Goal: Task Accomplishment & Management: Use online tool/utility

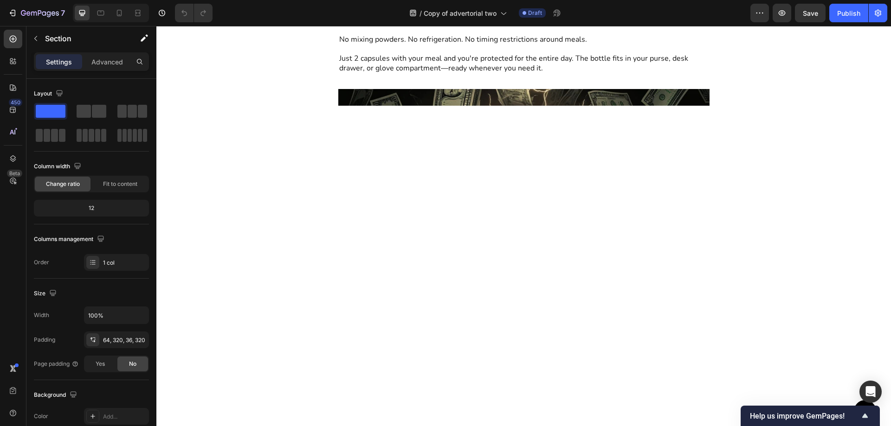
scroll to position [4063, 0]
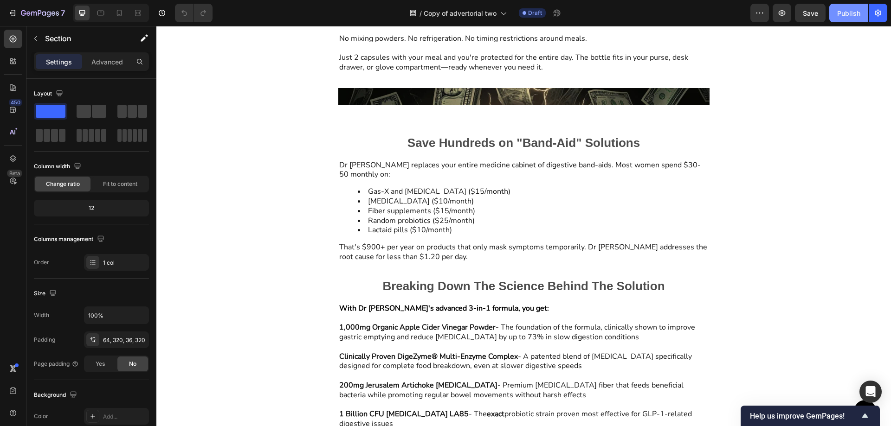
click at [856, 16] on div "Publish" at bounding box center [848, 13] width 23 height 10
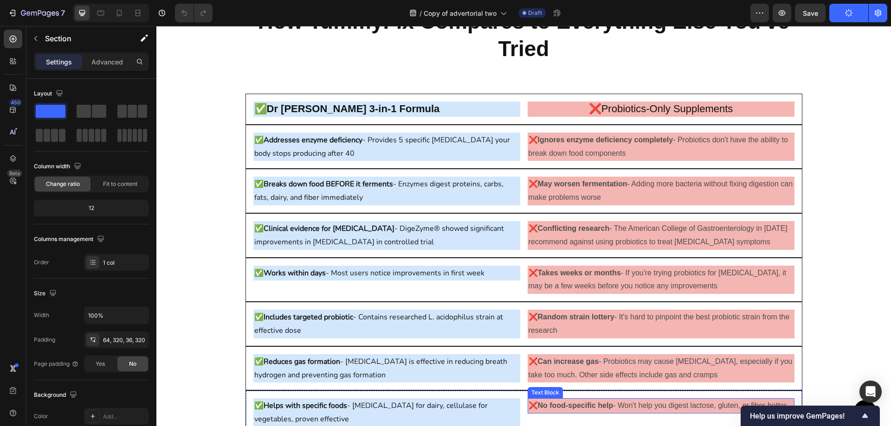
scroll to position [5733, 0]
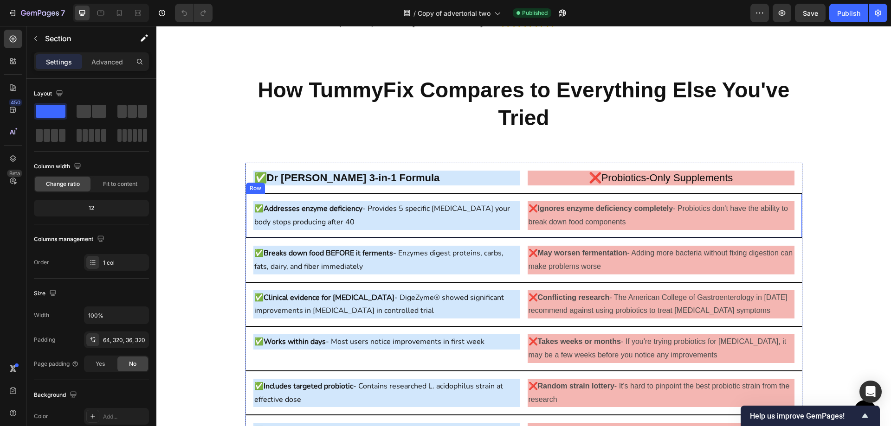
click at [335, 204] on strong "Addresses enzyme deficiency" at bounding box center [312, 209] width 99 height 10
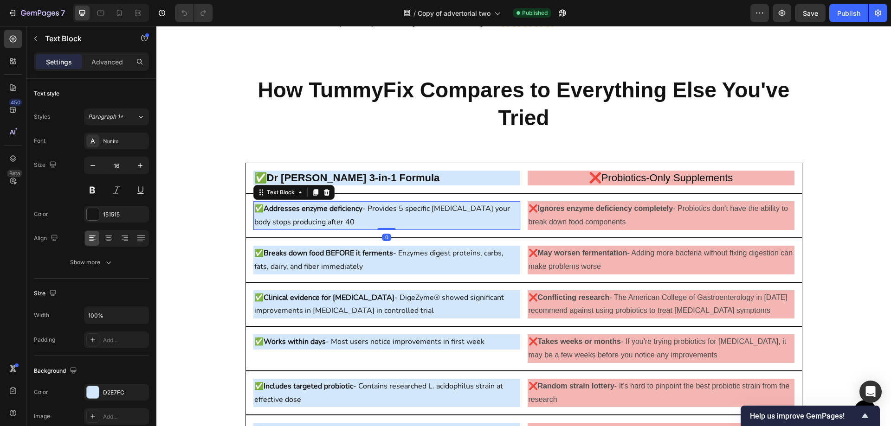
click at [363, 216] on p "✅ Addresses enzyme deficiency - Provides 5 specific [MEDICAL_DATA] your body st…" at bounding box center [386, 215] width 265 height 27
drag, startPoint x: 361, startPoint y: 210, endPoint x: 253, endPoint y: 199, distance: 108.6
click at [254, 202] on p "✅ Addresses enzyme deficiency - Provides 5 specific [MEDICAL_DATA] your body st…" at bounding box center [386, 215] width 265 height 27
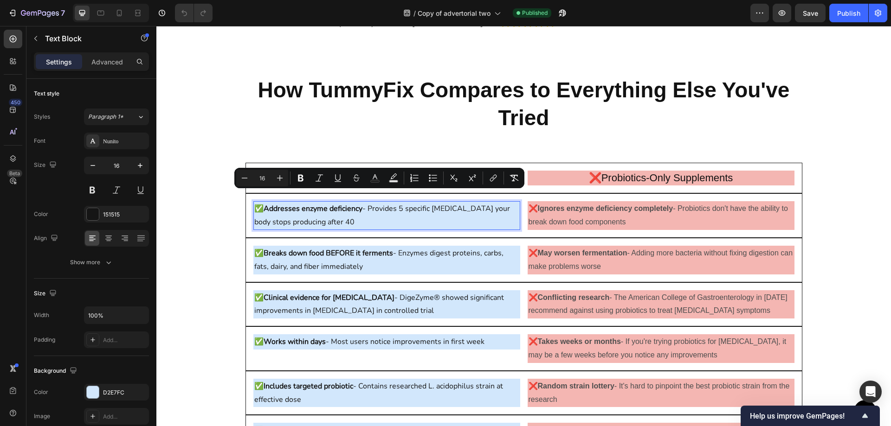
copy p "✅ Addresses enzyme deficiency - Provides 5 specific [MEDICAL_DATA] your body st…"
click at [337, 248] on strong "Breaks down food BEFORE it ferments" at bounding box center [327, 253] width 129 height 10
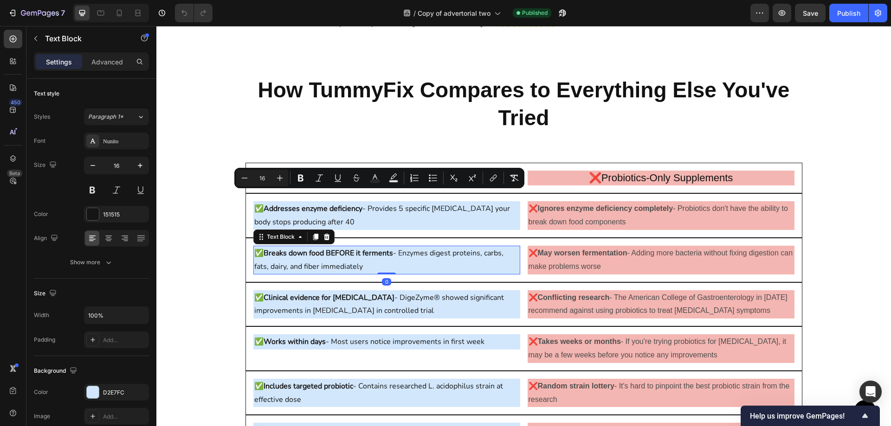
click at [337, 248] on strong "Breaks down food BEFORE it ferments" at bounding box center [327, 253] width 129 height 10
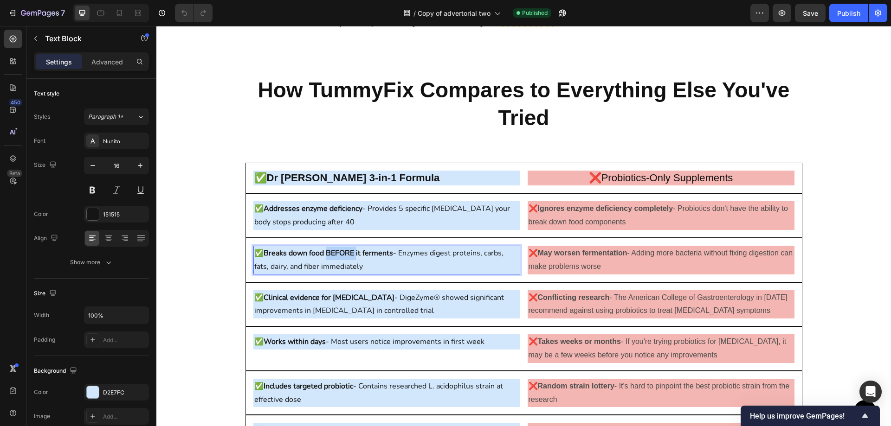
click at [337, 248] on strong "Breaks down food BEFORE it ferments" at bounding box center [327, 253] width 129 height 10
copy p "✅ Breaks down food BEFORE it ferments - Enzymes digest proteins, carbs, fats, d…"
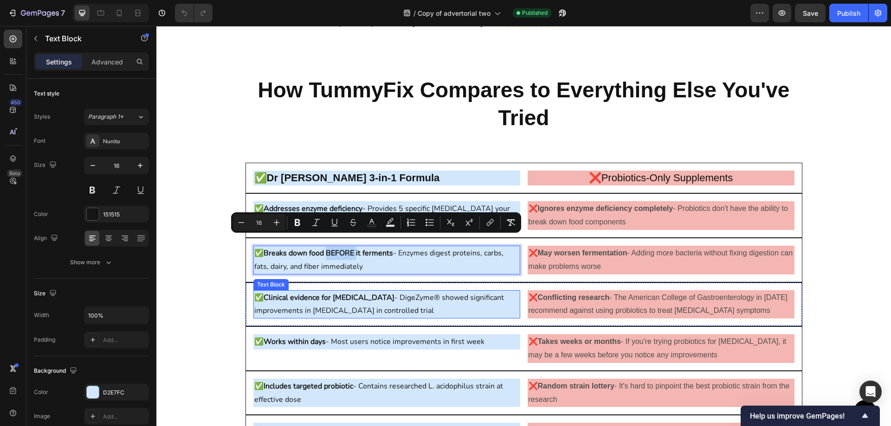
click at [362, 290] on div "✅ Clinical evidence for [MEDICAL_DATA] - DigeZyme® showed significant improveme…" at bounding box center [386, 304] width 267 height 29
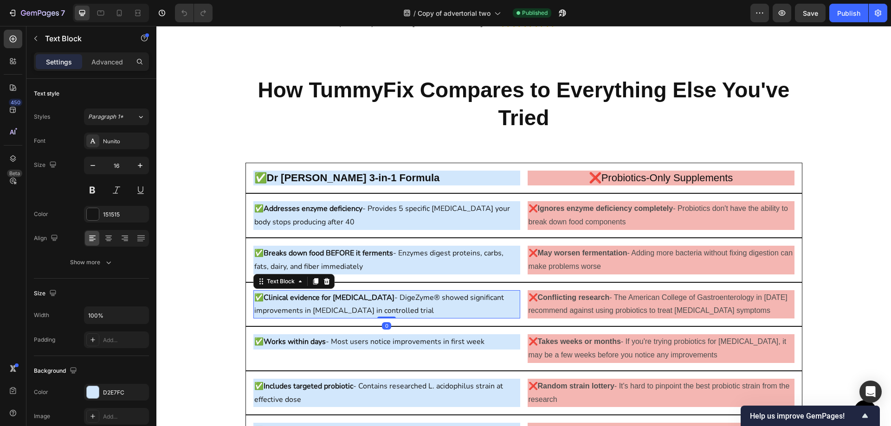
click at [357, 293] on strong "Clinical evidence for [MEDICAL_DATA]" at bounding box center [328, 298] width 131 height 10
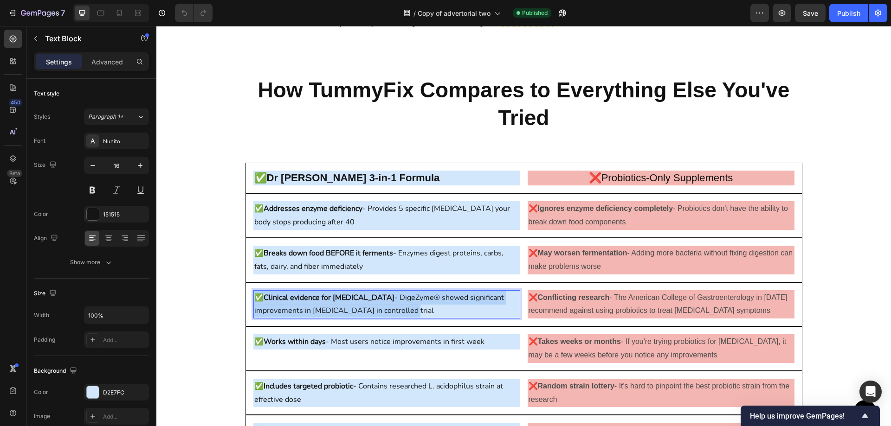
click at [357, 293] on strong "Clinical evidence for [MEDICAL_DATA]" at bounding box center [328, 298] width 131 height 10
copy p "✅ Clinical evidence for [MEDICAL_DATA] - DigeZyme® showed significant improveme…"
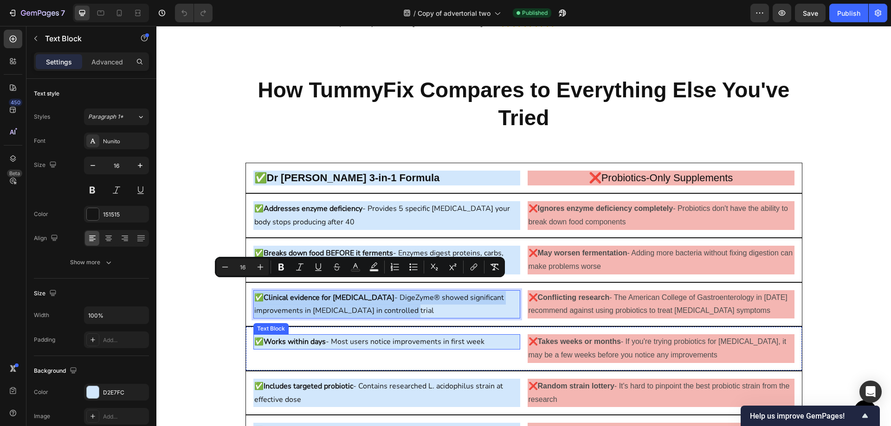
click at [363, 335] on p "✅ Works within days - Most users notice improvements in first week" at bounding box center [386, 341] width 265 height 13
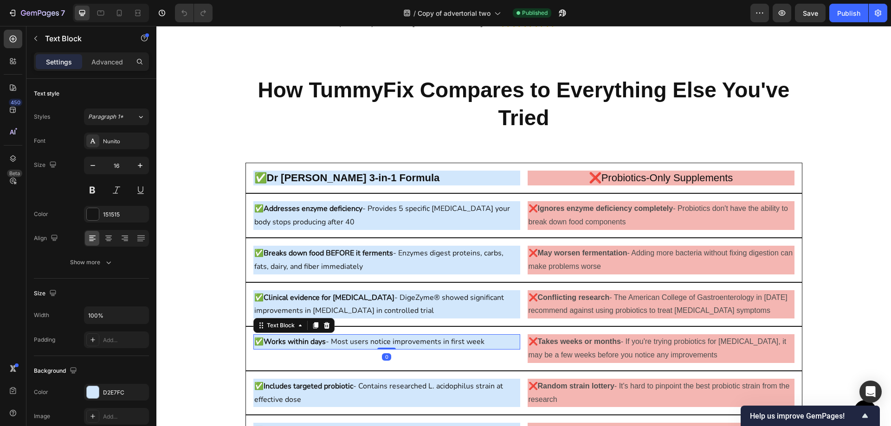
click at [363, 335] on p "✅ Works within days - Most users notice improvements in first week" at bounding box center [386, 341] width 265 height 13
copy p "✅ Works within days - Most users notice improvements in first week"
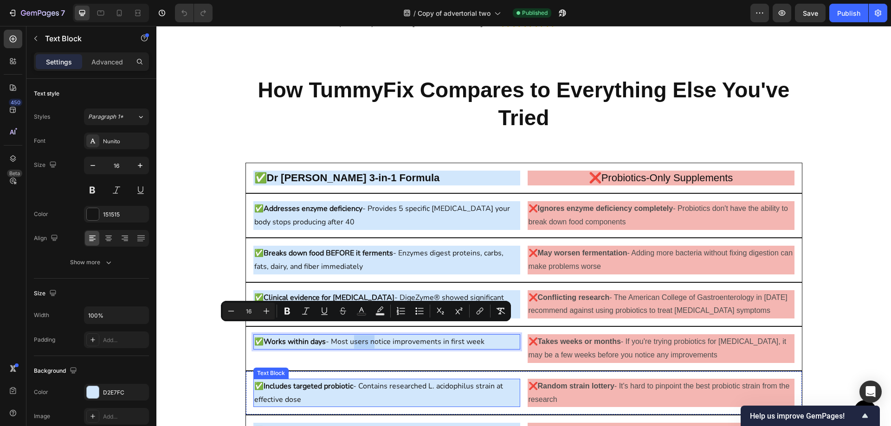
click at [351, 382] on p "✅ Includes targeted probiotic - Contains researched L. acidophilus strain at ef…" at bounding box center [386, 393] width 265 height 27
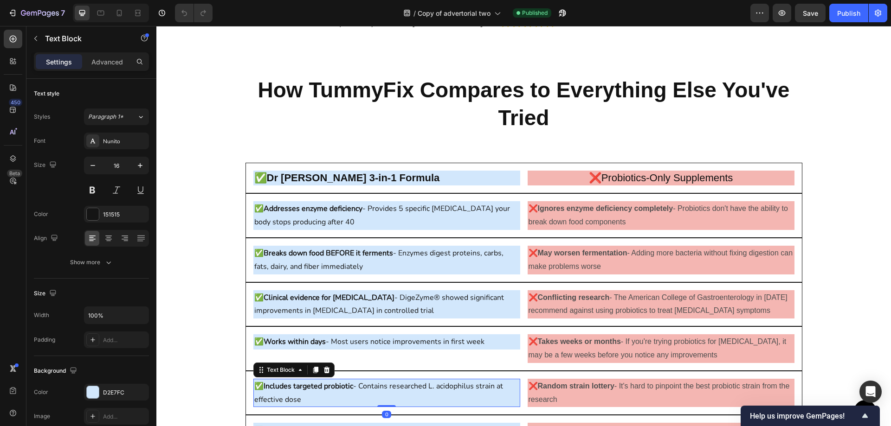
click at [351, 382] on p "✅ Includes targeted probiotic - Contains researched L. acidophilus strain at ef…" at bounding box center [386, 393] width 265 height 27
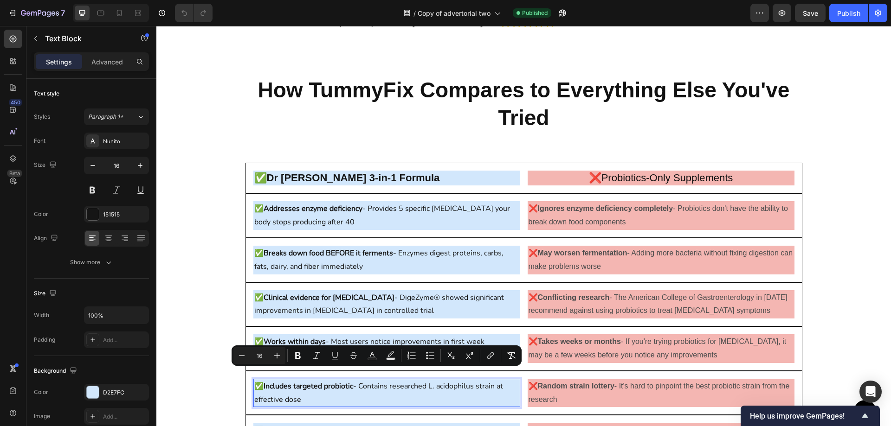
copy p "✅ Includes targeted probiotic - Contains researched L. acidophilus strain at ef…"
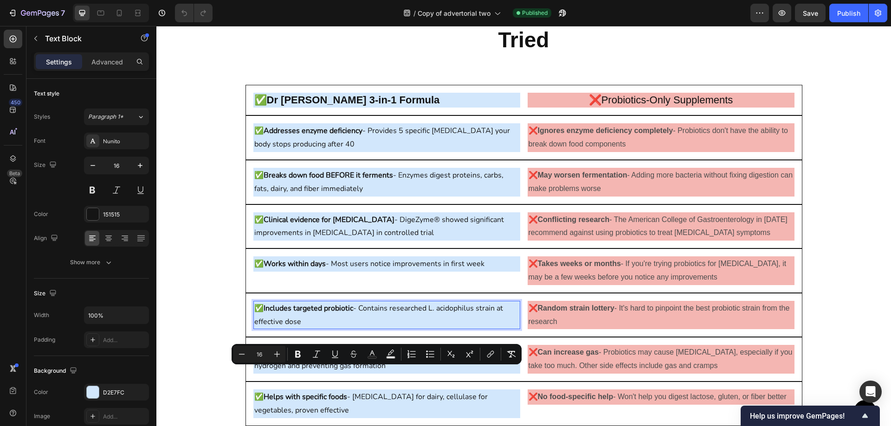
scroll to position [5826, 0]
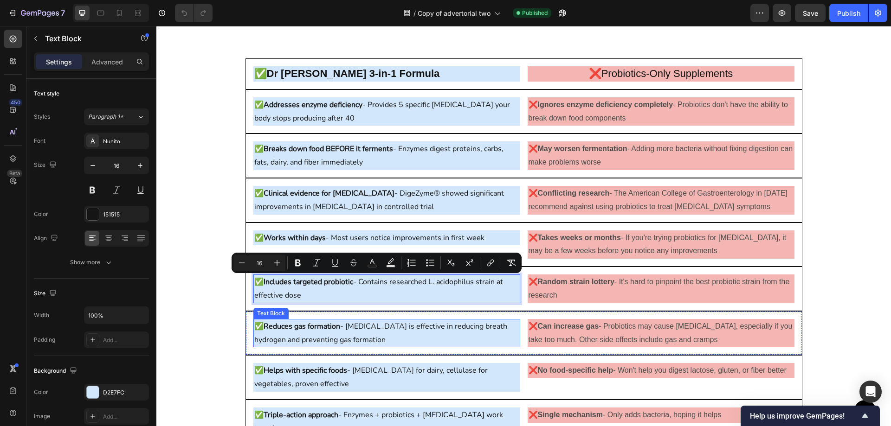
click at [313, 332] on p "✅ Reduces gas formation - [MEDICAL_DATA] is effective in reducing breath hydrog…" at bounding box center [386, 333] width 265 height 27
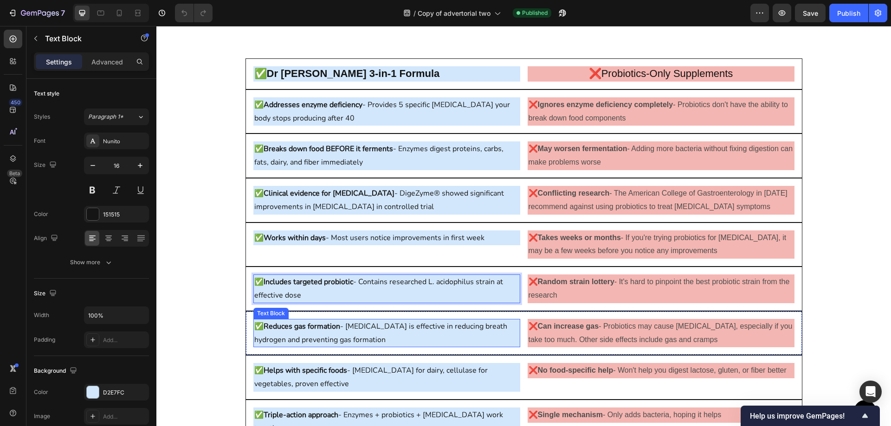
click at [313, 332] on p "✅ Reduces gas formation - [MEDICAL_DATA] is effective in reducing breath hydrog…" at bounding box center [386, 333] width 265 height 27
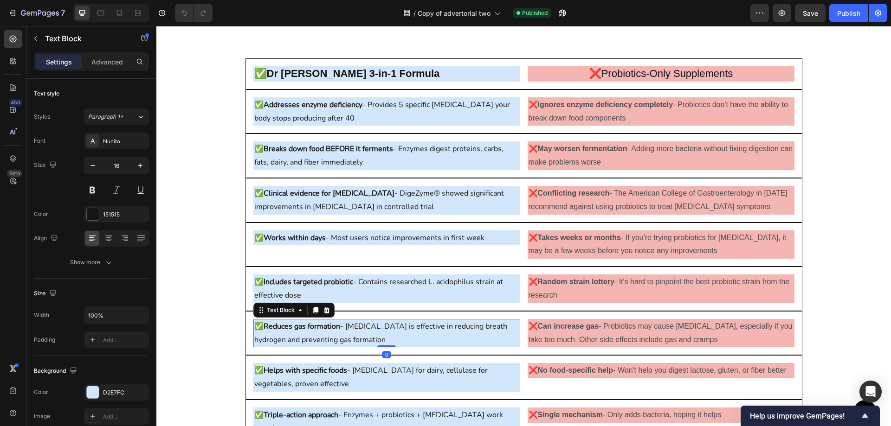
click at [313, 332] on p "✅ Reduces gas formation - [MEDICAL_DATA] is effective in reducing breath hydrog…" at bounding box center [386, 333] width 265 height 27
copy p "✅ Reduces gas formation - [MEDICAL_DATA] is effective in reducing breath hydrog…"
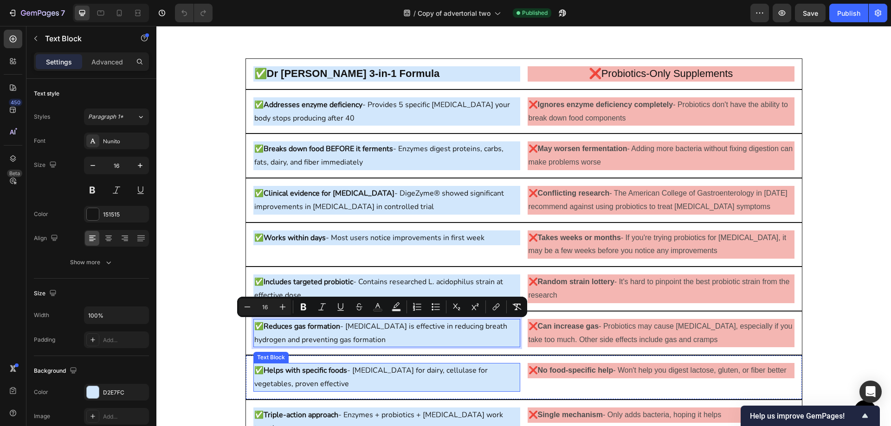
click at [350, 377] on p "✅ Helps with specific foods - [MEDICAL_DATA] for dairy, cellulase for vegetable…" at bounding box center [386, 377] width 265 height 27
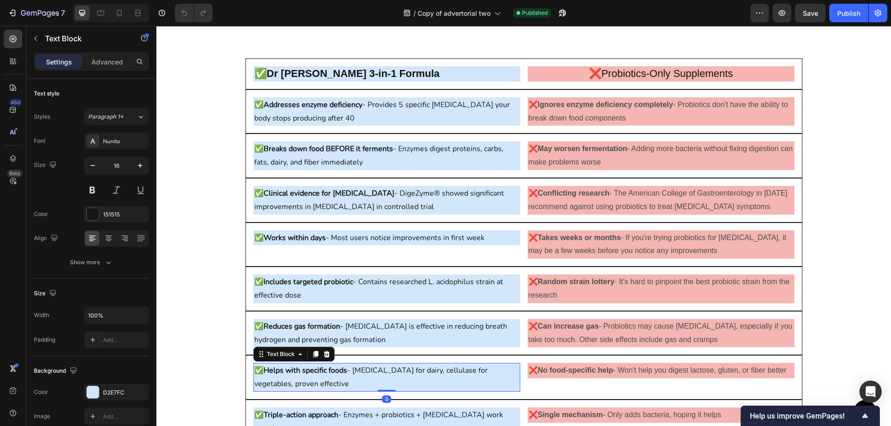
click at [350, 377] on p "✅ Helps with specific foods - [MEDICAL_DATA] for dairy, cellulase for vegetable…" at bounding box center [386, 377] width 265 height 27
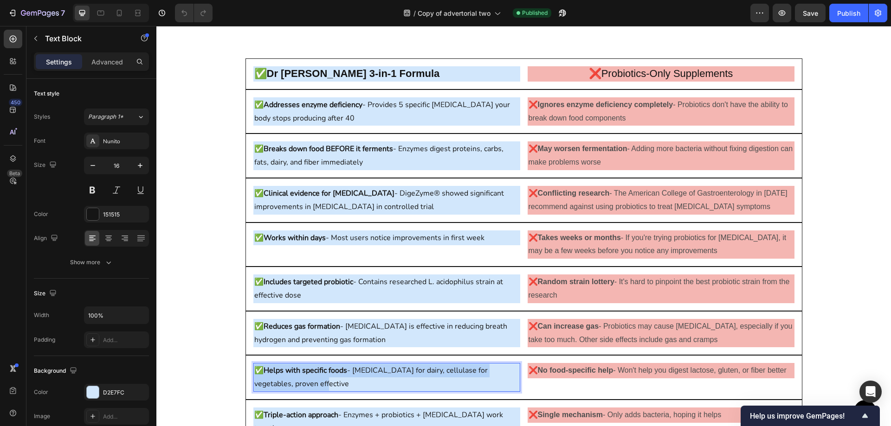
click at [350, 377] on p "✅ Helps with specific foods - [MEDICAL_DATA] for dairy, cellulase for vegetable…" at bounding box center [386, 377] width 265 height 27
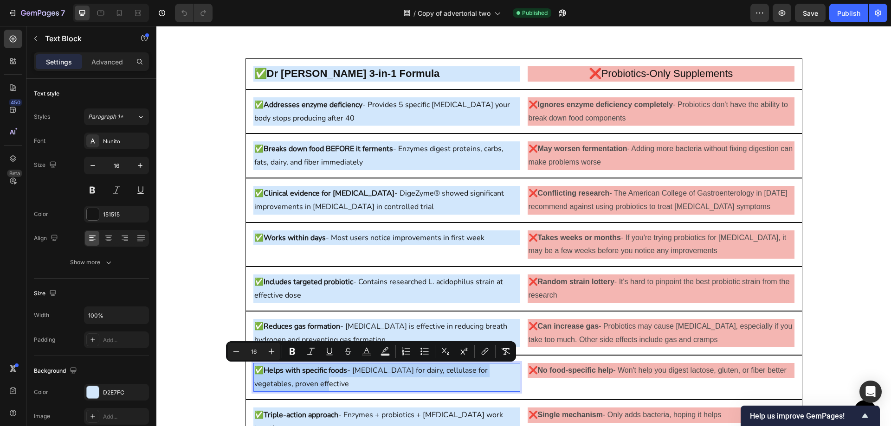
copy p "✅ Helps with specific foods - [MEDICAL_DATA] for dairy, cellulase for vegetable…"
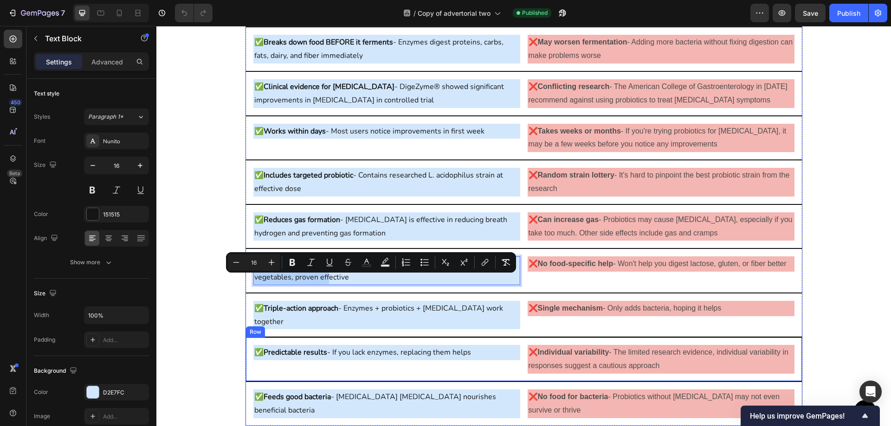
scroll to position [5965, 0]
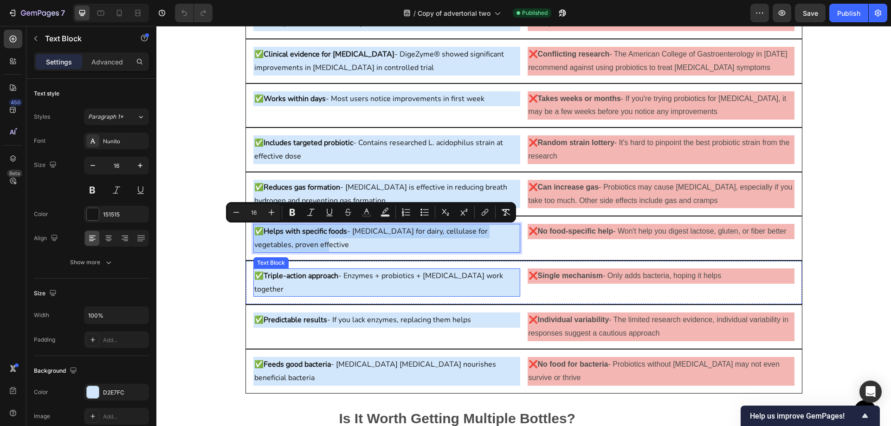
click at [307, 280] on strong "Triple-action approach" at bounding box center [300, 276] width 75 height 10
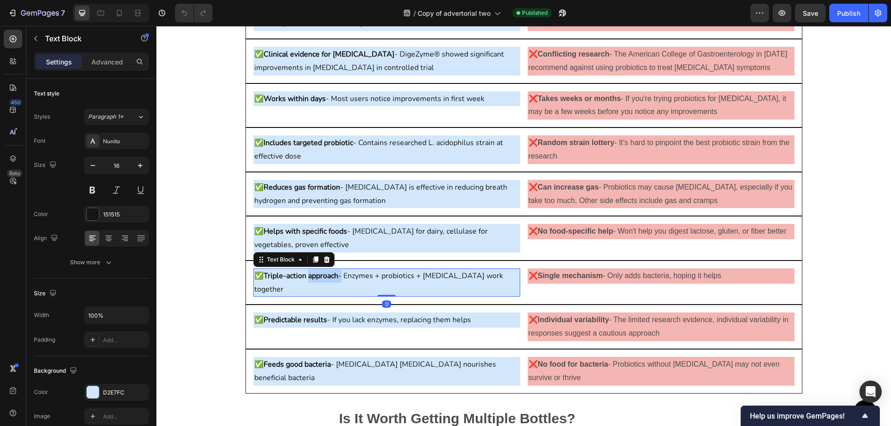
click at [307, 280] on strong "Triple-action approach" at bounding box center [300, 276] width 75 height 10
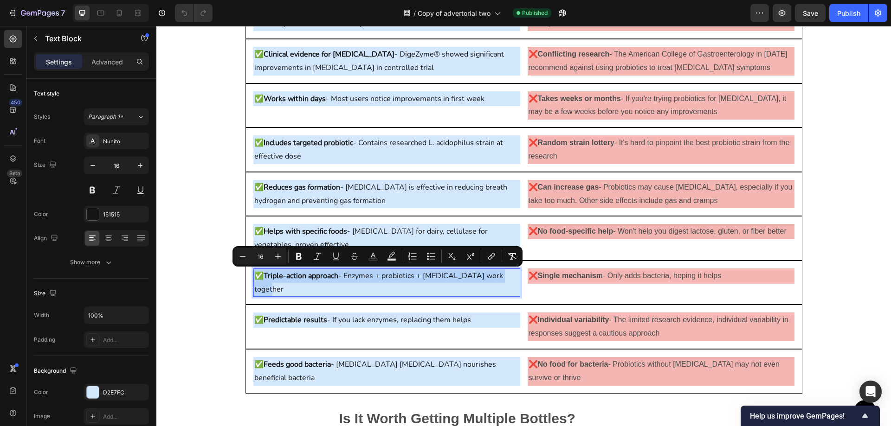
copy p "✅ Triple-action approach - Enzymes + probiotics + [MEDICAL_DATA] work together"
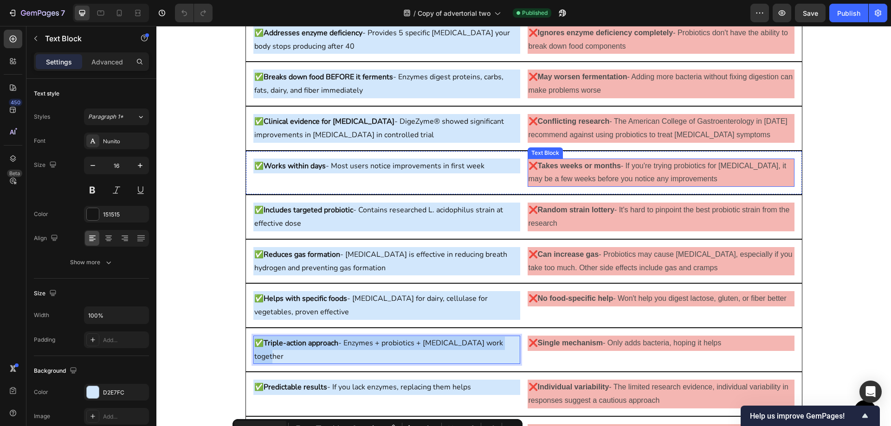
scroll to position [5733, 0]
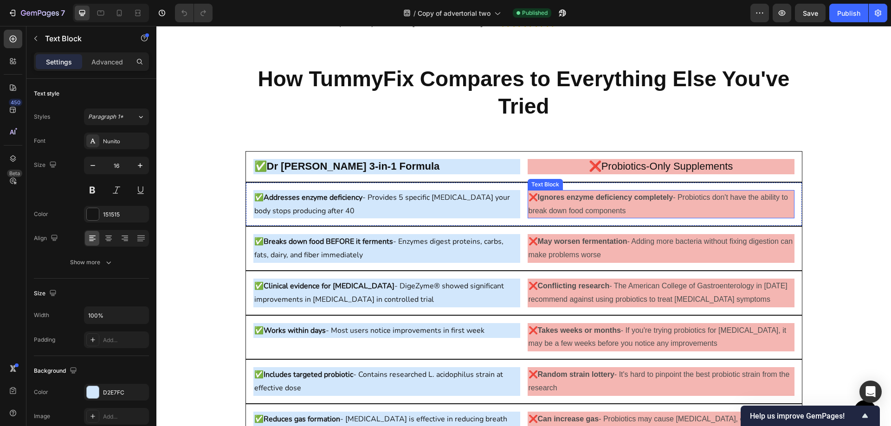
click at [575, 209] on p "❌ Ignores enzyme deficiency completely - Probiotics don't have the ability to b…" at bounding box center [660, 204] width 265 height 27
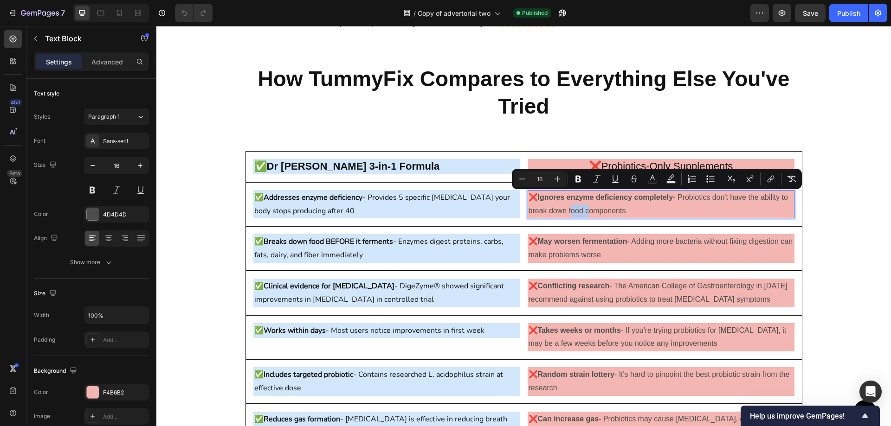
copy p "❌ Ignores enzyme deficiency completely - Probiotics don't have the ability to b…"
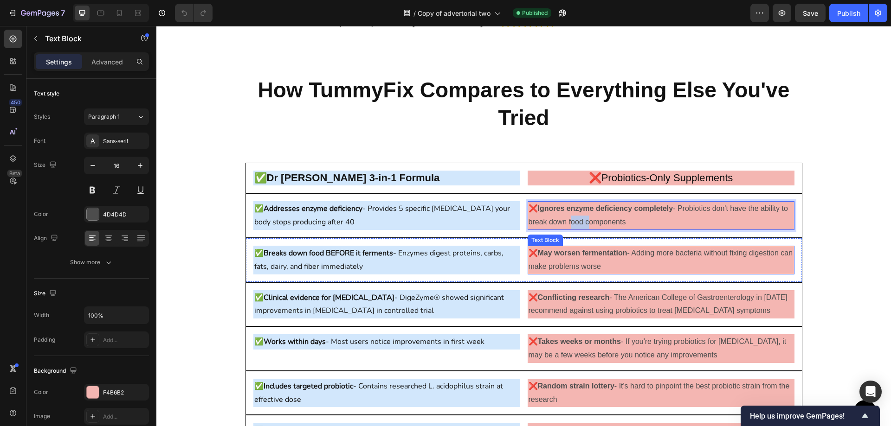
click at [562, 249] on strong "May worsen fermentation" at bounding box center [583, 253] width 90 height 8
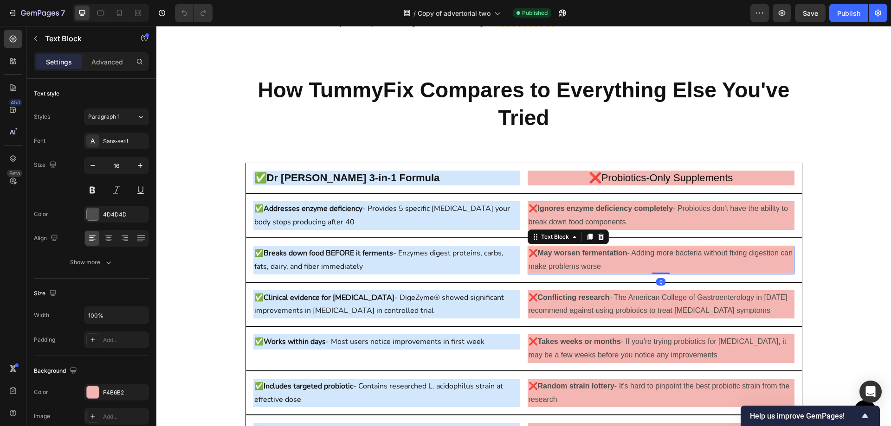
click at [562, 249] on strong "May worsen fermentation" at bounding box center [583, 253] width 90 height 8
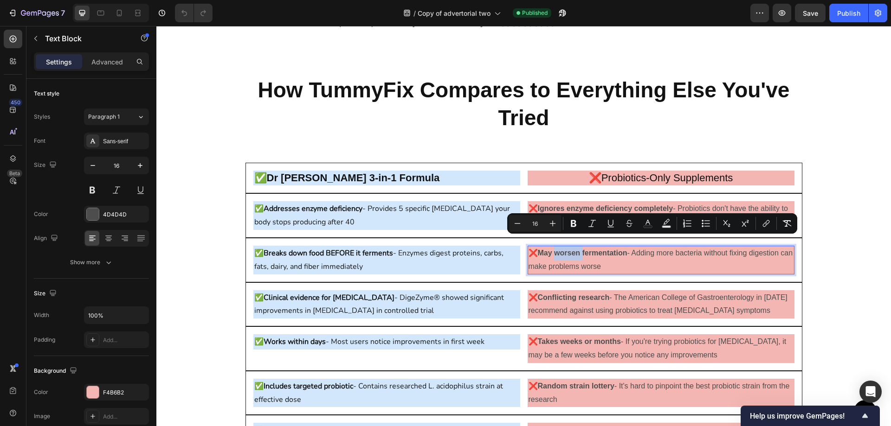
copy p "❌ May worsen fermentation - Adding more bacteria without fixing digestion can m…"
click at [572, 294] on p "❌ Conflicting research - The American College of Gastroenterology in [DATE] rec…" at bounding box center [660, 304] width 265 height 27
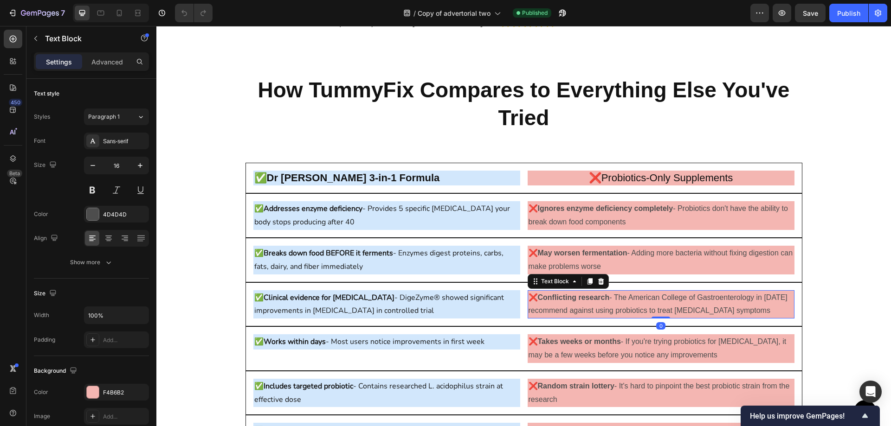
click at [572, 294] on p "❌ Conflicting research - The American College of Gastroenterology in [DATE] rec…" at bounding box center [660, 304] width 265 height 27
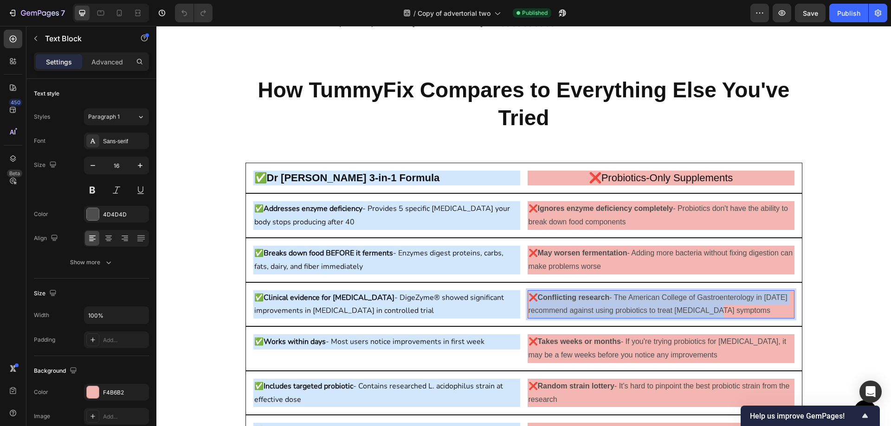
click at [572, 294] on p "❌ Conflicting research - The American College of Gastroenterology in [DATE] rec…" at bounding box center [660, 304] width 265 height 27
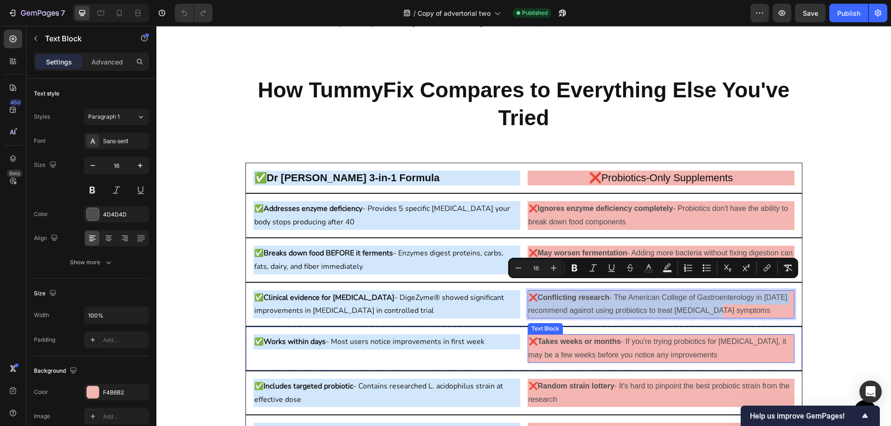
click at [623, 335] on p "❌ Takes weeks or months - If you're trying probiotics for [MEDICAL_DATA], it ma…" at bounding box center [660, 348] width 265 height 27
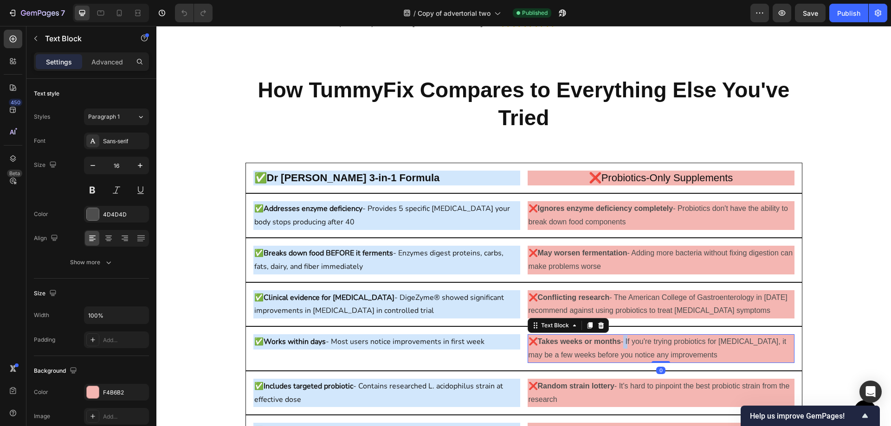
click at [623, 335] on p "❌ Takes weeks or months - If you're trying probiotics for [MEDICAL_DATA], it ma…" at bounding box center [660, 348] width 265 height 27
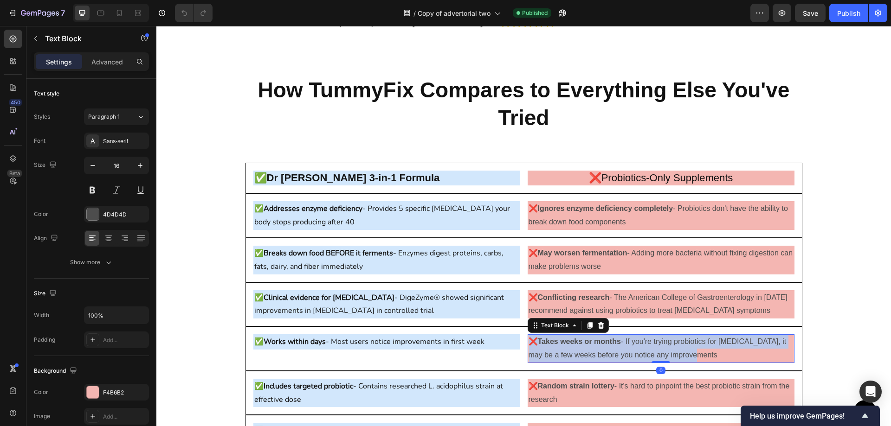
click at [623, 335] on p "❌ Takes weeks or months - If you're trying probiotics for [MEDICAL_DATA], it ma…" at bounding box center [660, 348] width 265 height 27
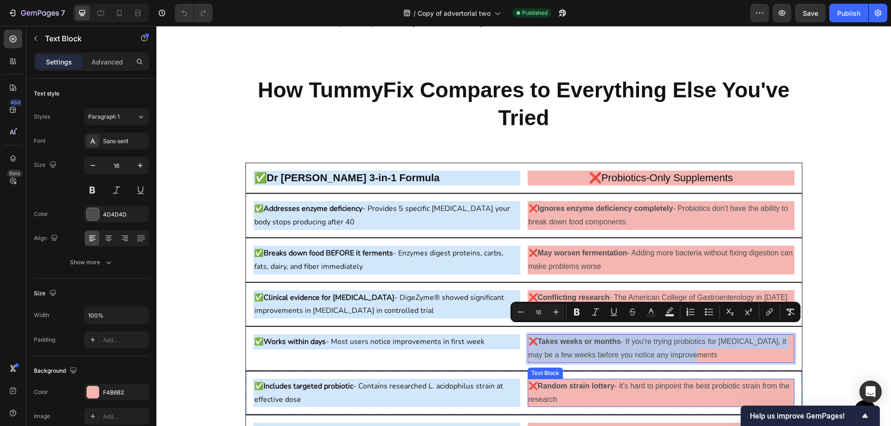
click at [612, 380] on p "❌ Random strain lottery - It's hard to pinpoint the best probiotic strain from …" at bounding box center [660, 393] width 265 height 27
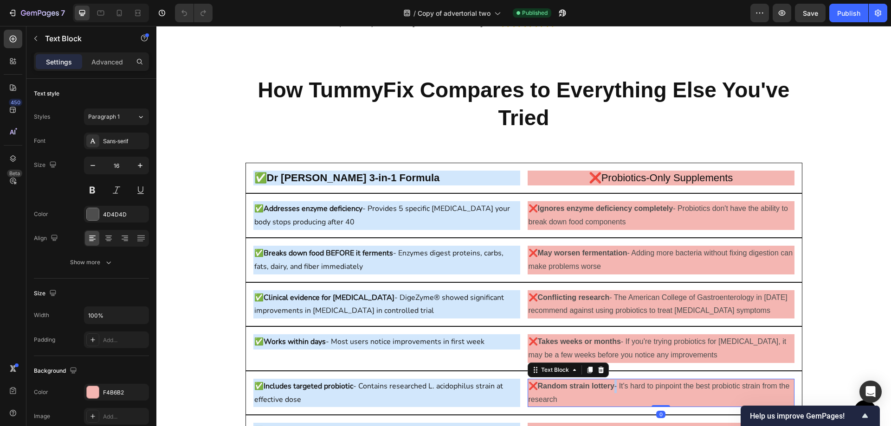
click at [612, 380] on p "❌ Random strain lottery - It's hard to pinpoint the best probiotic strain from …" at bounding box center [660, 393] width 265 height 27
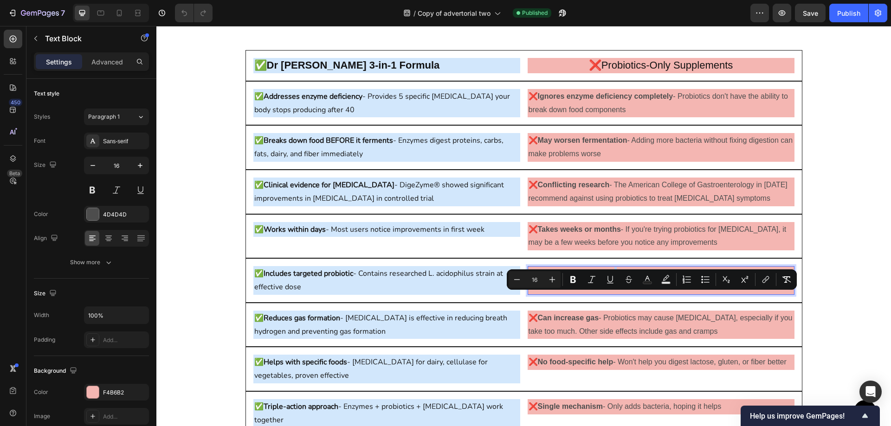
scroll to position [5872, 0]
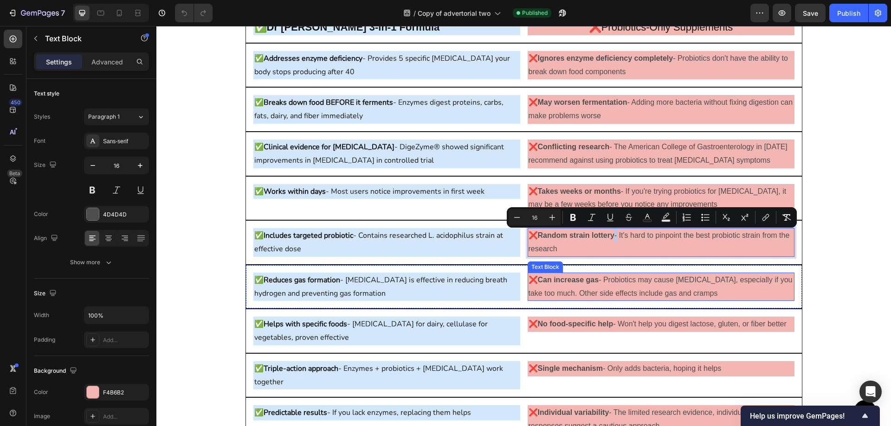
click at [585, 287] on p "❌ Can increase gas - Probiotics may cause [MEDICAL_DATA], especially if you tak…" at bounding box center [660, 287] width 265 height 27
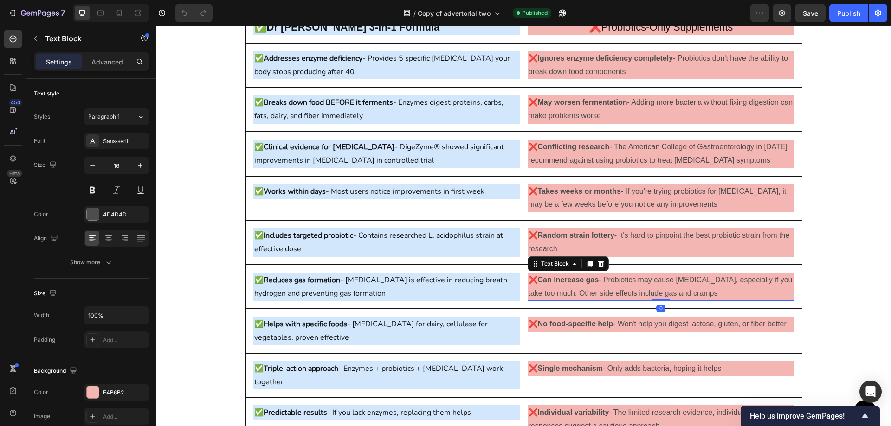
click at [585, 287] on p "❌ Can increase gas - Probiotics may cause [MEDICAL_DATA], especially if you tak…" at bounding box center [660, 287] width 265 height 27
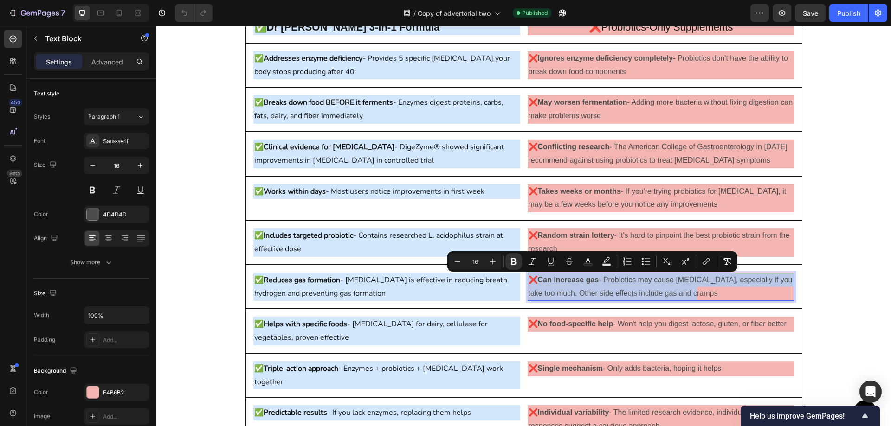
click at [584, 287] on p "❌ Can increase gas - Probiotics may cause [MEDICAL_DATA], especially if you tak…" at bounding box center [660, 287] width 265 height 27
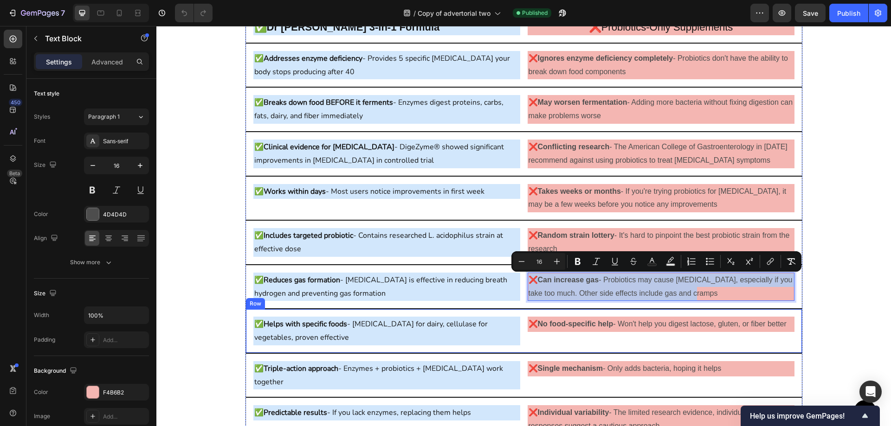
click at [610, 323] on strong "No food-specific help" at bounding box center [576, 324] width 76 height 8
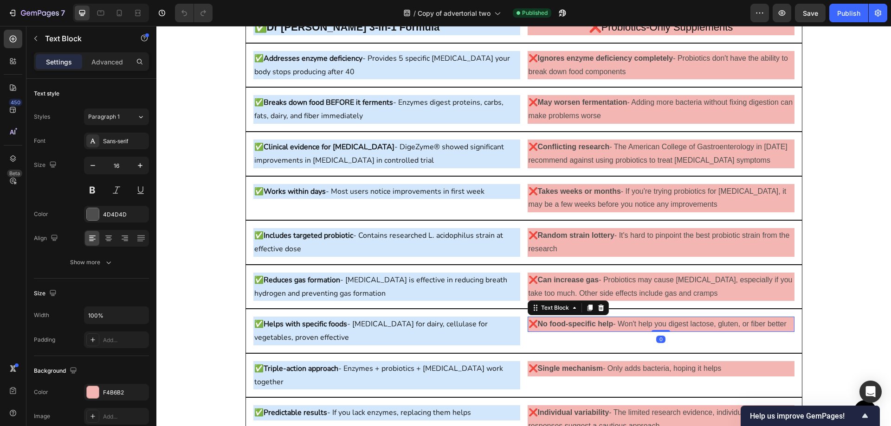
click at [610, 323] on strong "No food-specific help" at bounding box center [576, 324] width 76 height 8
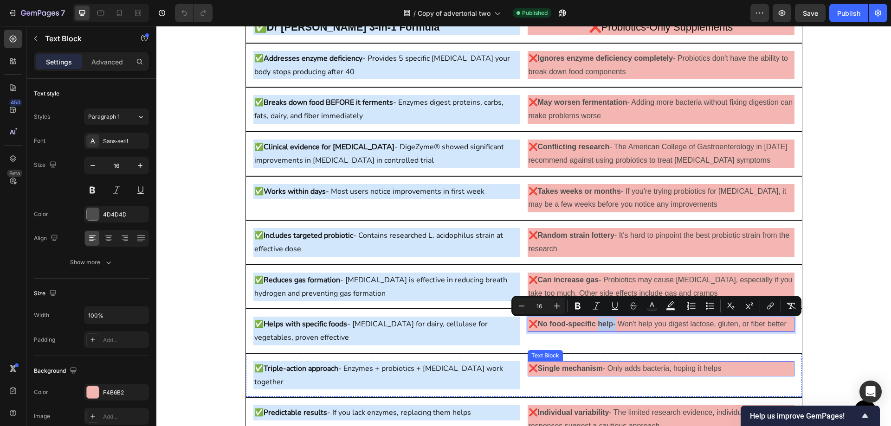
click at [597, 370] on strong "Single mechanism" at bounding box center [570, 369] width 65 height 8
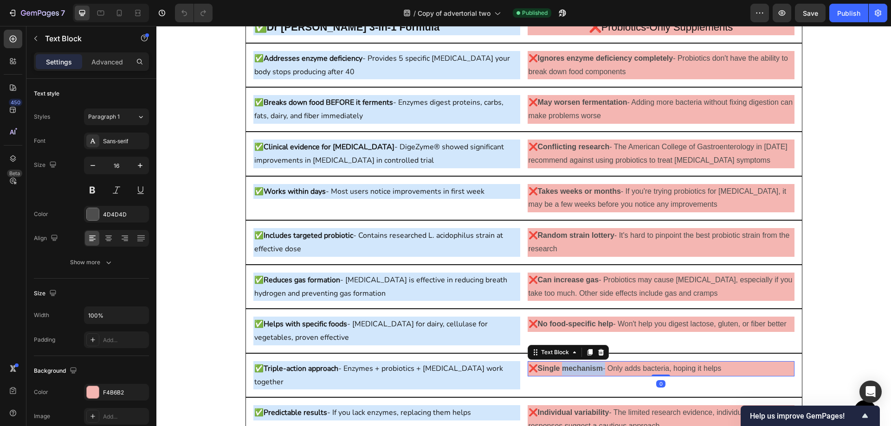
click at [597, 370] on strong "Single mechanism" at bounding box center [570, 369] width 65 height 8
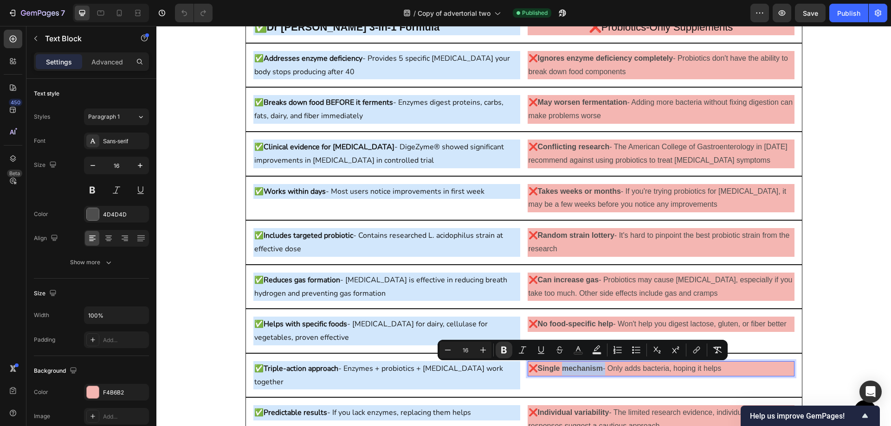
click at [597, 370] on strong "Single mechanism" at bounding box center [570, 369] width 65 height 8
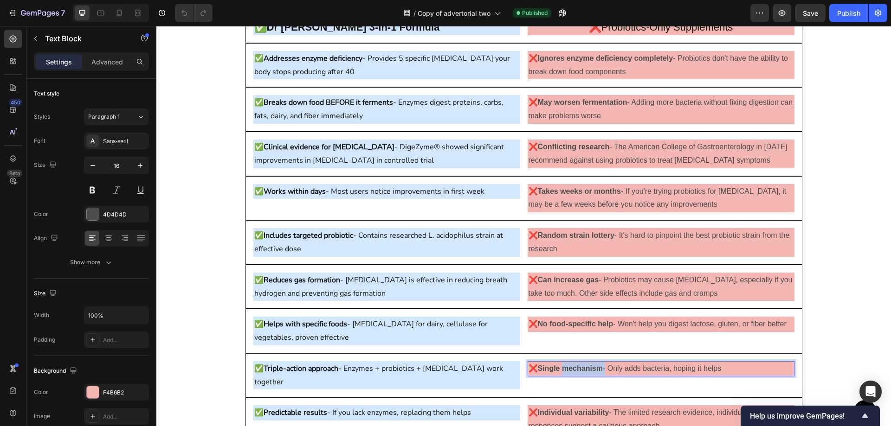
click at [597, 370] on strong "Single mechanism" at bounding box center [570, 369] width 65 height 8
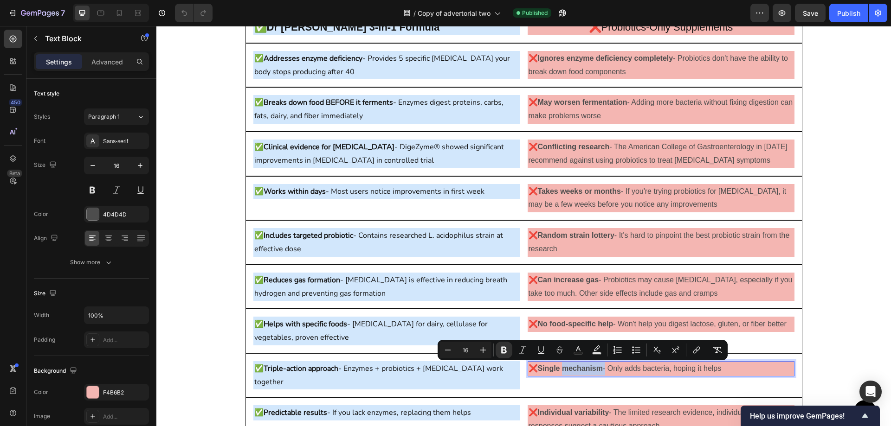
click at [597, 370] on strong "Single mechanism" at bounding box center [570, 369] width 65 height 8
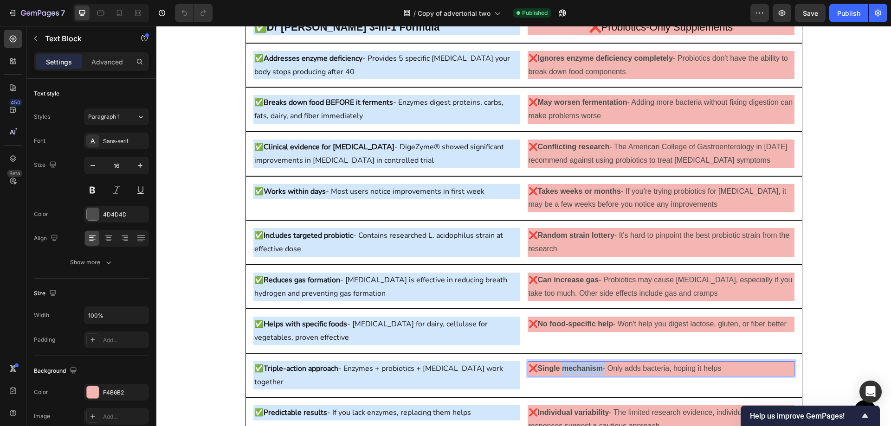
click at [597, 370] on strong "Single mechanism" at bounding box center [570, 369] width 65 height 8
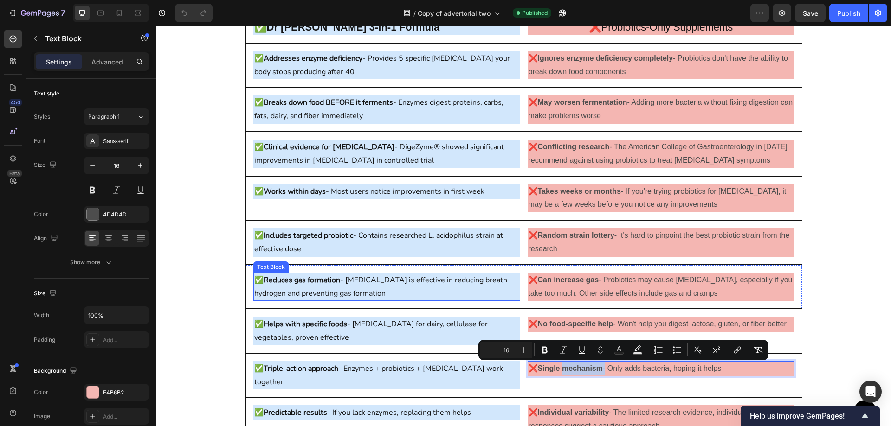
click at [343, 286] on p "✅ Reduces gas formation - [MEDICAL_DATA] is effective in reducing breath hydrog…" at bounding box center [386, 287] width 265 height 27
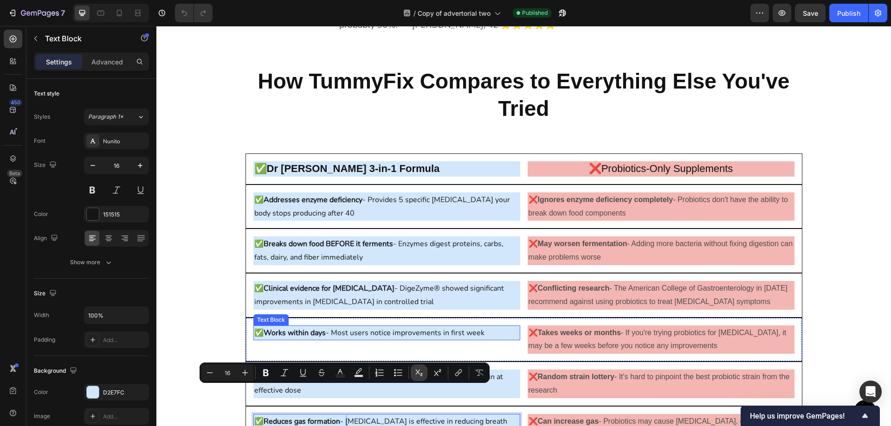
scroll to position [5641, 0]
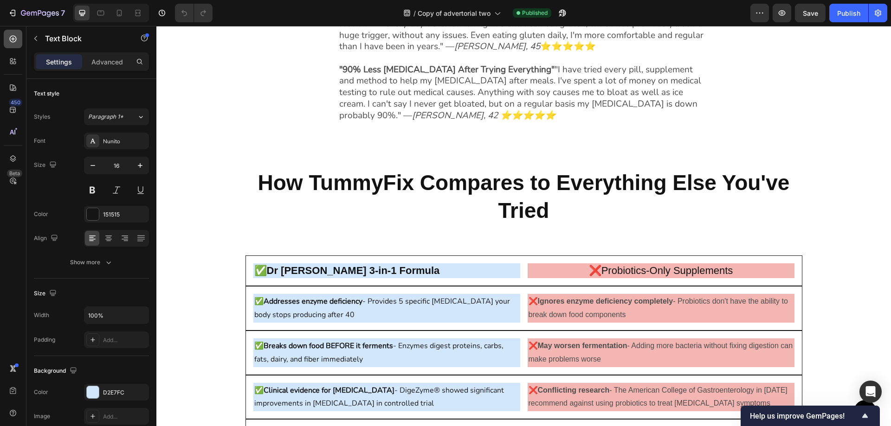
click at [10, 45] on div at bounding box center [13, 39] width 19 height 19
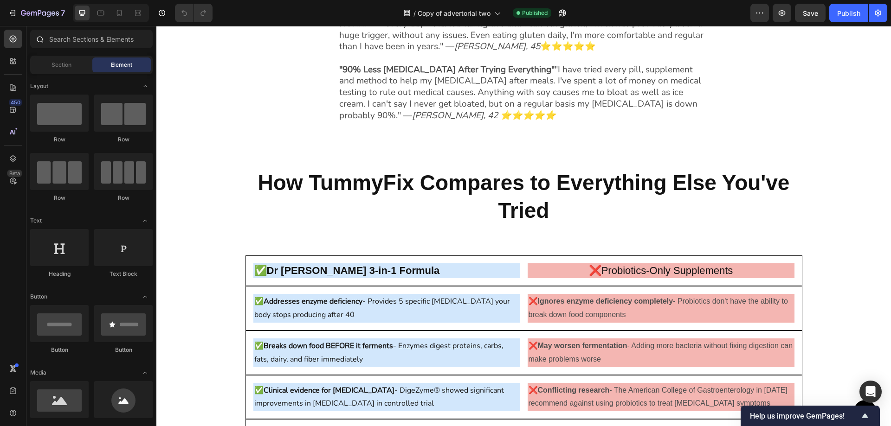
click at [70, 49] on div at bounding box center [91, 41] width 130 height 22
click at [75, 41] on input "text" at bounding box center [91, 39] width 122 height 19
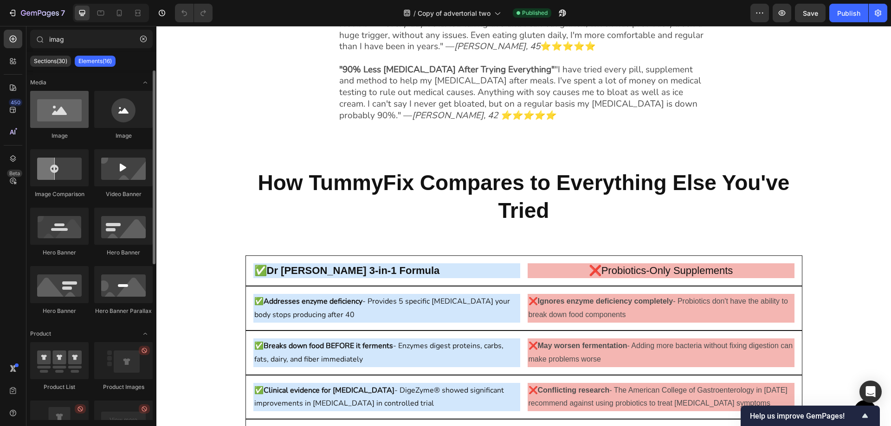
click at [62, 112] on div at bounding box center [59, 109] width 58 height 37
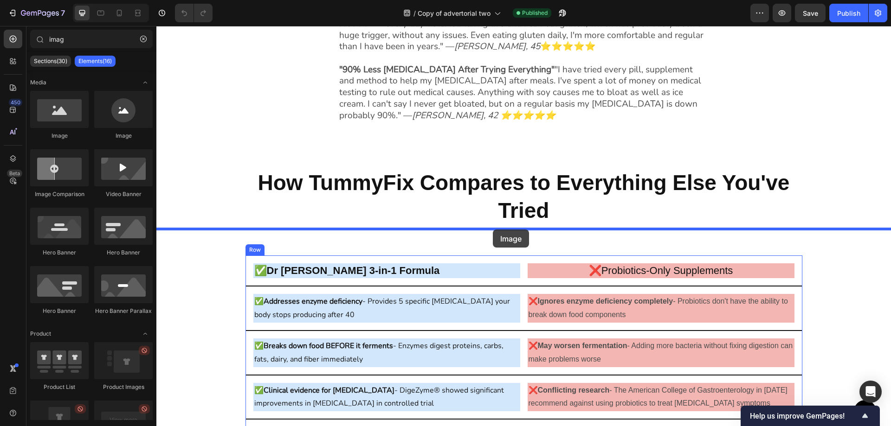
drag, startPoint x: 213, startPoint y: 132, endPoint x: 491, endPoint y: 231, distance: 295.1
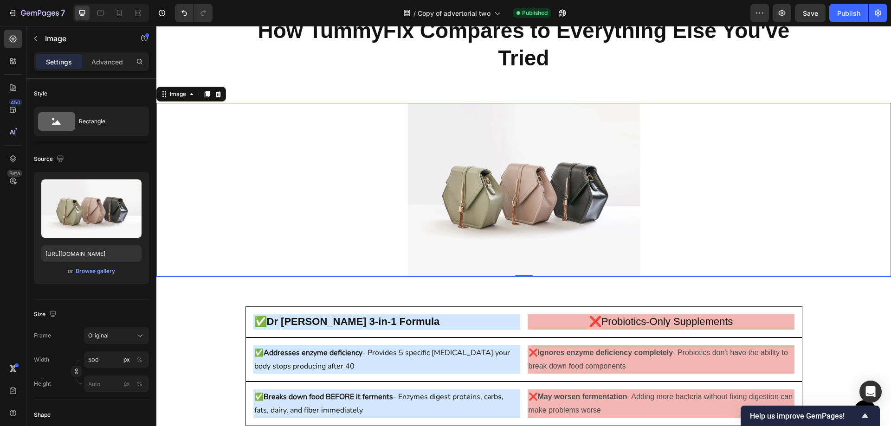
scroll to position [5780, 0]
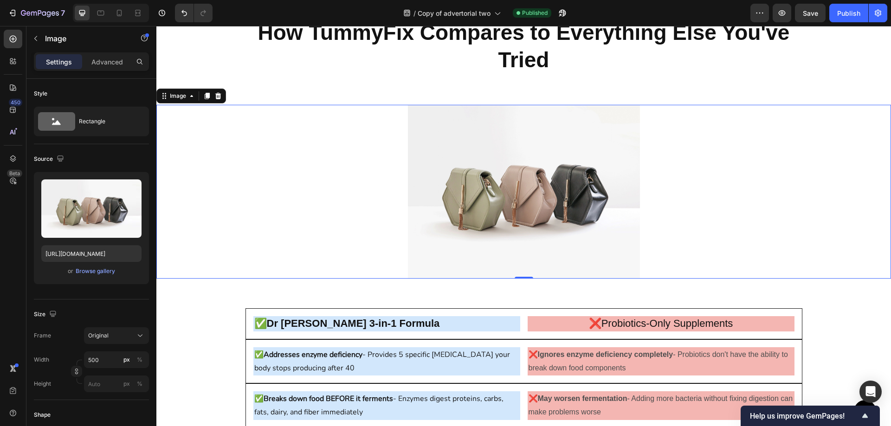
type input "ima"
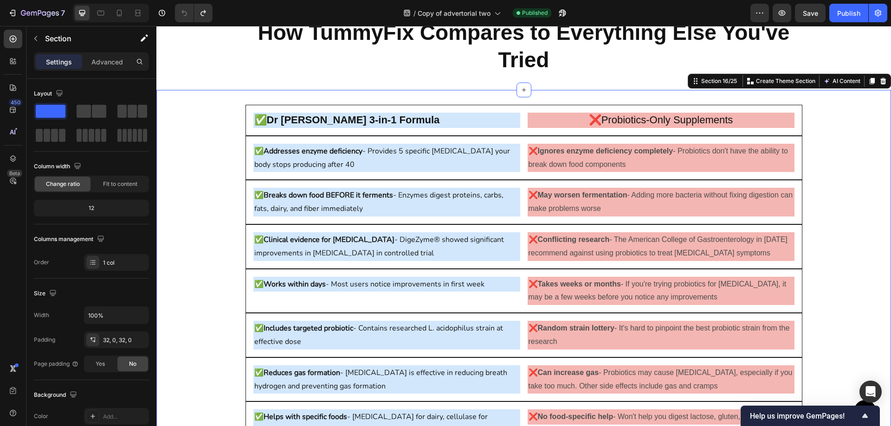
click at [213, 105] on div "✅Dr TummyFix 3-in-1 Formula Heading ❌Probiotics-Only Supplements Heading Row ✅ …" at bounding box center [523, 342] width 734 height 475
click at [35, 42] on button "button" at bounding box center [35, 38] width 15 height 15
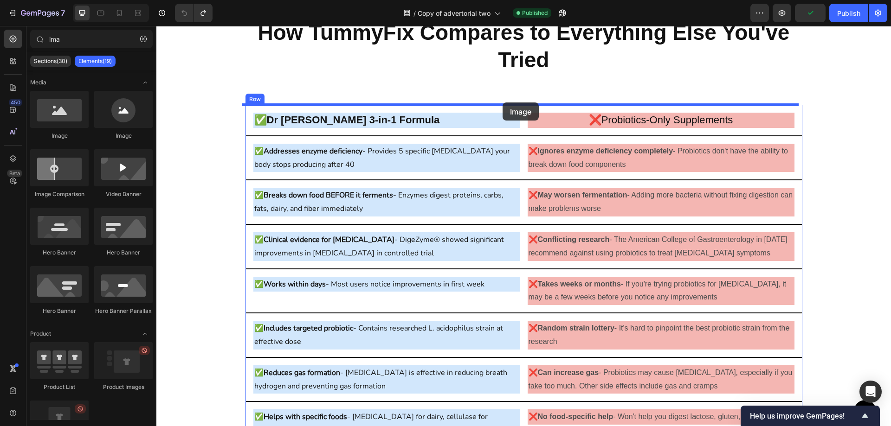
drag, startPoint x: 211, startPoint y: 141, endPoint x: 502, endPoint y: 103, distance: 293.4
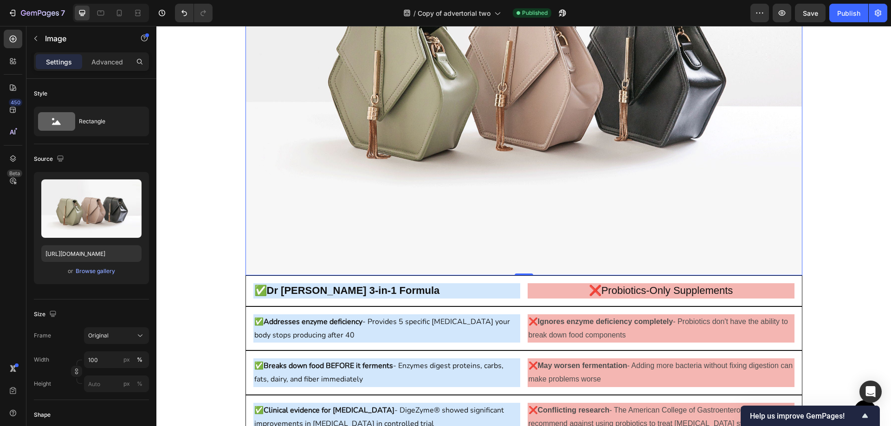
scroll to position [5919, 0]
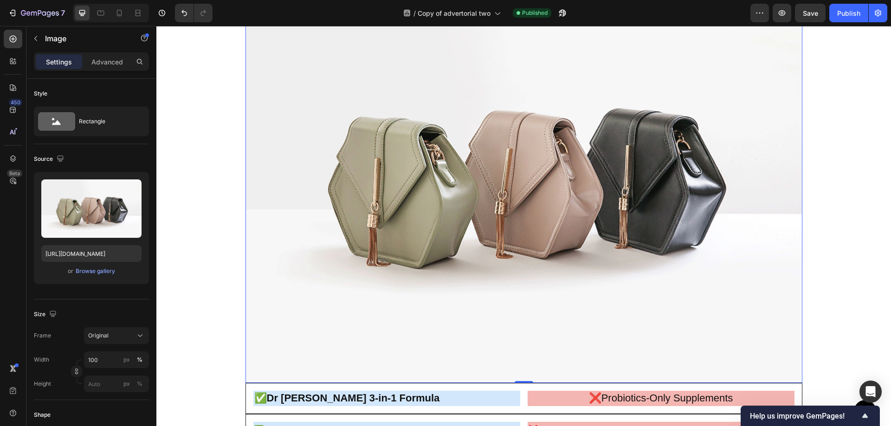
click at [521, 249] on img at bounding box center [523, 174] width 557 height 417
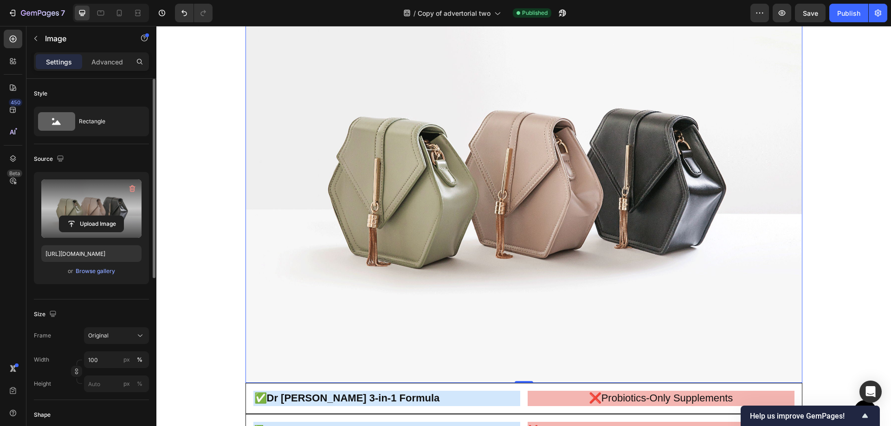
click at [94, 213] on label at bounding box center [91, 209] width 100 height 58
click at [94, 216] on input "file" at bounding box center [91, 224] width 64 height 16
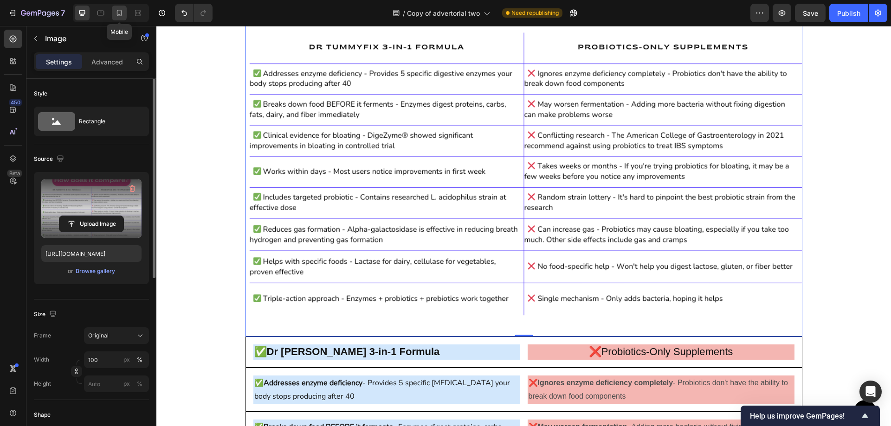
click at [119, 13] on icon at bounding box center [119, 12] width 9 height 9
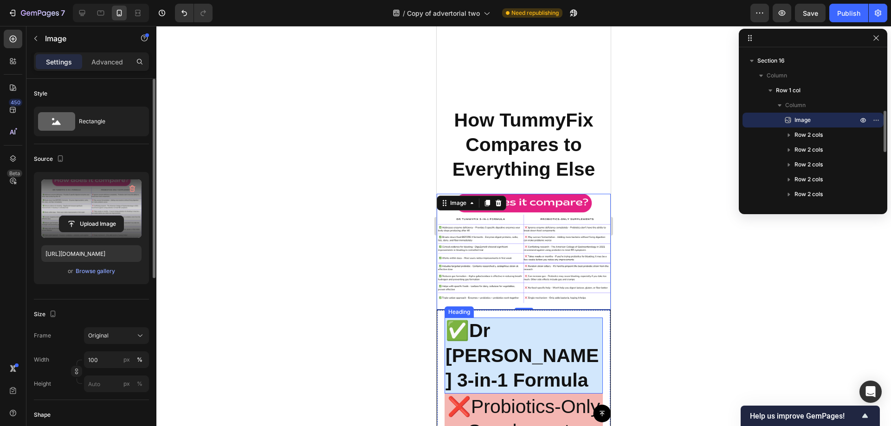
scroll to position [5809, 0]
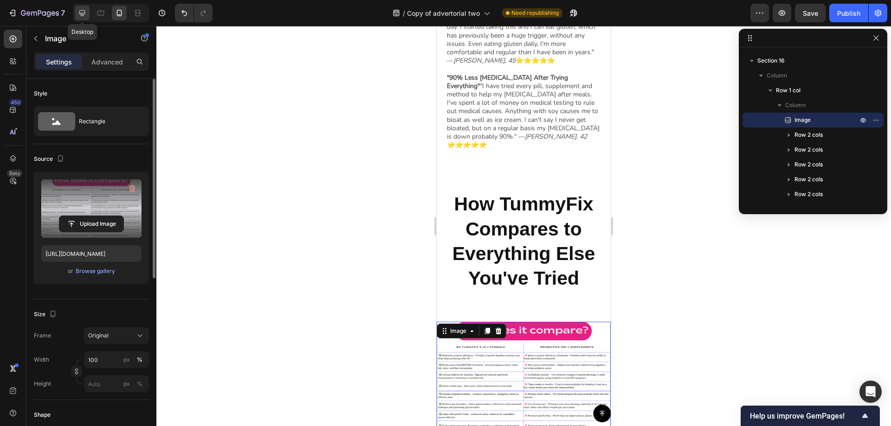
click at [83, 13] on icon at bounding box center [81, 12] width 9 height 9
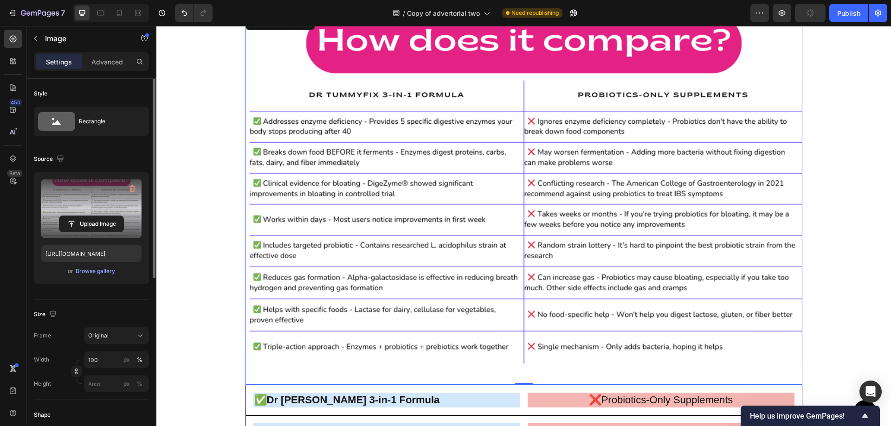
scroll to position [5872, 0]
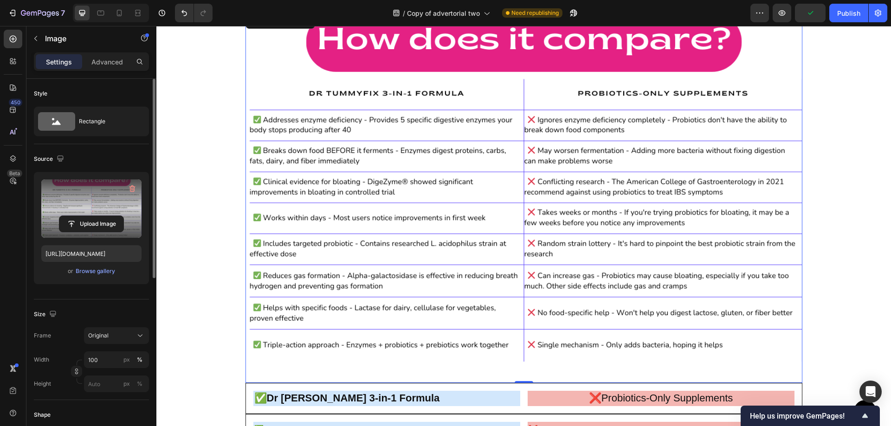
click at [372, 334] on img at bounding box center [523, 197] width 557 height 371
click at [90, 219] on input "file" at bounding box center [91, 224] width 64 height 16
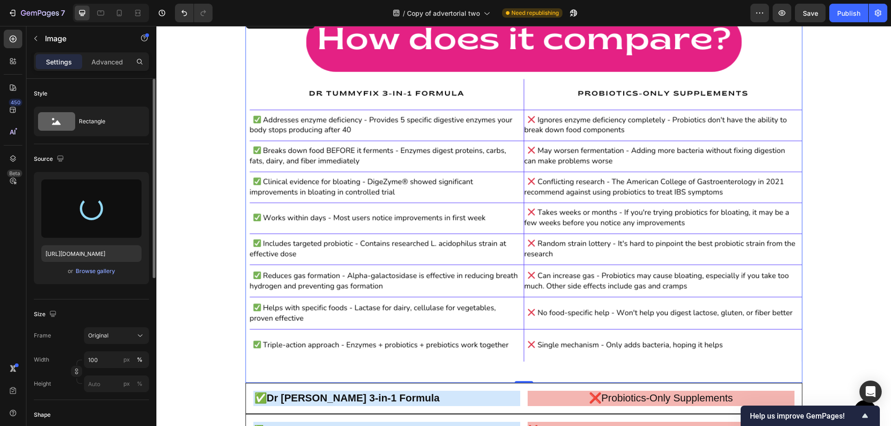
type input "[URL][DOMAIN_NAME]"
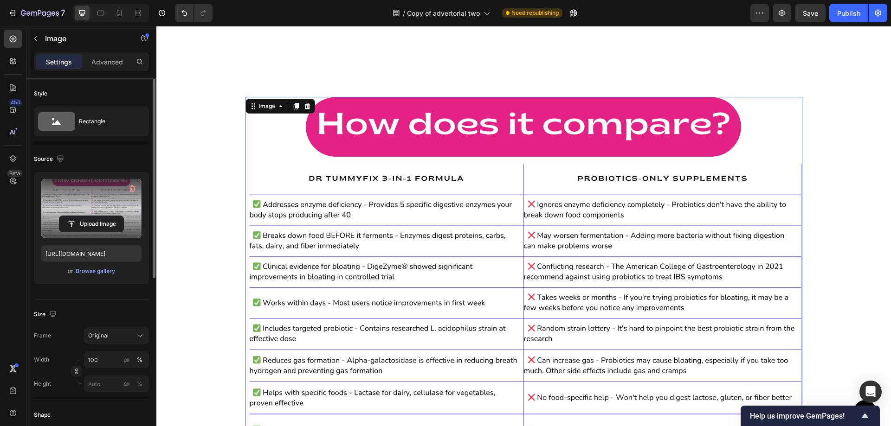
scroll to position [5780, 0]
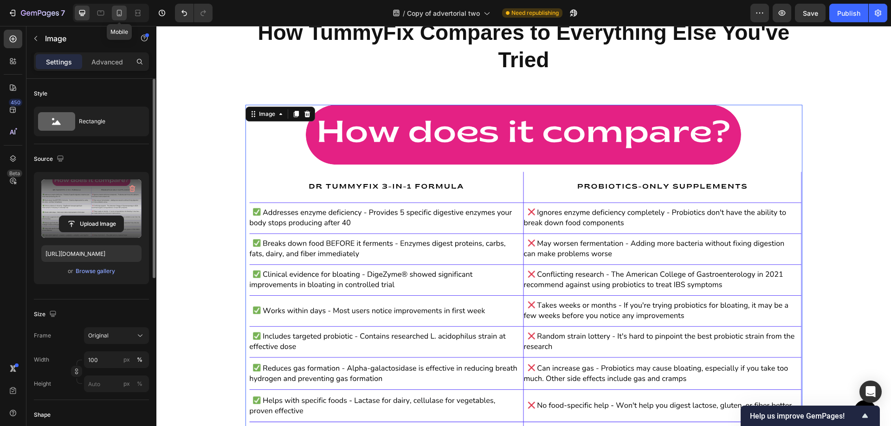
click at [122, 12] on icon at bounding box center [119, 12] width 9 height 9
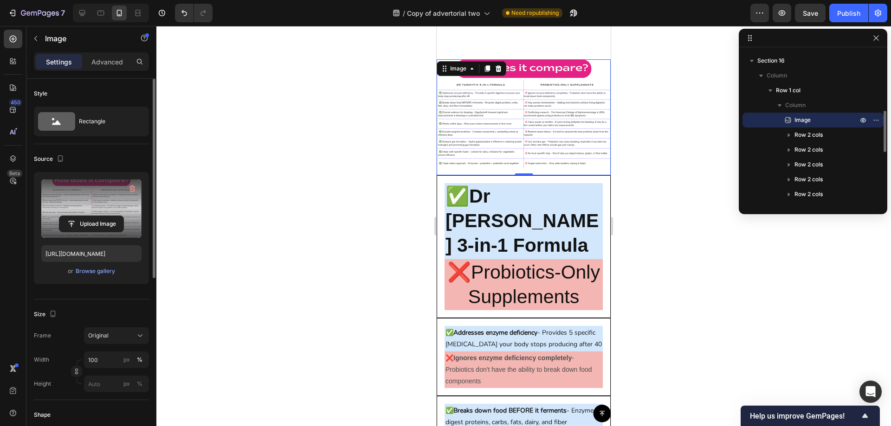
scroll to position [5992, 0]
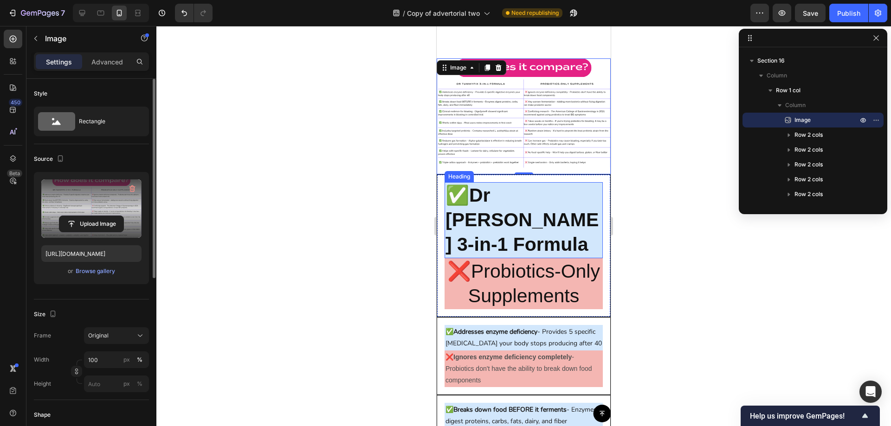
drag, startPoint x: 524, startPoint y: 185, endPoint x: 513, endPoint y: 186, distance: 10.8
click at [524, 185] on strong "✅Dr [PERSON_NAME] 3-in-1 Formula" at bounding box center [521, 220] width 153 height 71
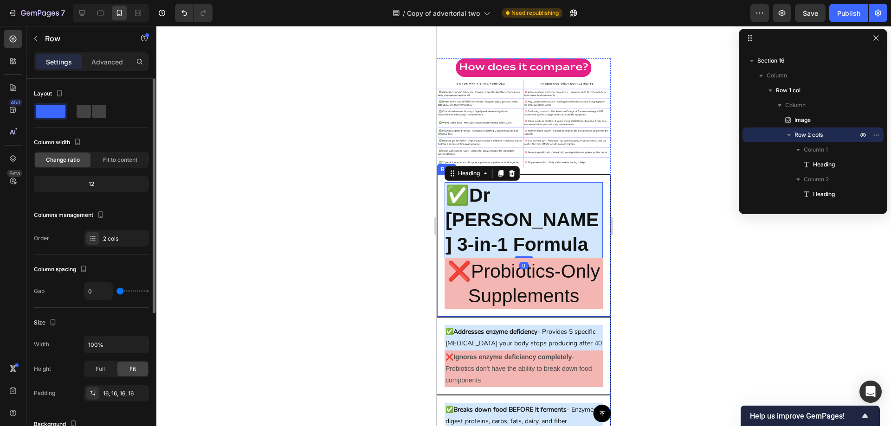
click at [441, 176] on div "✅Dr [PERSON_NAME] 3-in-1 Formula Heading 0 ❌Probiotics-Only Supplements Heading…" at bounding box center [523, 245] width 174 height 143
click at [493, 163] on icon at bounding box center [494, 166] width 6 height 6
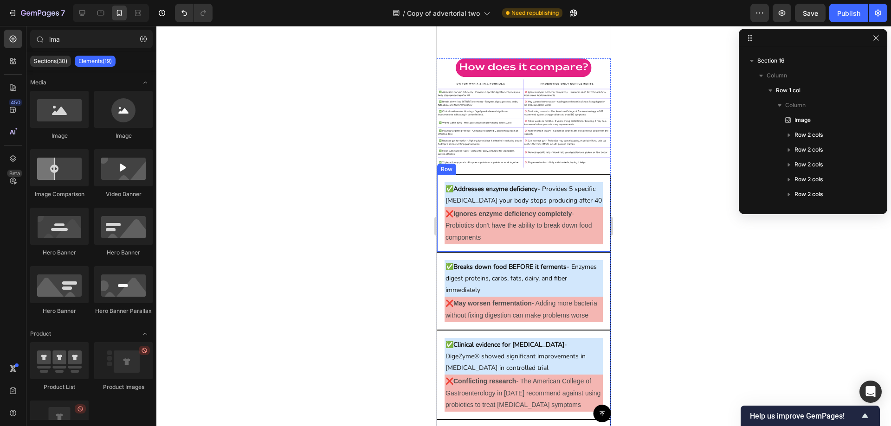
click at [445, 174] on div "✅ Addresses enzyme deficiency - Provides 5 specific [MEDICAL_DATA] your body st…" at bounding box center [523, 213] width 174 height 78
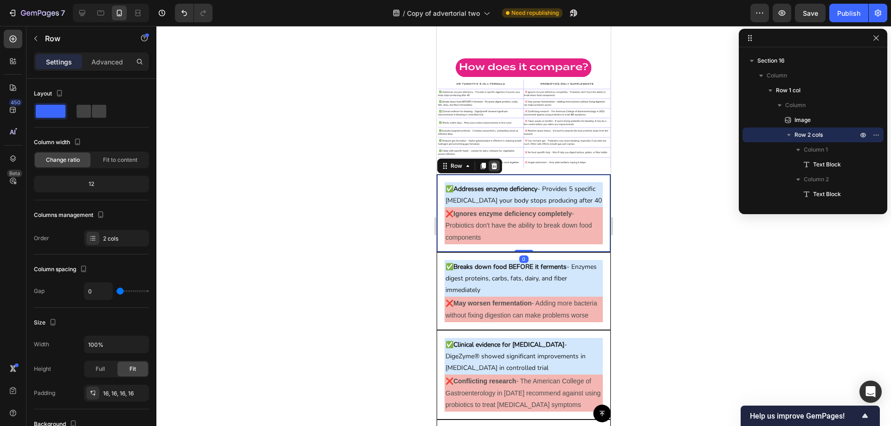
click at [492, 163] on icon at bounding box center [494, 166] width 6 height 6
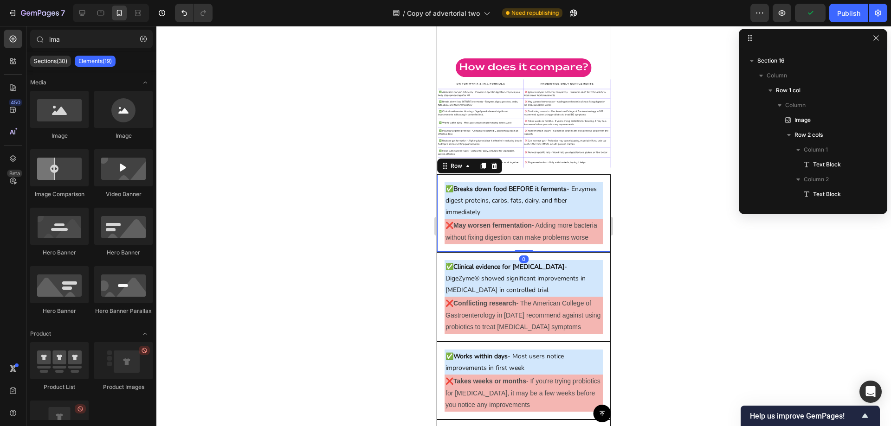
click at [442, 174] on div "✅ Breaks down food BEFORE it ferments - Enzymes digest proteins, carbs, fats, d…" at bounding box center [523, 213] width 174 height 78
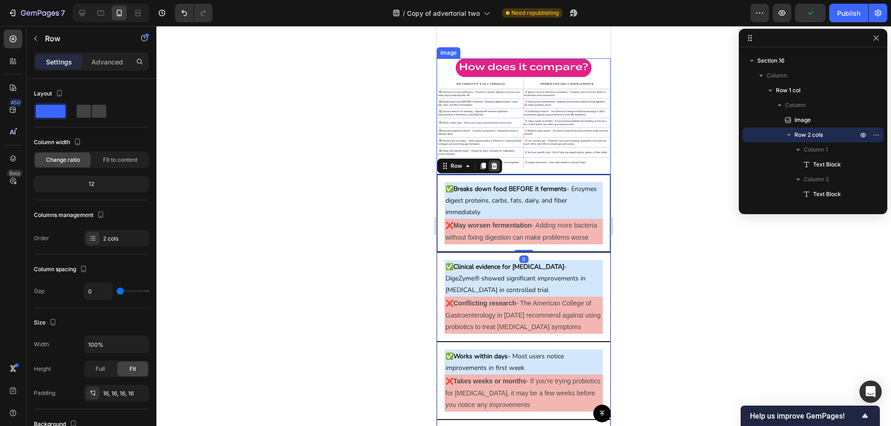
click at [494, 163] on icon at bounding box center [494, 166] width 6 height 6
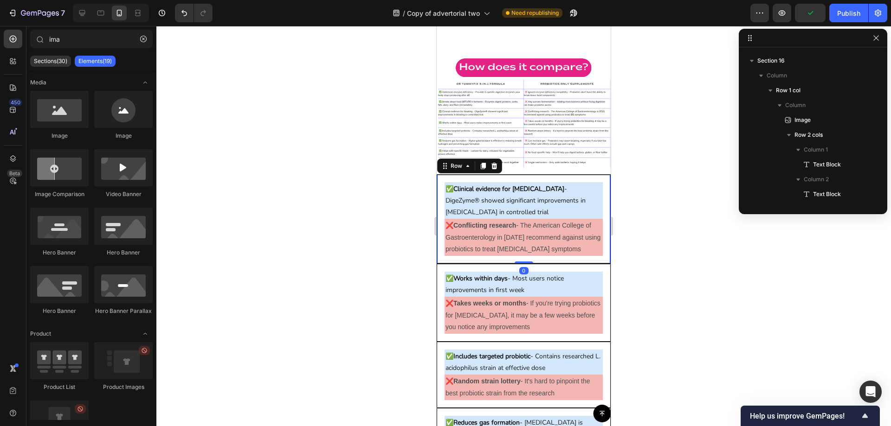
click at [447, 174] on div "✅ Clinical evidence for [MEDICAL_DATA] - DigeZyme® showed significant improveme…" at bounding box center [523, 219] width 174 height 90
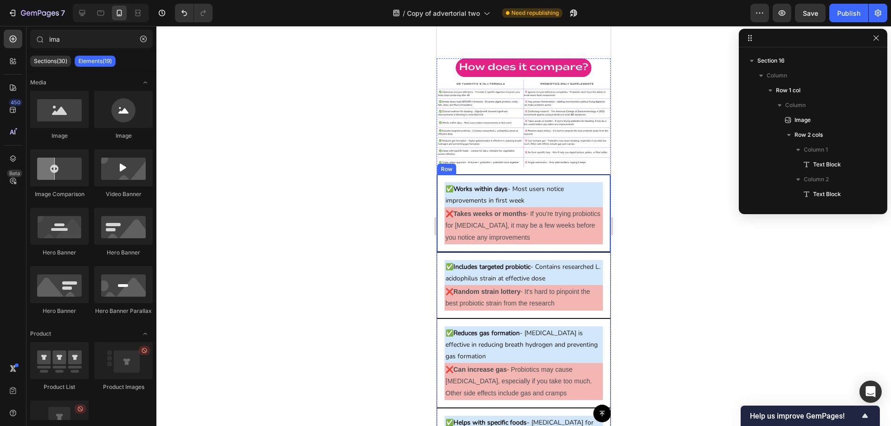
click at [442, 179] on div "✅ Works within days - Most users notice improvements in first week Text Block ❌…" at bounding box center [523, 213] width 174 height 78
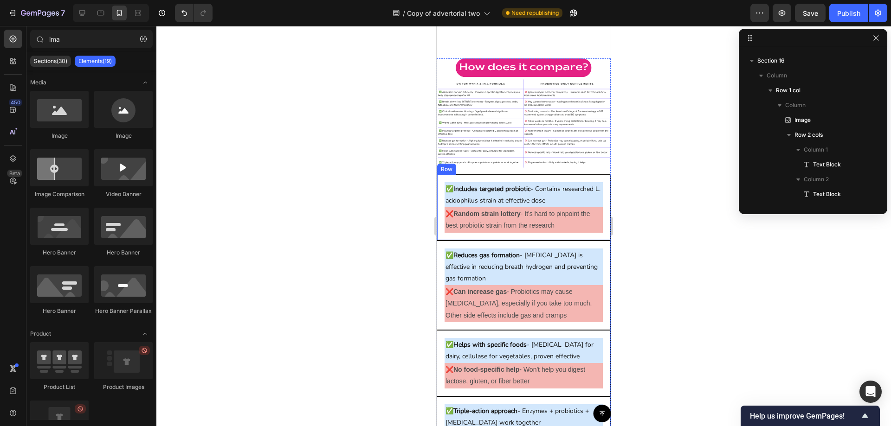
click at [437, 181] on div "✅ Includes targeted probiotic - Contains researched L. acidophilus strain at ef…" at bounding box center [523, 207] width 174 height 66
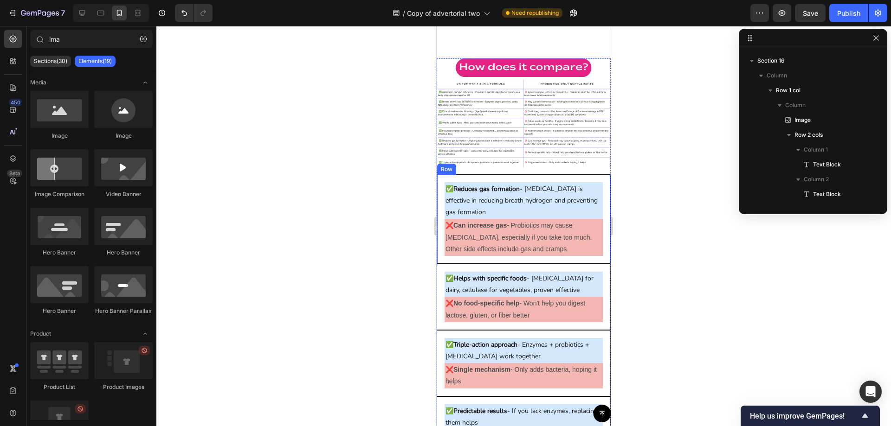
click at [441, 181] on div "✅ Reduces gas formation - [MEDICAL_DATA] is effective in reducing breath hydrog…" at bounding box center [523, 219] width 174 height 90
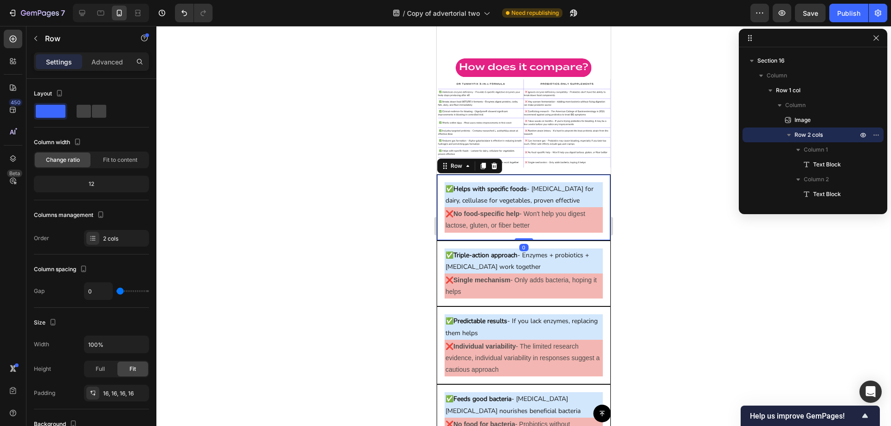
click at [441, 181] on div "✅ Helps with specific foods - [MEDICAL_DATA] for dairy, cellulase for vegetable…" at bounding box center [523, 207] width 174 height 66
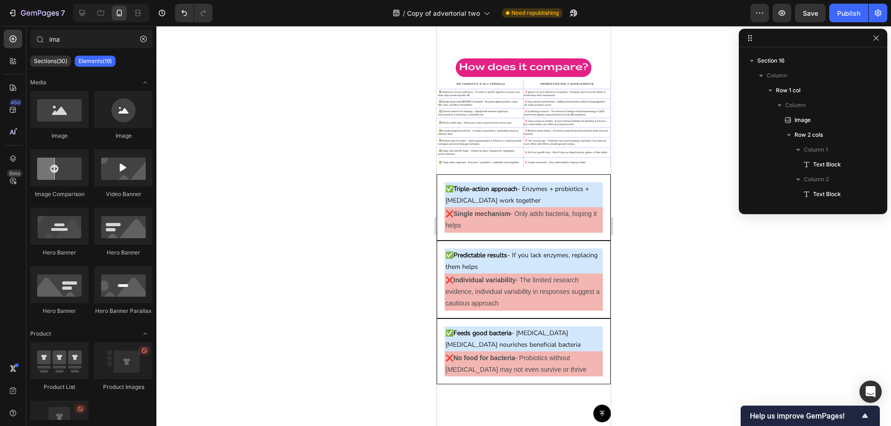
click at [441, 181] on div "✅ Triple-action approach - Enzymes + probiotics + [MEDICAL_DATA] work together …" at bounding box center [523, 207] width 174 height 66
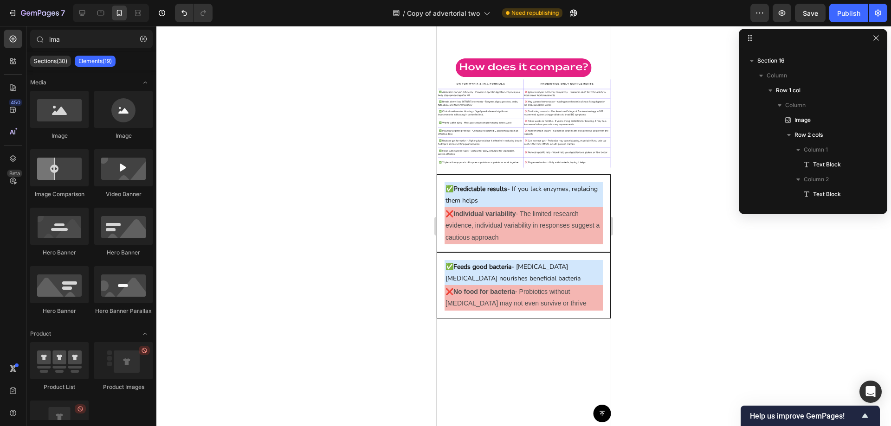
click at [442, 181] on div "✅ Predictable results - If you lack enzymes, replacing them helps Text Block ❌ …" at bounding box center [523, 213] width 174 height 78
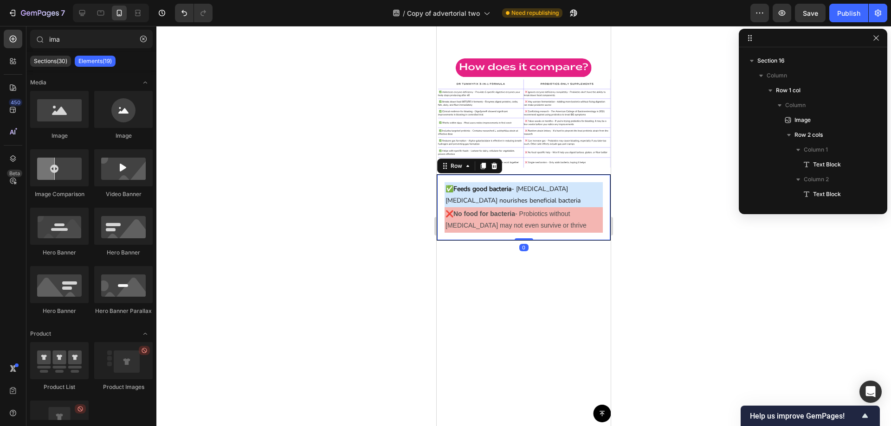
click at [442, 181] on div "✅ Feeds good bacteria - [MEDICAL_DATA] [MEDICAL_DATA] nourishes beneficial bact…" at bounding box center [523, 207] width 174 height 66
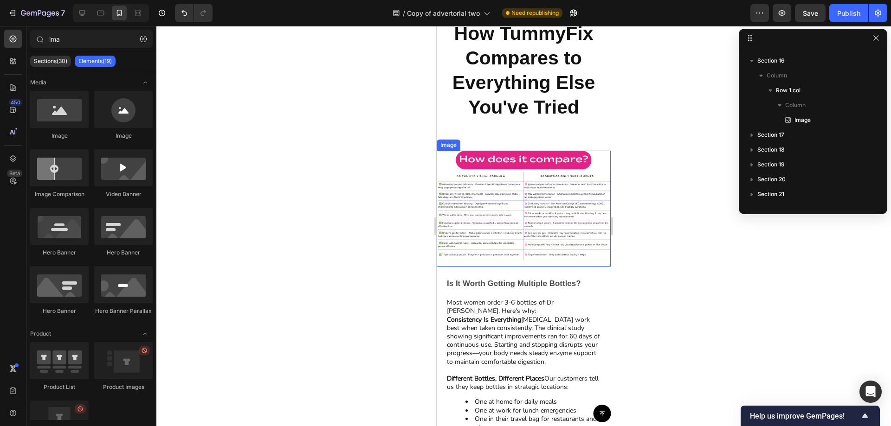
scroll to position [5899, 0]
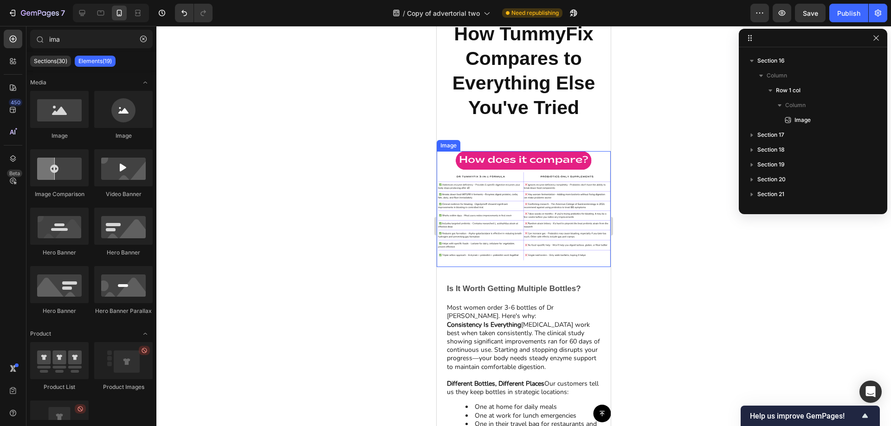
click at [492, 209] on img at bounding box center [523, 209] width 174 height 116
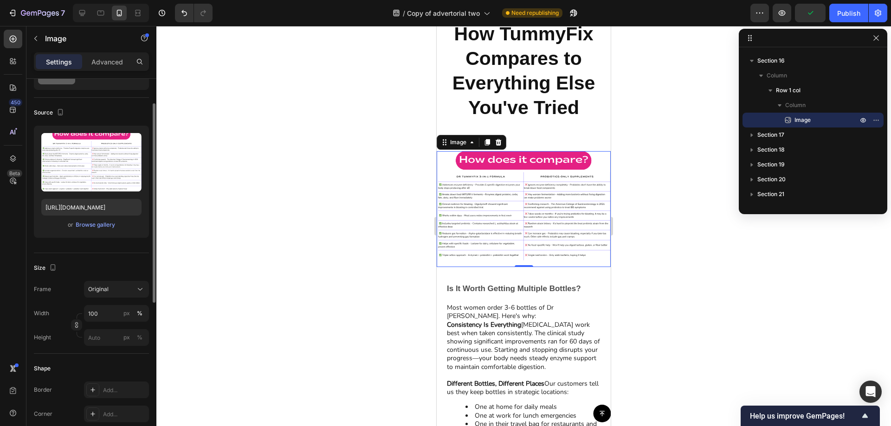
scroll to position [93, 0]
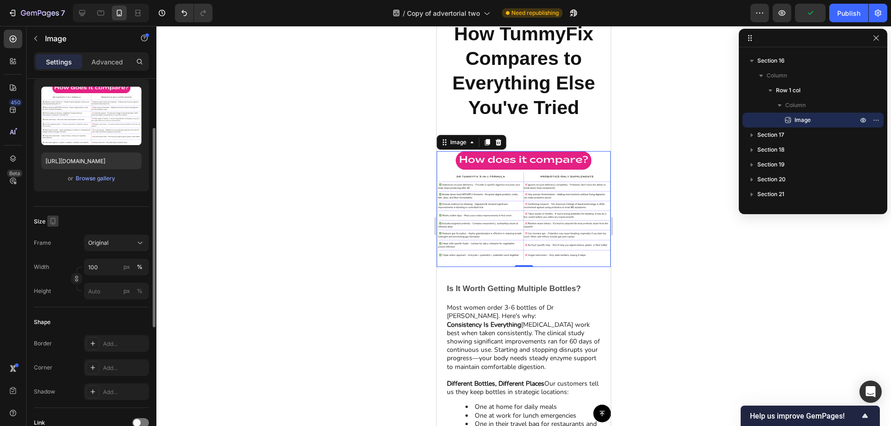
click at [51, 223] on icon "button" at bounding box center [53, 221] width 5 height 6
click at [51, 270] on icon "button" at bounding box center [54, 269] width 9 height 9
click at [112, 245] on div "Original" at bounding box center [110, 243] width 45 height 8
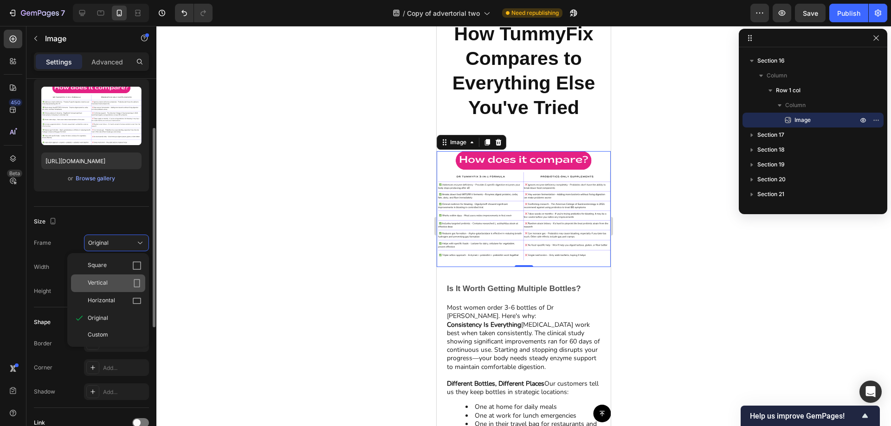
click at [112, 280] on div "Vertical" at bounding box center [115, 283] width 54 height 9
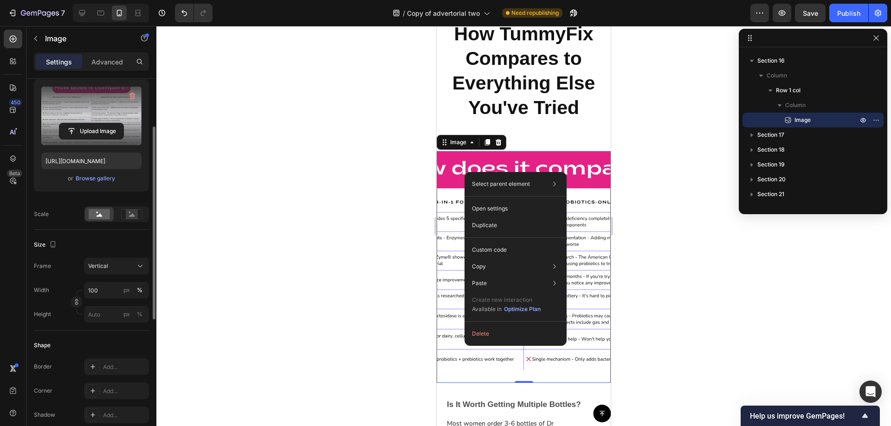
scroll to position [46, 0]
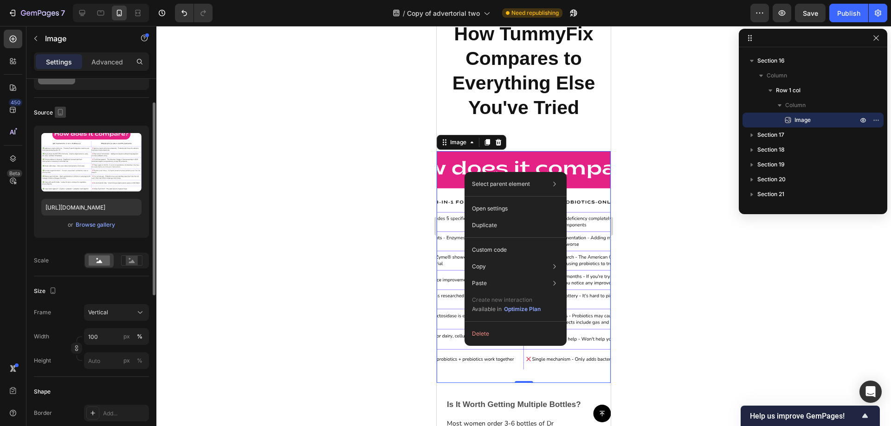
click at [58, 114] on icon "button" at bounding box center [60, 112] width 5 height 6
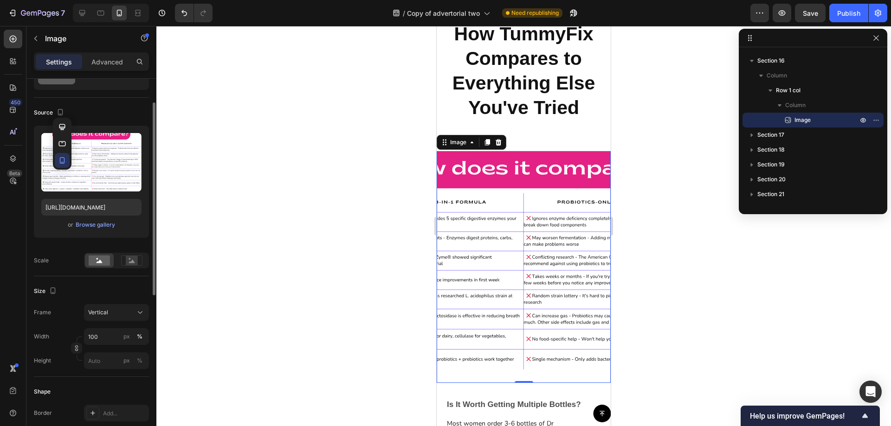
click at [64, 160] on icon "button" at bounding box center [62, 160] width 9 height 9
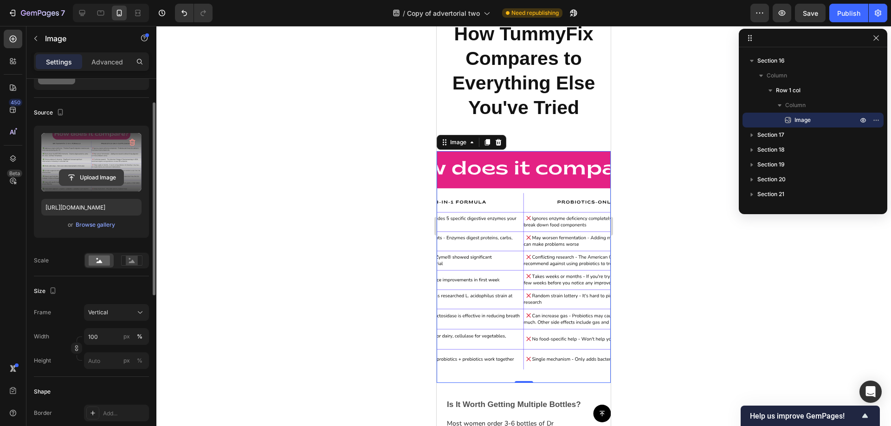
click at [84, 180] on input "file" at bounding box center [91, 178] width 64 height 16
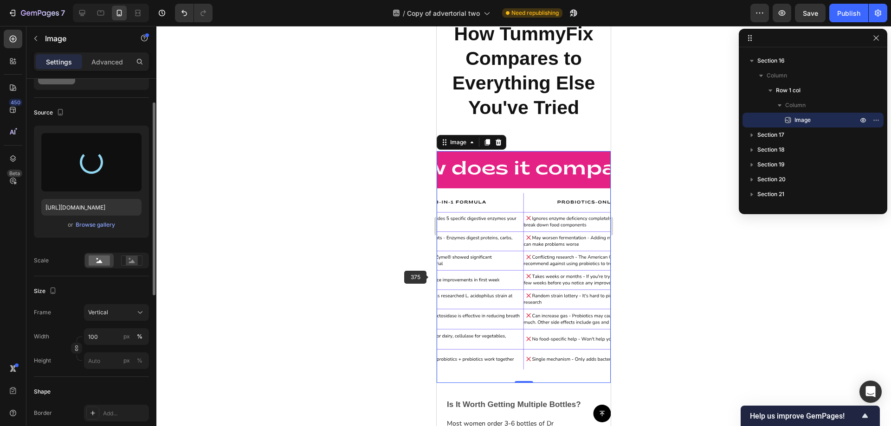
type input "[URL][DOMAIN_NAME]"
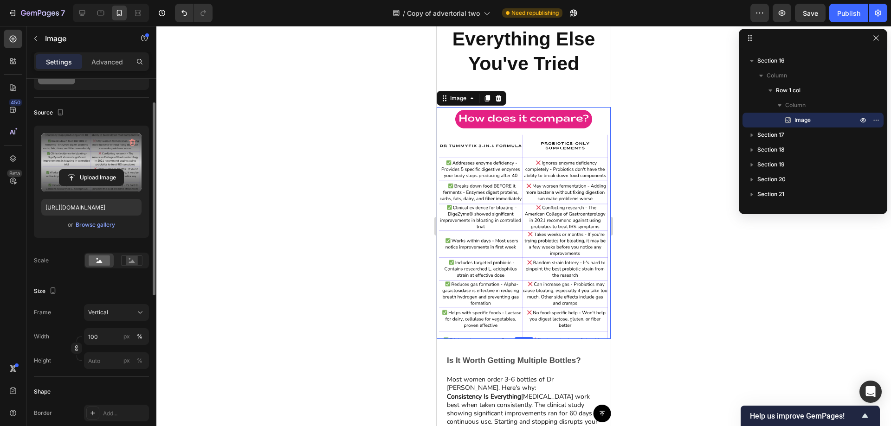
scroll to position [5946, 0]
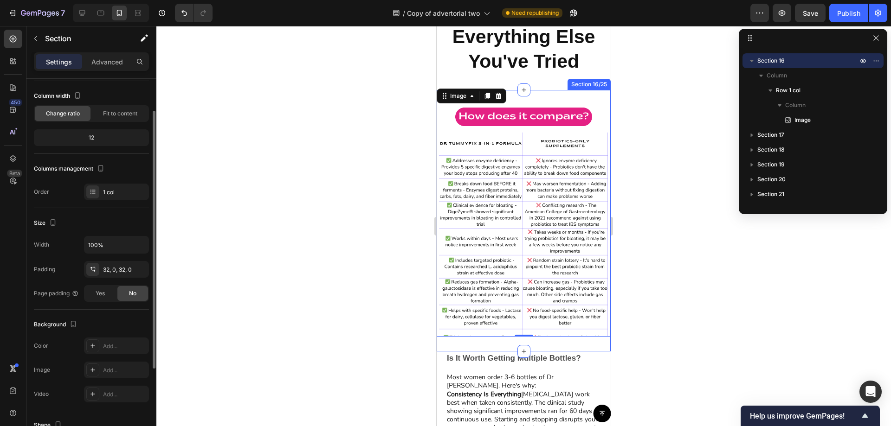
click at [517, 327] on div "Image 0 Row Section 16/25" at bounding box center [523, 221] width 174 height 262
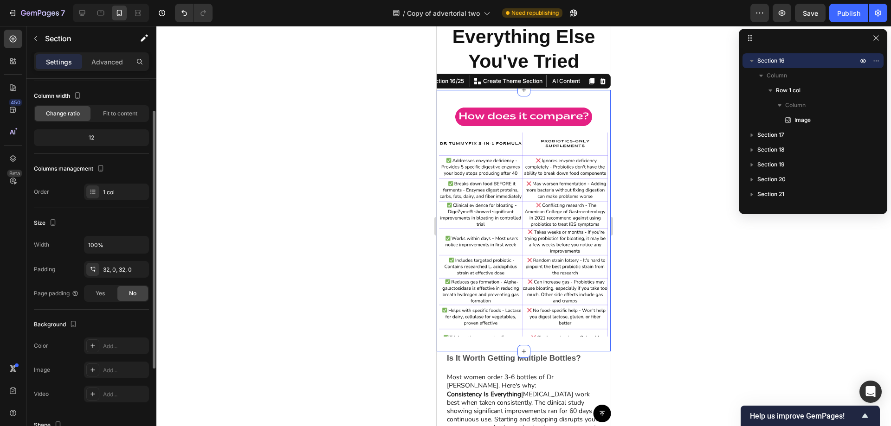
scroll to position [0, 0]
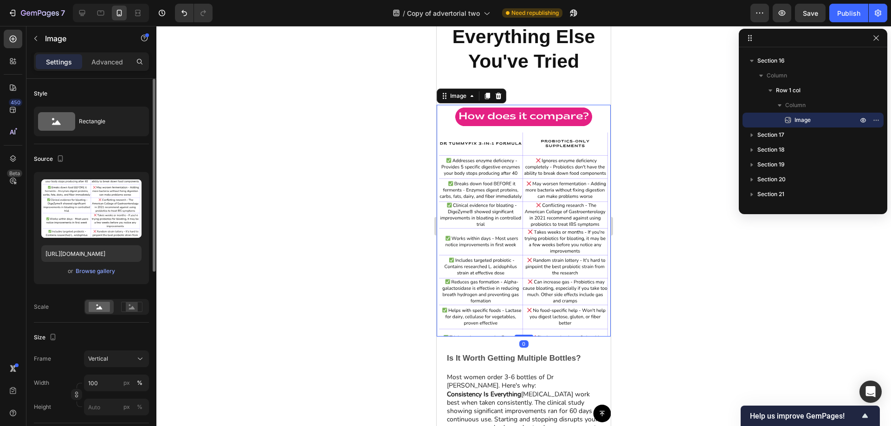
click at [520, 313] on img at bounding box center [523, 221] width 174 height 232
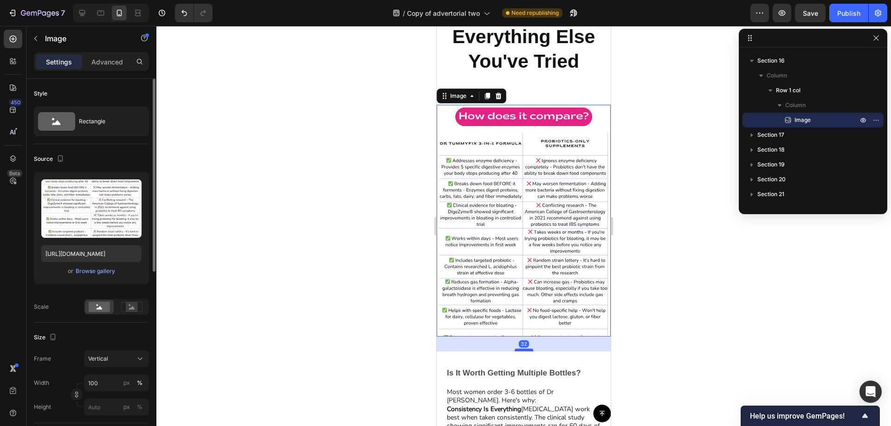
drag, startPoint x: 518, startPoint y: 327, endPoint x: 514, endPoint y: 346, distance: 19.9
click at [514, 349] on div at bounding box center [523, 350] width 19 height 3
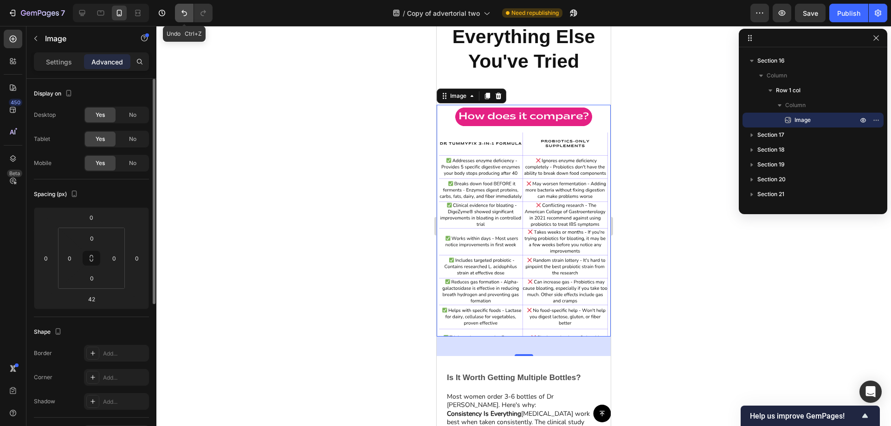
click at [184, 15] on icon "Undo/Redo" at bounding box center [184, 12] width 9 height 9
click at [185, 13] on icon "Undo/Redo" at bounding box center [184, 12] width 9 height 9
click at [189, 17] on icon "Undo/Redo" at bounding box center [184, 12] width 9 height 9
click at [100, 304] on input "42" at bounding box center [91, 299] width 19 height 14
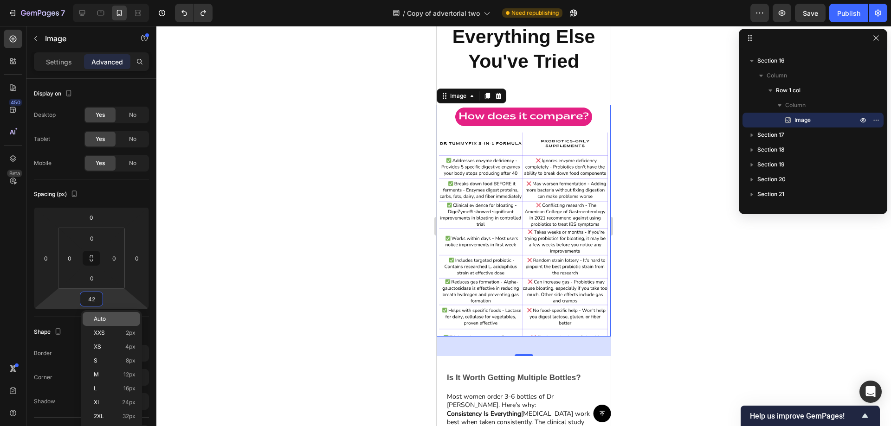
click at [120, 318] on p "Auto" at bounding box center [115, 319] width 42 height 6
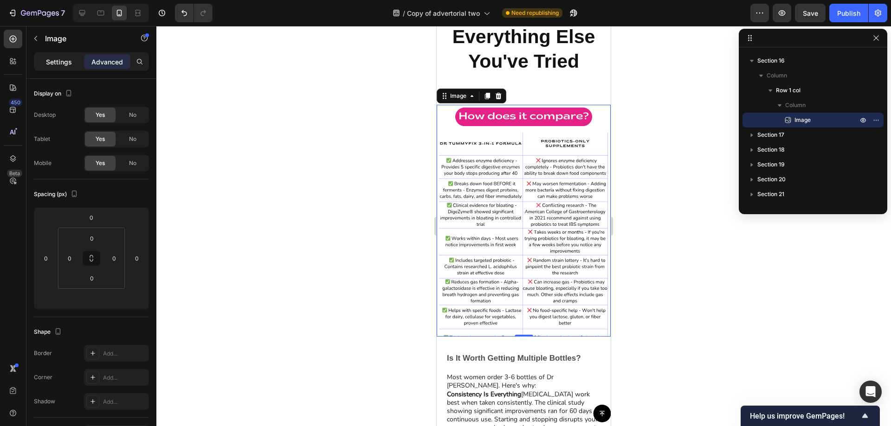
click at [67, 60] on p "Settings" at bounding box center [59, 62] width 26 height 10
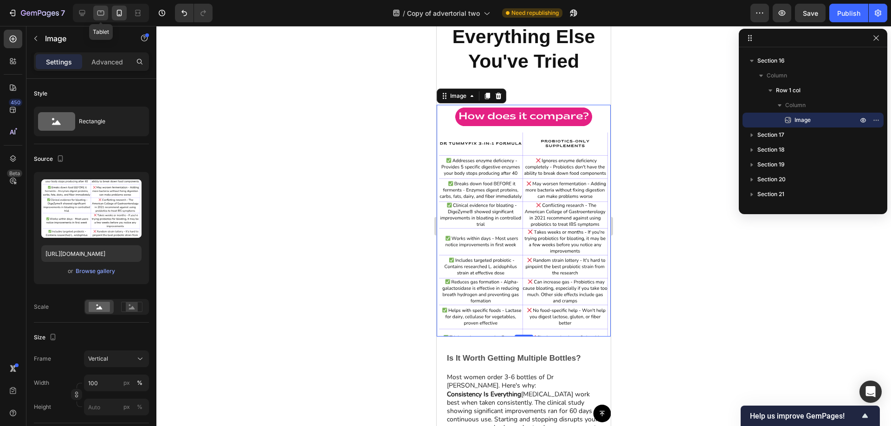
click at [99, 17] on icon at bounding box center [100, 12] width 9 height 9
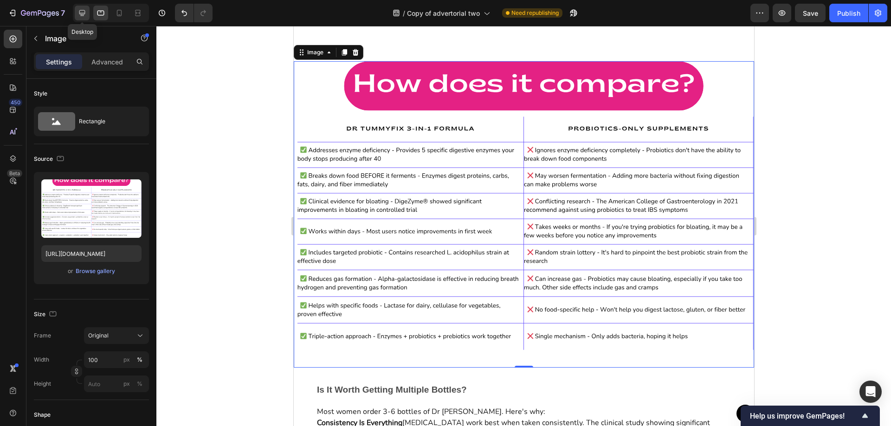
scroll to position [5826, 0]
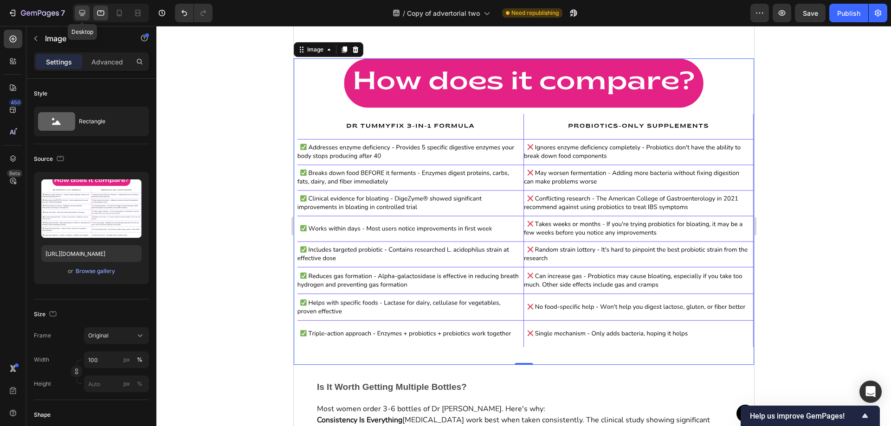
click at [82, 12] on icon at bounding box center [81, 12] width 9 height 9
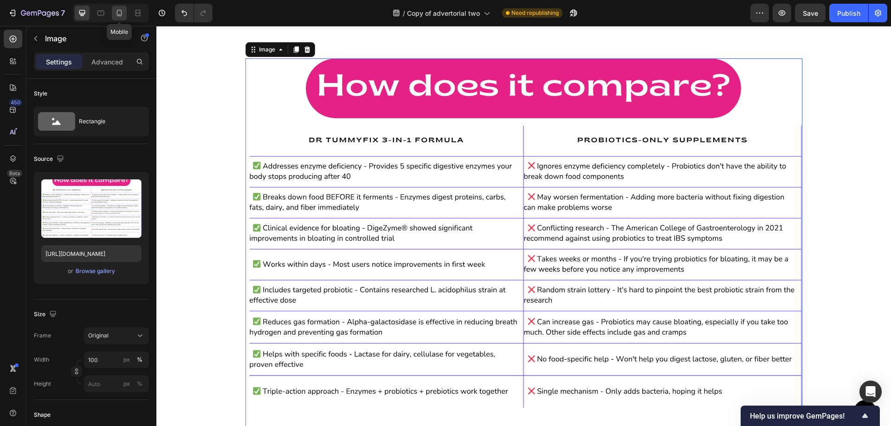
click at [118, 12] on icon at bounding box center [119, 12] width 9 height 9
type input "[URL][DOMAIN_NAME]"
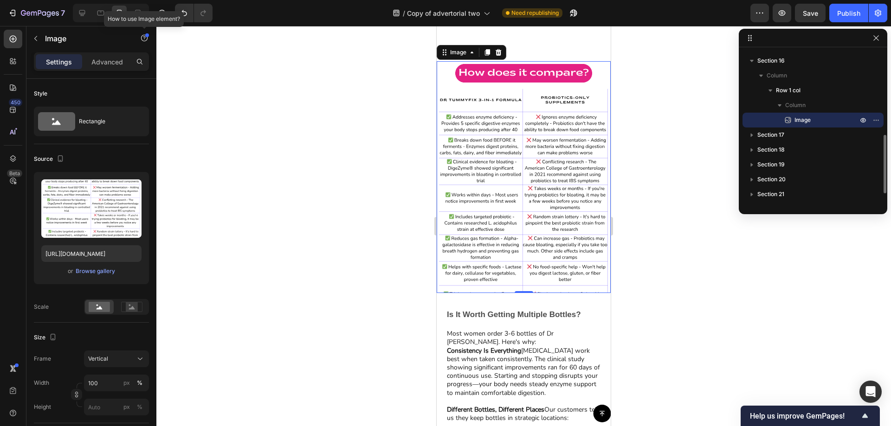
scroll to position [5992, 0]
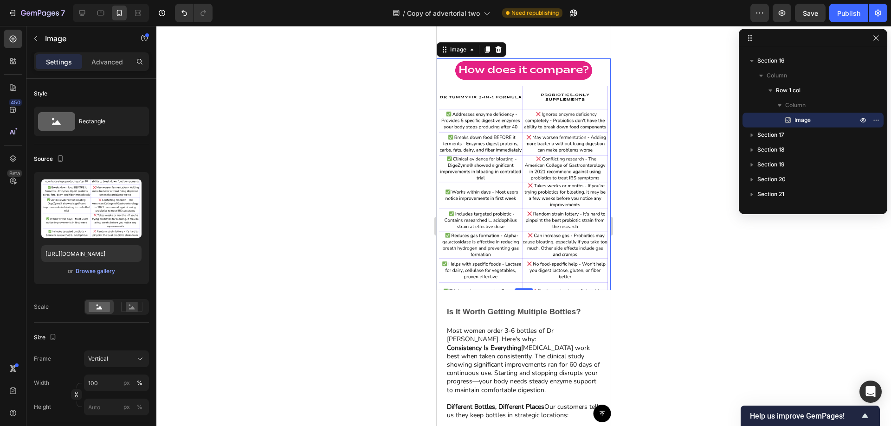
click at [644, 285] on div at bounding box center [523, 226] width 734 height 400
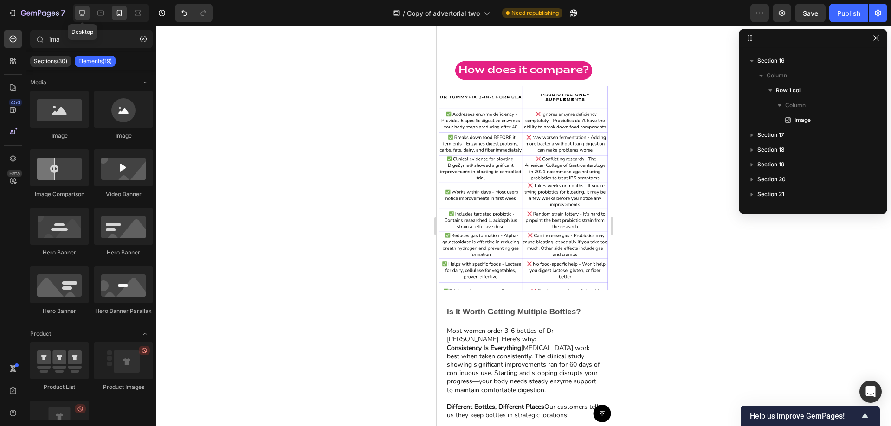
click at [78, 16] on icon at bounding box center [81, 12] width 9 height 9
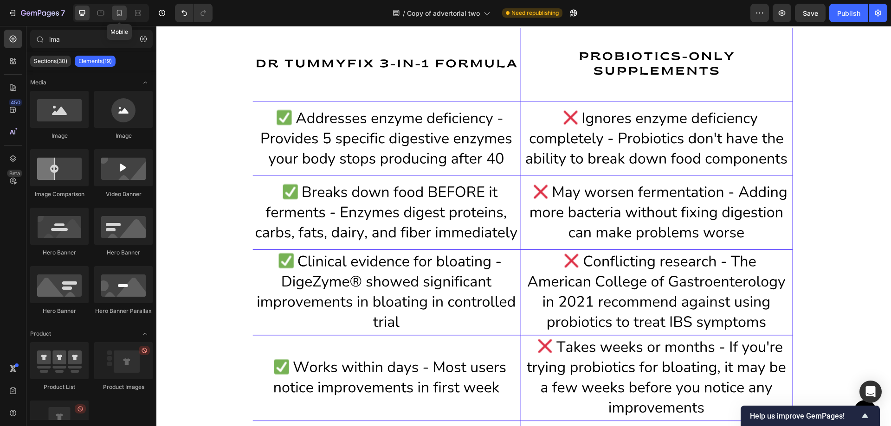
click at [122, 16] on icon at bounding box center [119, 12] width 9 height 9
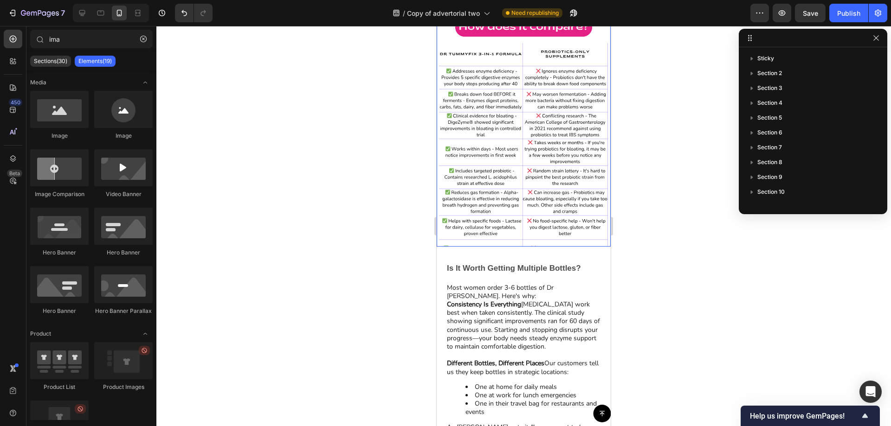
click at [509, 207] on img at bounding box center [523, 131] width 174 height 232
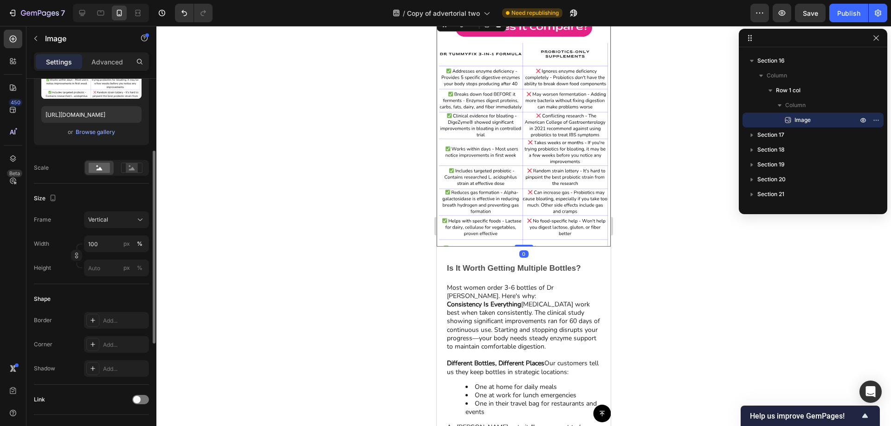
scroll to position [186, 0]
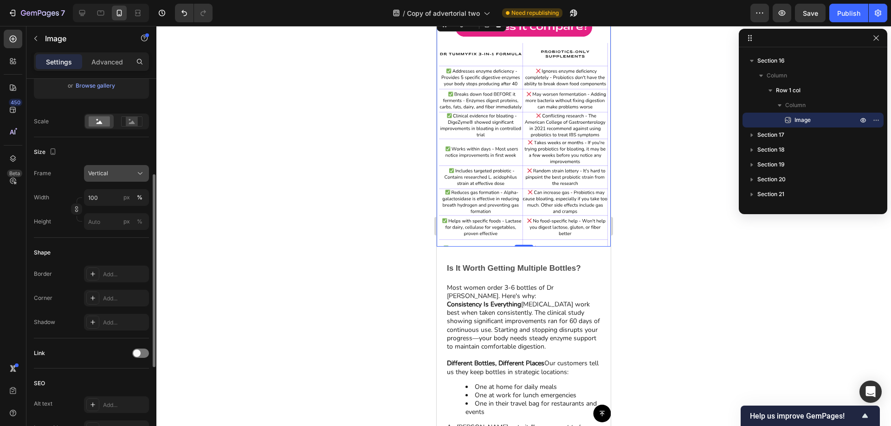
click at [115, 175] on div "Vertical" at bounding box center [110, 173] width 45 height 8
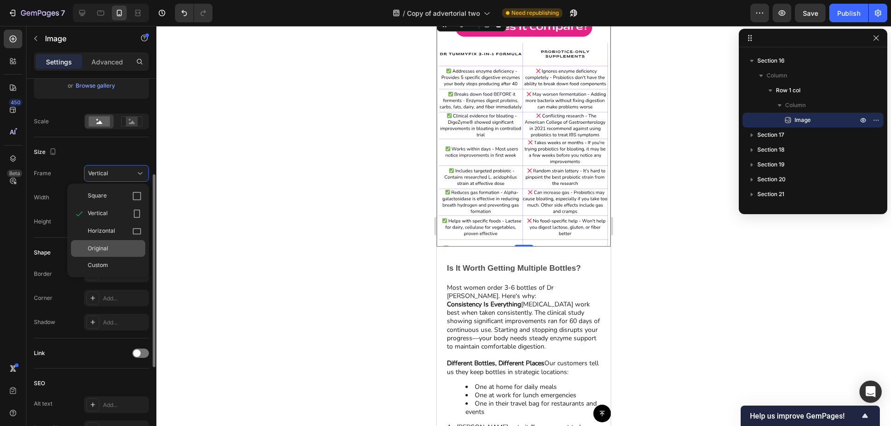
click at [115, 253] on div "Original" at bounding box center [115, 248] width 54 height 8
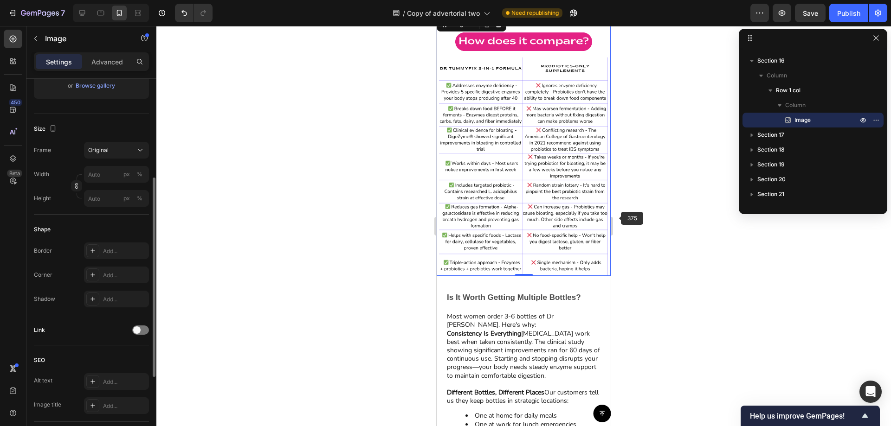
click at [648, 221] on div at bounding box center [523, 226] width 734 height 400
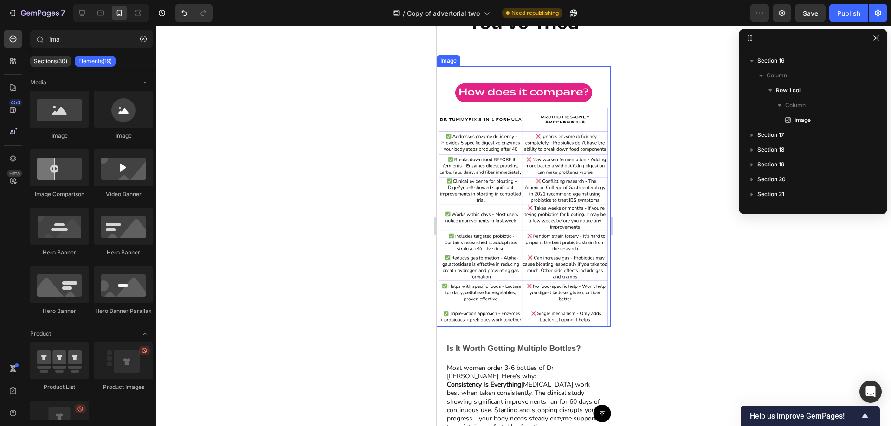
scroll to position [5946, 0]
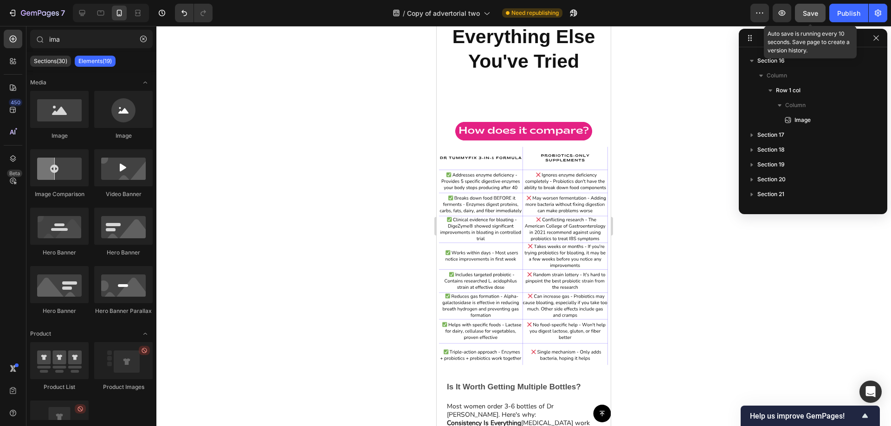
click at [817, 18] on div "Save" at bounding box center [809, 13] width 15 height 10
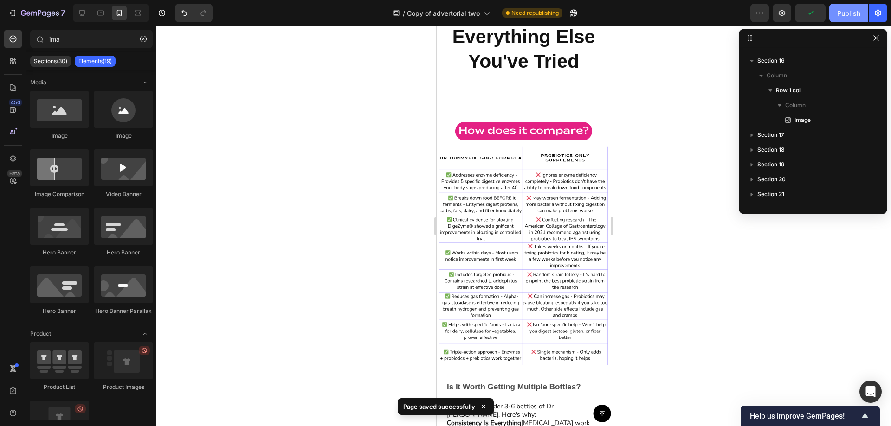
click at [841, 14] on div "Publish" at bounding box center [848, 13] width 23 height 10
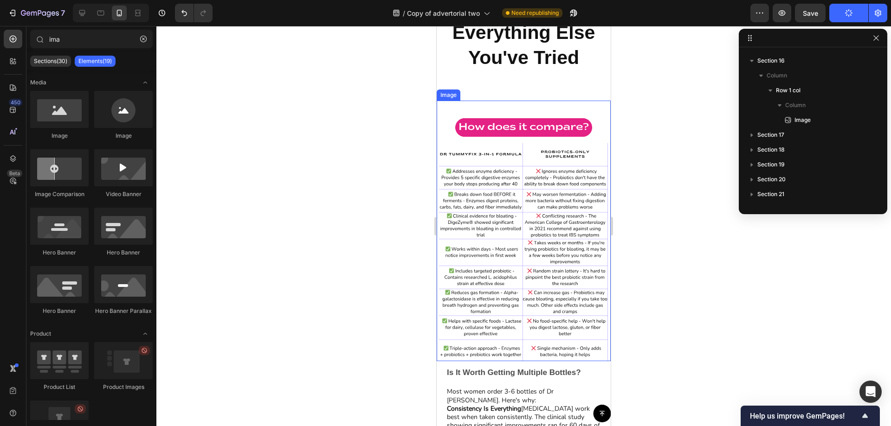
scroll to position [6085, 0]
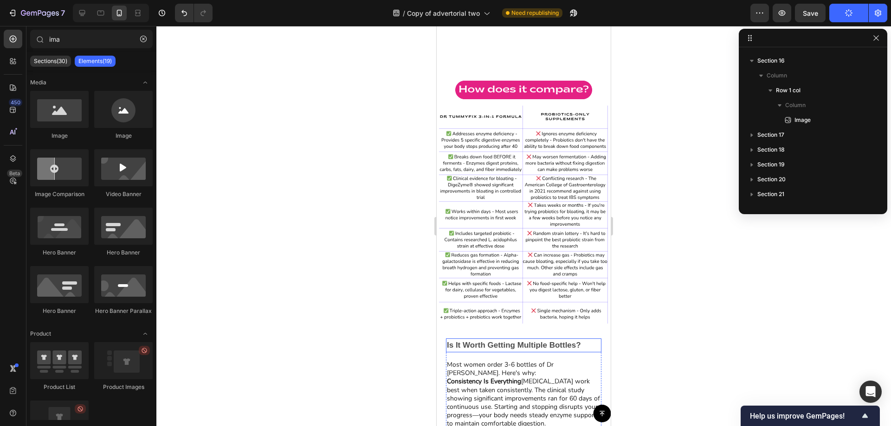
click at [507, 341] on strong "Is It Worth Getting Multiple Bottles?" at bounding box center [514, 345] width 134 height 9
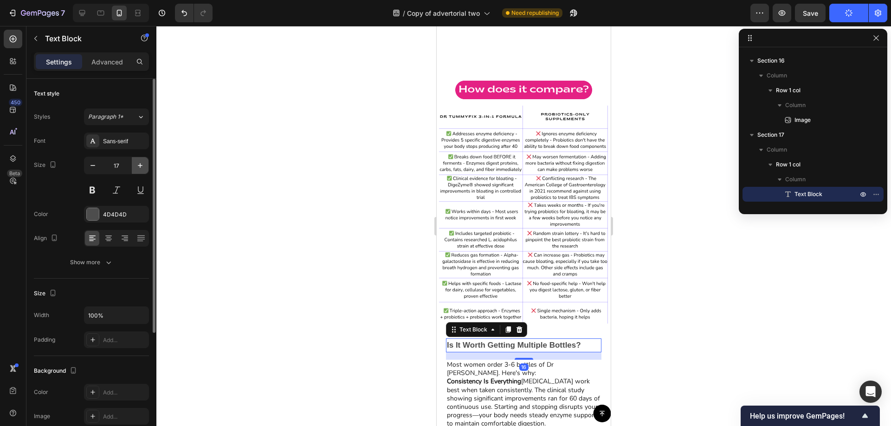
click at [140, 163] on icon "button" at bounding box center [139, 165] width 9 height 9
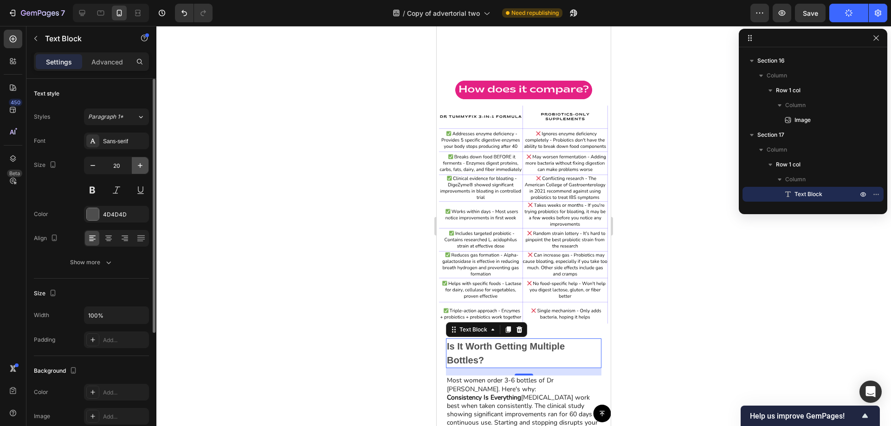
click at [140, 163] on icon "button" at bounding box center [139, 165] width 9 height 9
click at [111, 233] on div at bounding box center [108, 238] width 14 height 15
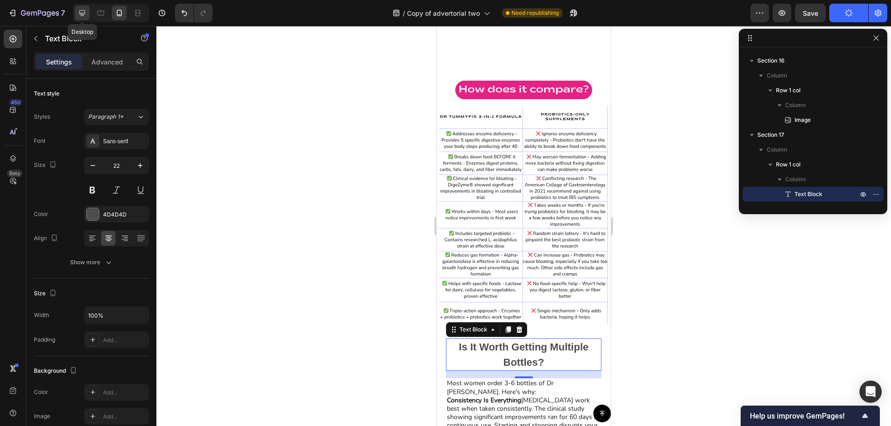
click at [83, 14] on icon at bounding box center [82, 13] width 6 height 6
type input "30"
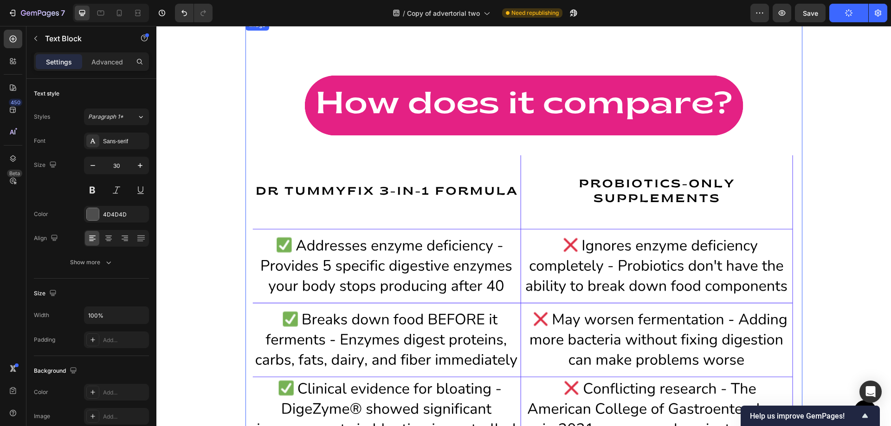
scroll to position [6241, 0]
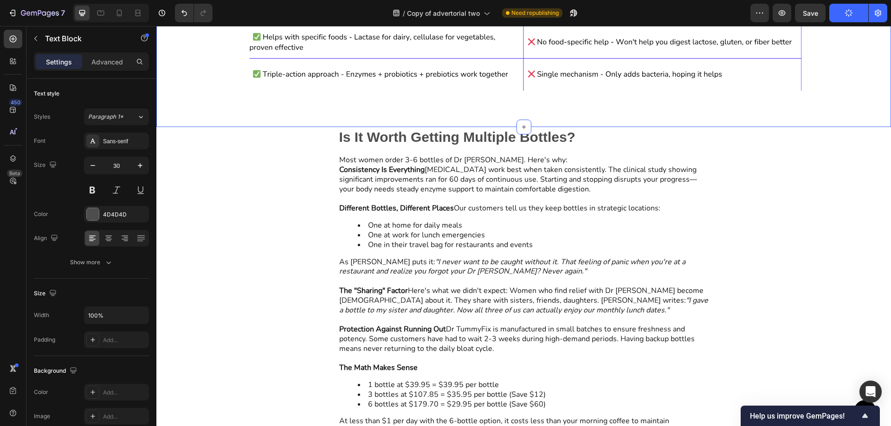
click at [405, 139] on strong "Is It Worth Getting Multiple Bottles?" at bounding box center [457, 136] width 236 height 15
click at [107, 240] on icon at bounding box center [108, 238] width 9 height 9
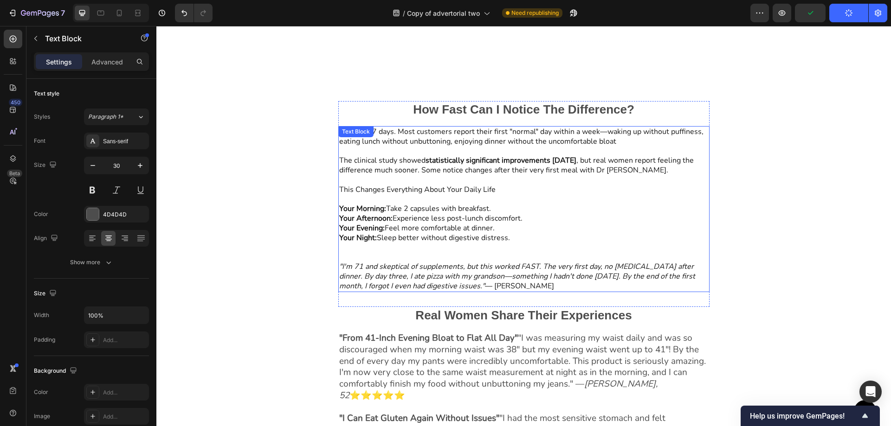
scroll to position [5081, 0]
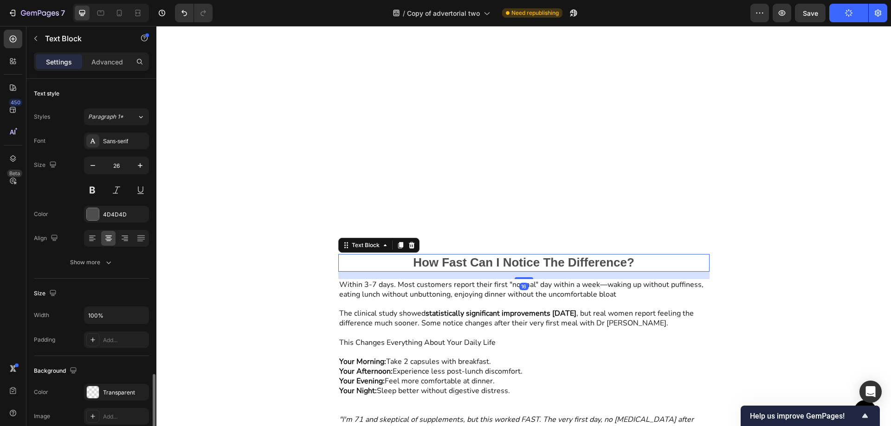
click at [544, 266] on strong "How Fast Can I Notice The Difference?" at bounding box center [523, 263] width 221 height 14
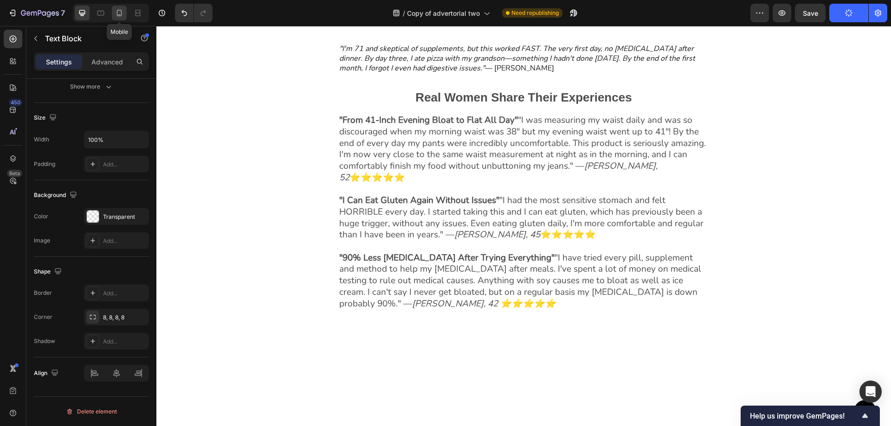
click at [117, 14] on icon at bounding box center [119, 13] width 5 height 6
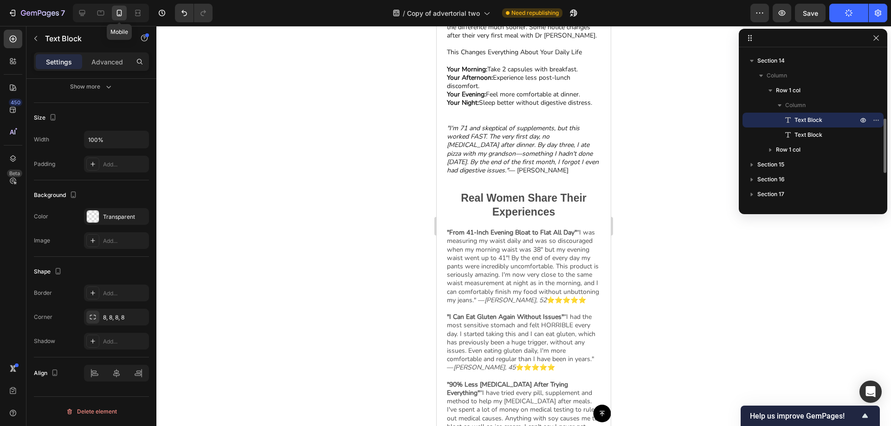
scroll to position [5192, 0]
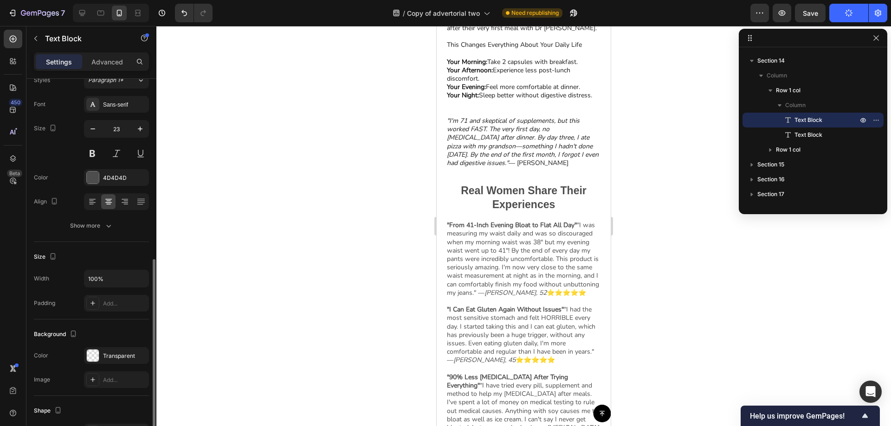
scroll to position [0, 0]
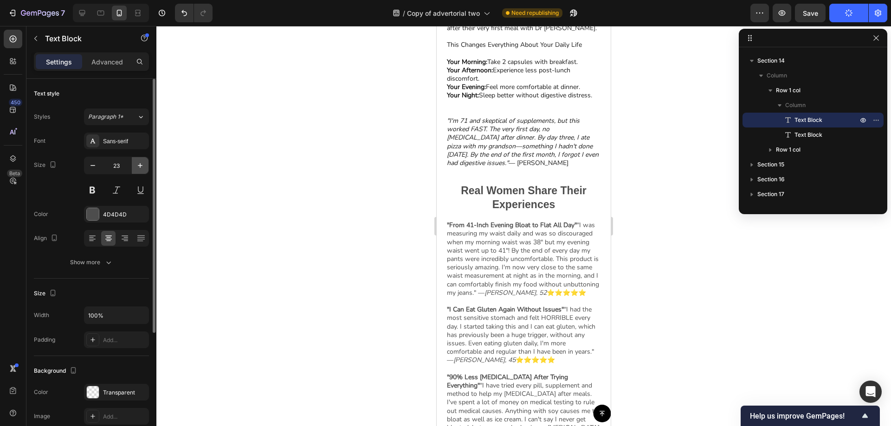
click at [141, 170] on icon "button" at bounding box center [139, 165] width 9 height 9
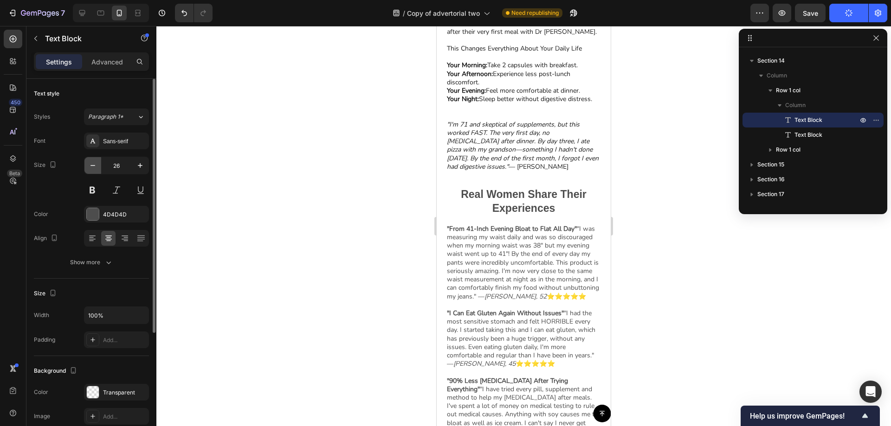
click at [90, 163] on icon "button" at bounding box center [92, 165] width 9 height 9
type input "25"
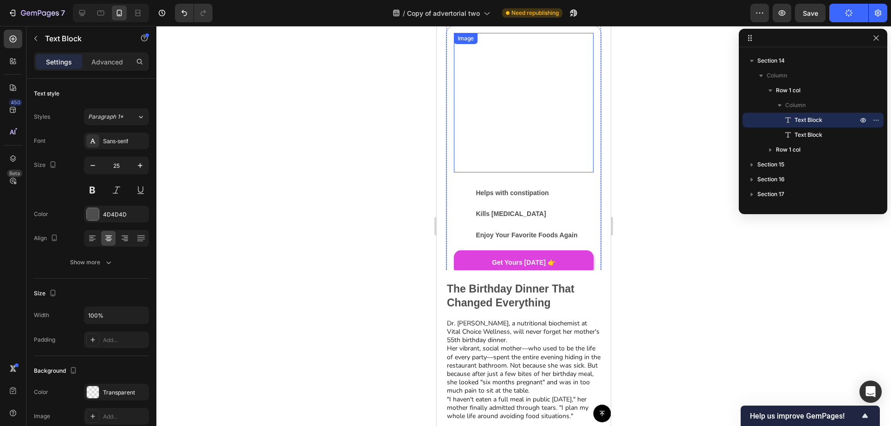
scroll to position [2734, 0]
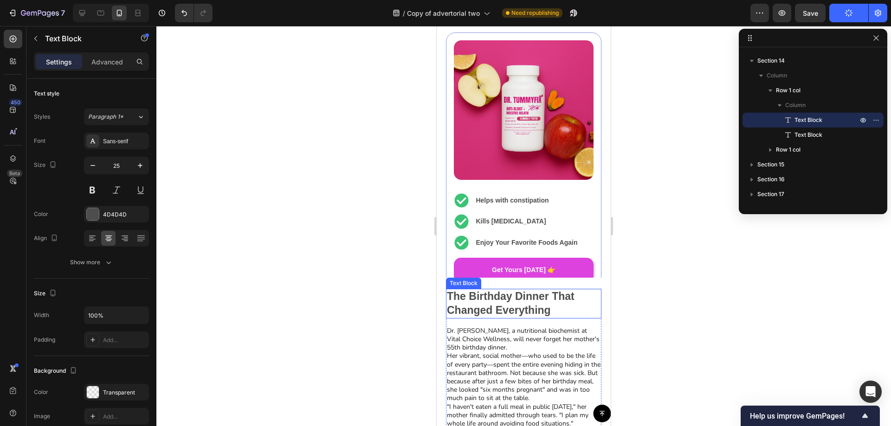
click at [497, 304] on div "Image Image Helps with constipation Text Block Image Kills [MEDICAL_DATA] Text …" at bounding box center [523, 174] width 155 height 285
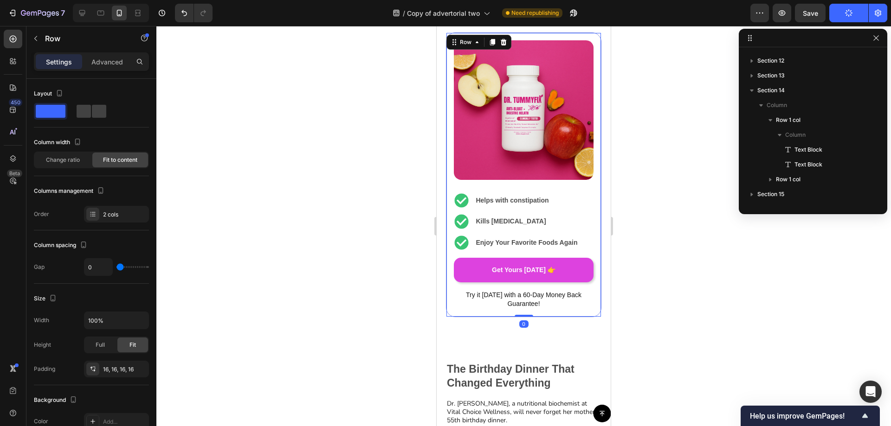
scroll to position [87, 0]
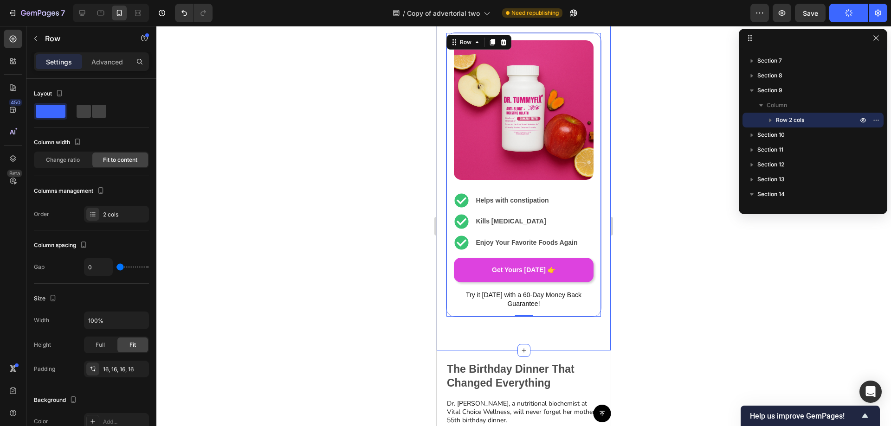
click at [513, 368] on strong "The Birthday Dinner That Changed Everything" at bounding box center [511, 376] width 128 height 26
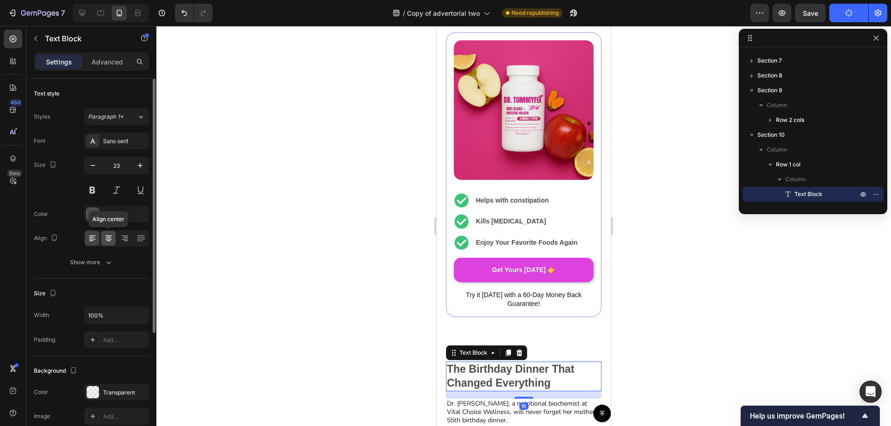
click at [104, 239] on icon at bounding box center [108, 238] width 9 height 9
click at [136, 168] on icon "button" at bounding box center [139, 165] width 9 height 9
type input "24"
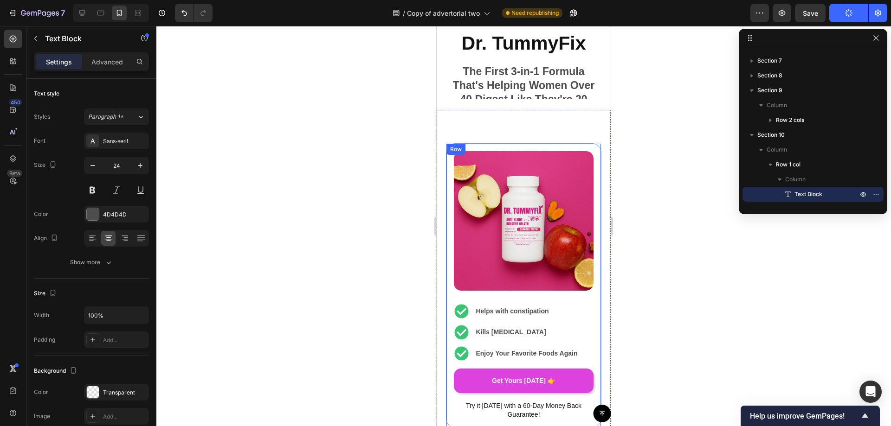
scroll to position [2548, 0]
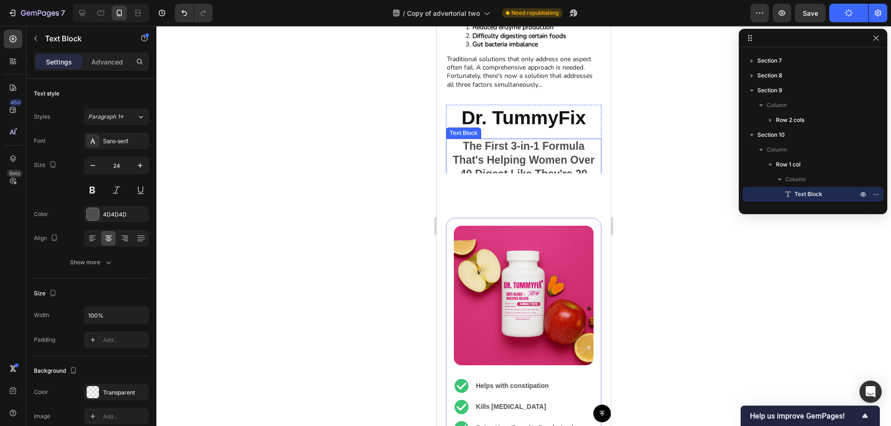
click at [547, 151] on strong "The First 3-in-1 Formula That's Helping Women Over 40 Digest Like They're 20 Ag…" at bounding box center [523, 167] width 141 height 54
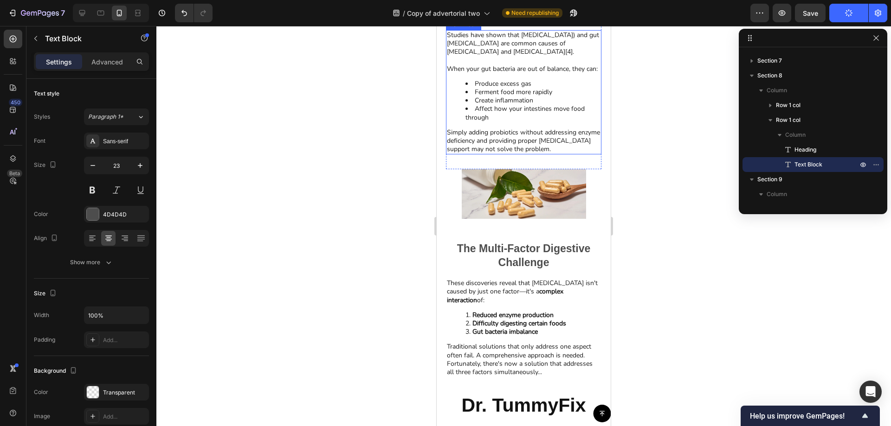
scroll to position [2177, 0]
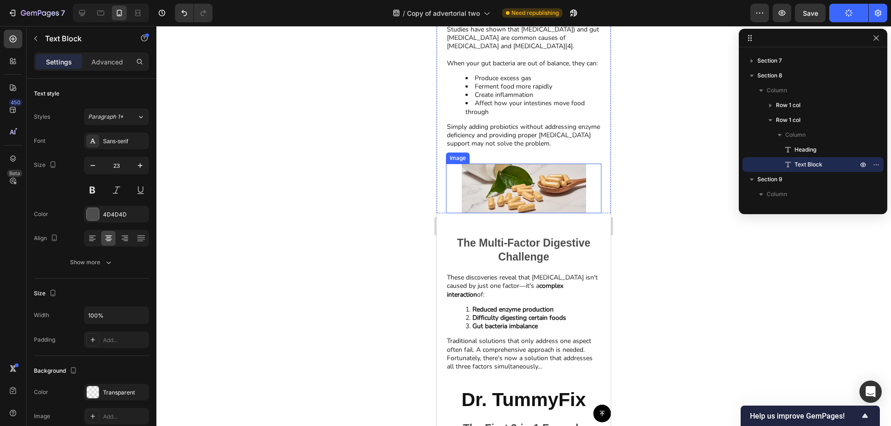
click at [523, 185] on img at bounding box center [524, 189] width 124 height 50
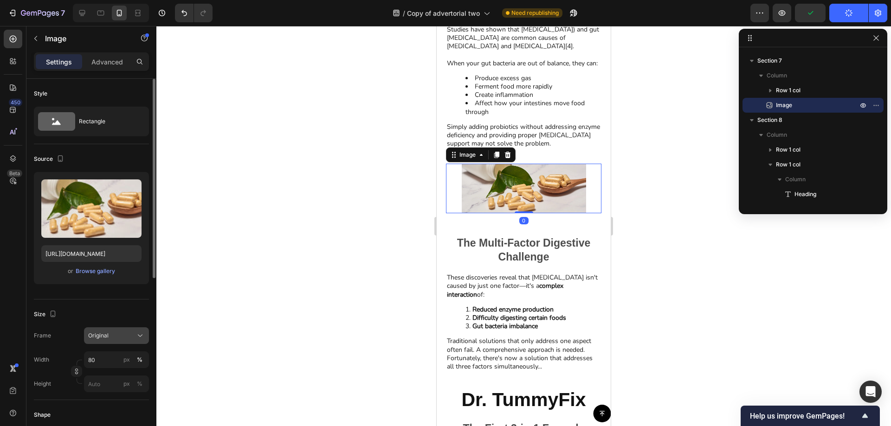
click at [122, 338] on div "Original" at bounding box center [110, 336] width 45 height 8
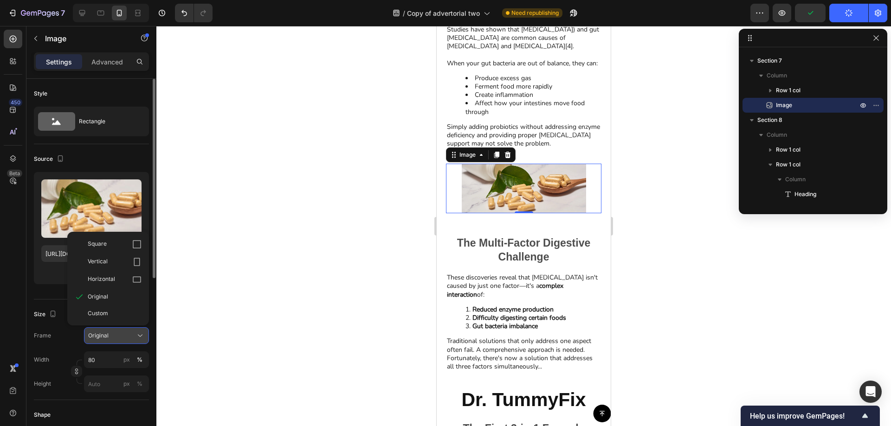
click at [113, 335] on div "Original" at bounding box center [110, 336] width 45 height 8
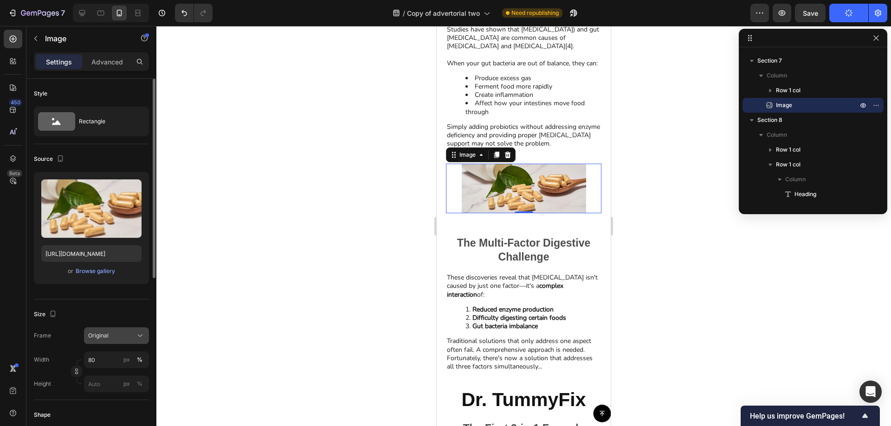
click at [127, 337] on div "Original" at bounding box center [110, 336] width 45 height 8
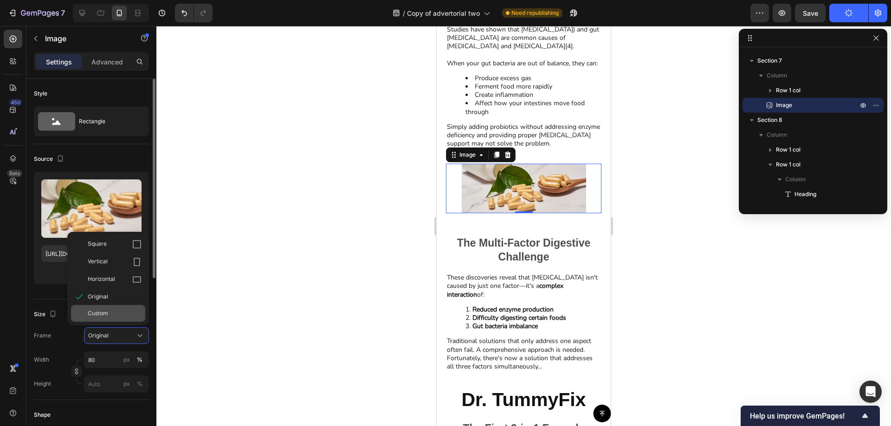
click at [122, 308] on div "Custom" at bounding box center [108, 313] width 74 height 17
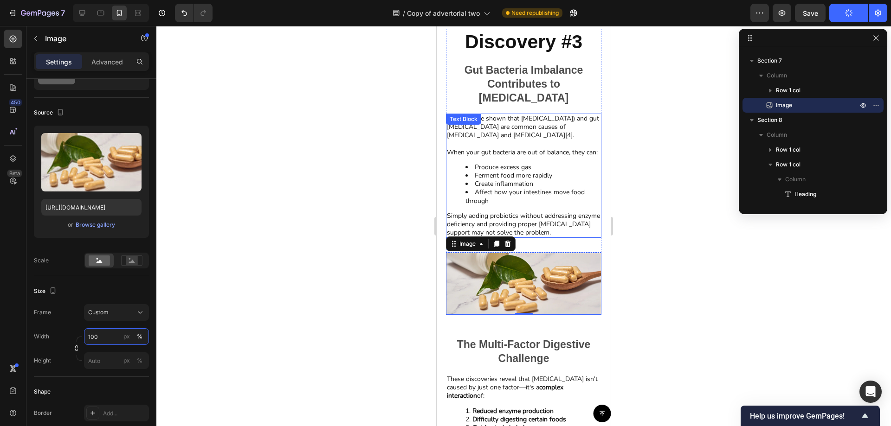
scroll to position [2084, 0]
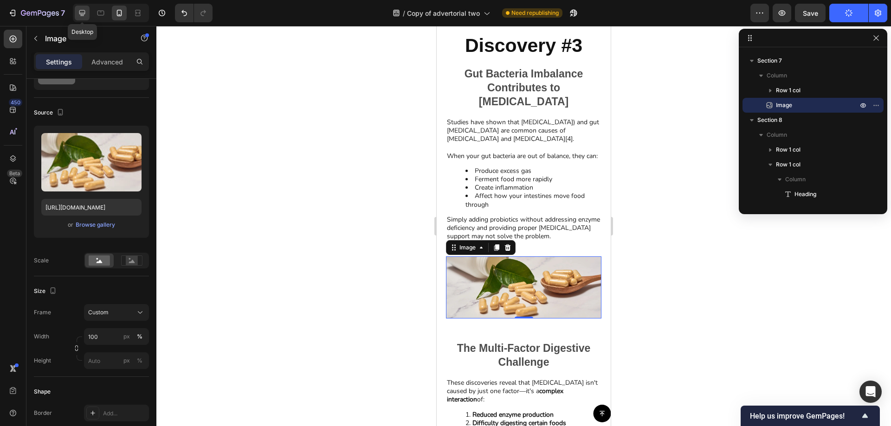
click at [84, 12] on icon at bounding box center [81, 12] width 9 height 9
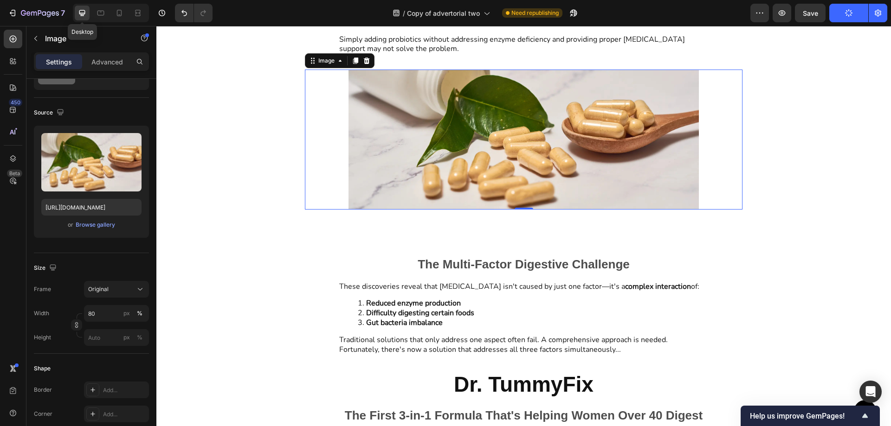
scroll to position [2222, 0]
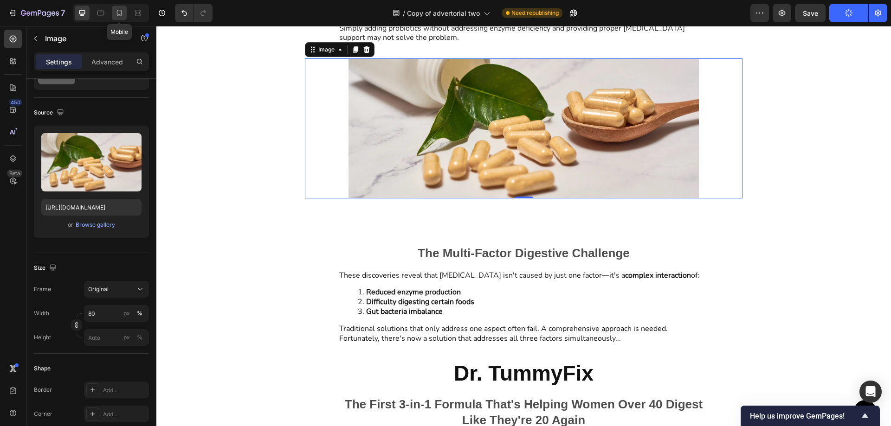
click at [116, 14] on icon at bounding box center [119, 12] width 9 height 9
type input "100"
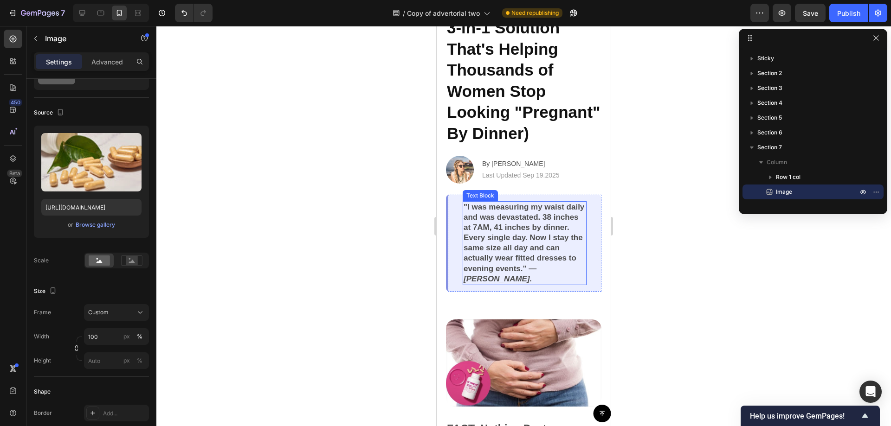
scroll to position [139, 0]
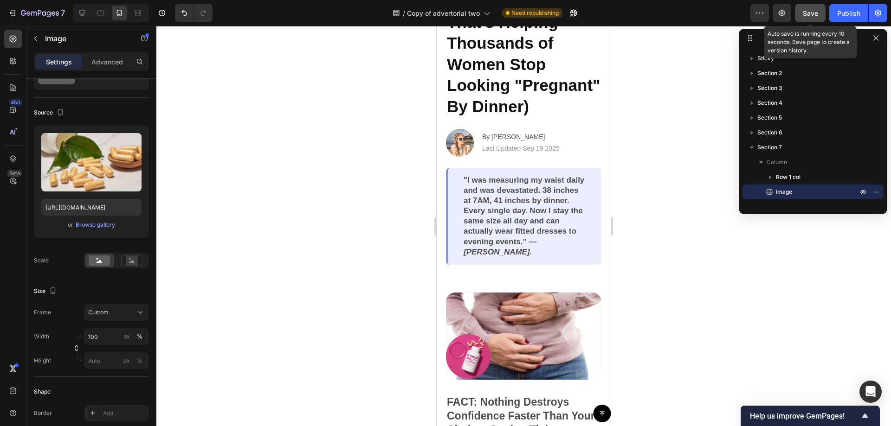
click at [808, 12] on span "Save" at bounding box center [809, 13] width 15 height 8
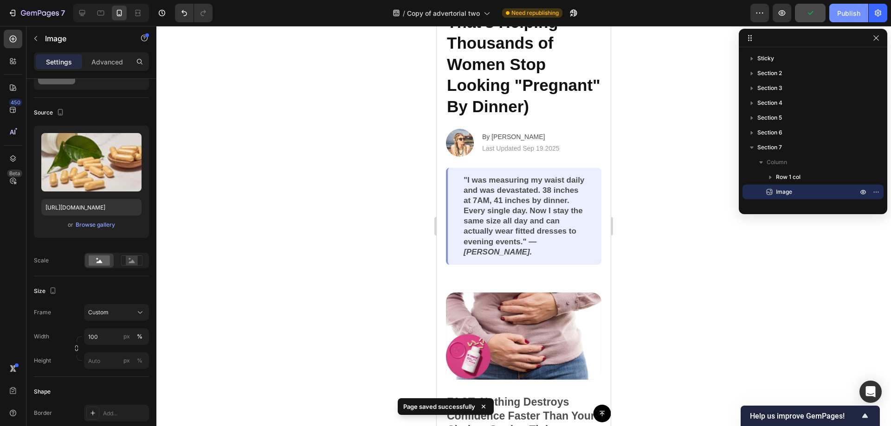
drag, startPoint x: 842, startPoint y: 13, endPoint x: 838, endPoint y: 17, distance: 4.9
click at [838, 17] on div "Publish" at bounding box center [848, 13] width 23 height 10
click at [882, 39] on div at bounding box center [812, 38] width 148 height 19
click at [876, 39] on icon "button" at bounding box center [875, 37] width 7 height 7
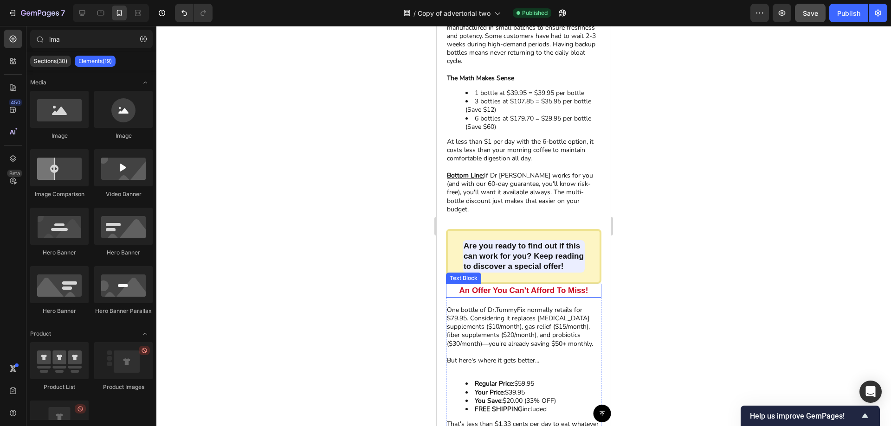
scroll to position [6347, 0]
click at [538, 263] on p "Are you ready to find out if this can work for you? Keep reading to discover a …" at bounding box center [523, 255] width 120 height 31
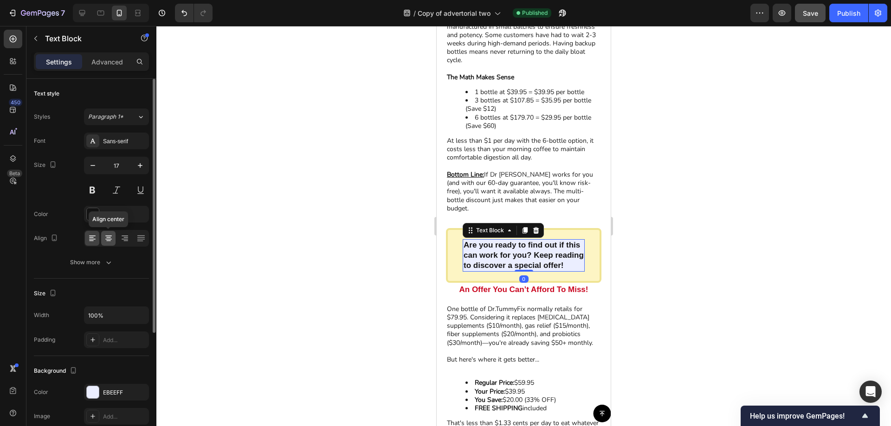
click at [109, 237] on icon at bounding box center [108, 238] width 9 height 9
click at [677, 171] on div at bounding box center [523, 226] width 734 height 400
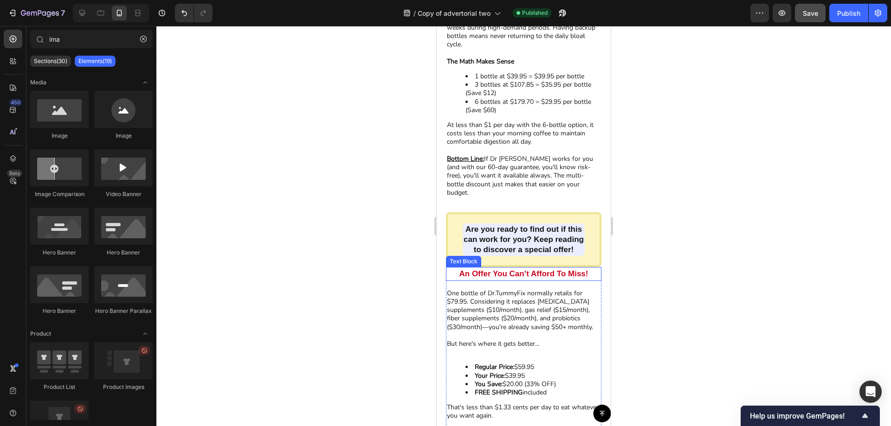
scroll to position [6440, 0]
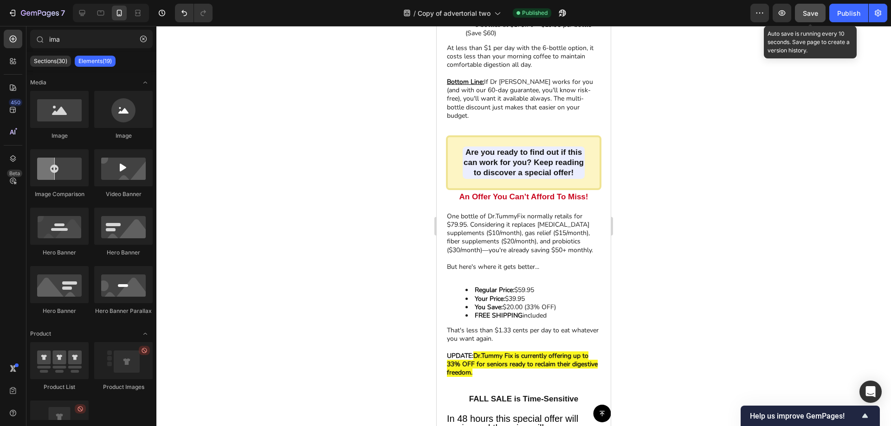
click at [814, 19] on button "Save" at bounding box center [810, 13] width 31 height 19
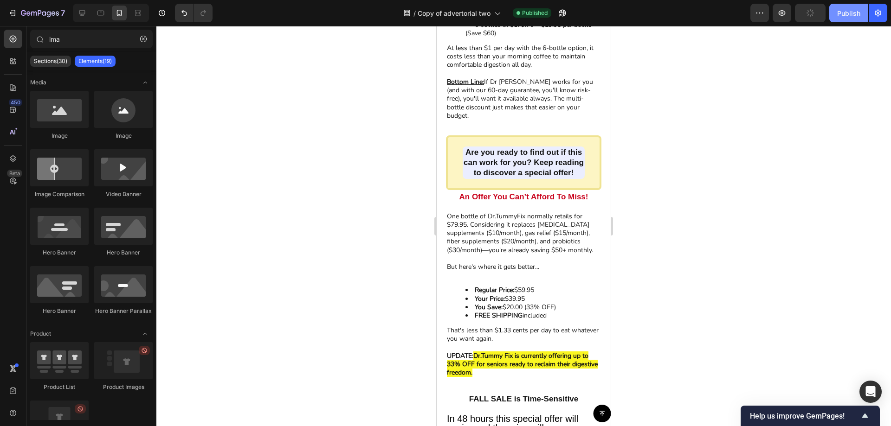
click at [836, 11] on button "Publish" at bounding box center [848, 13] width 39 height 19
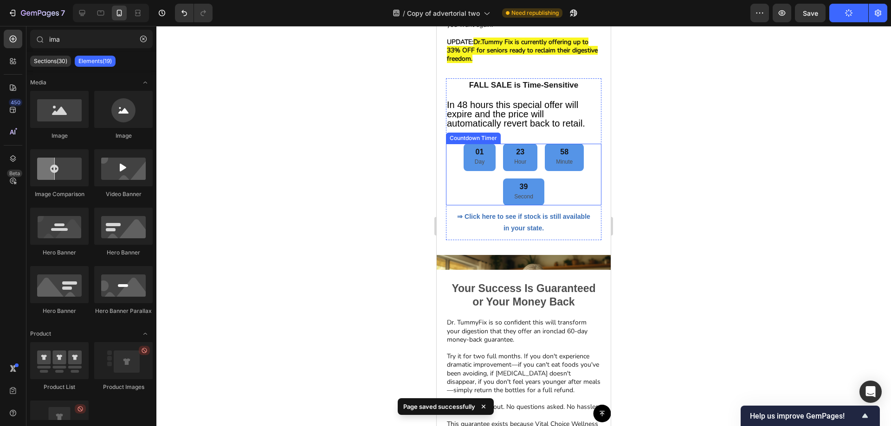
scroll to position [6764, 0]
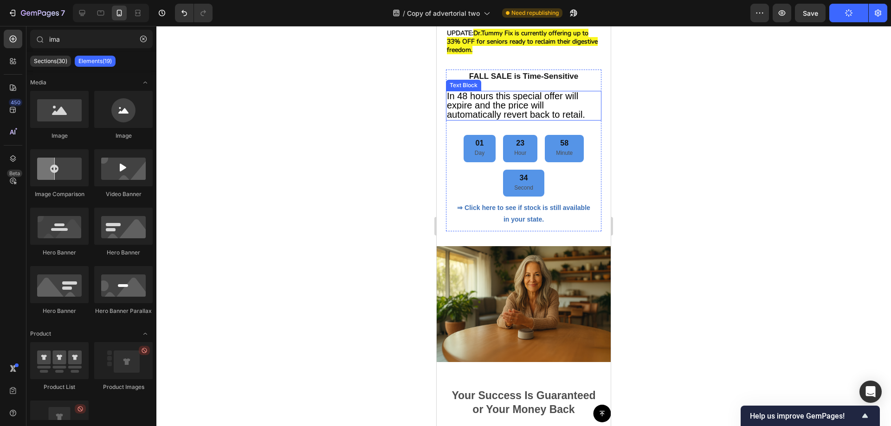
click at [528, 119] on span "In 48 hours this special offer will expire and the price will automatically rev…" at bounding box center [516, 105] width 138 height 29
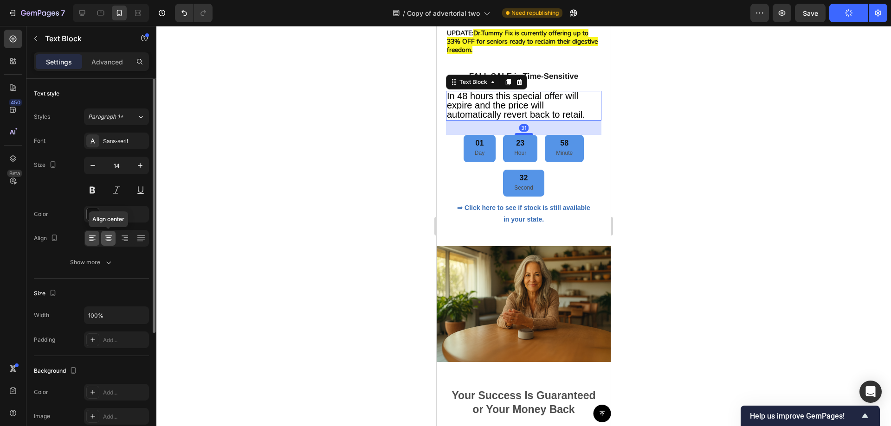
click at [113, 240] on div at bounding box center [108, 238] width 14 height 15
click at [276, 205] on div at bounding box center [523, 226] width 734 height 400
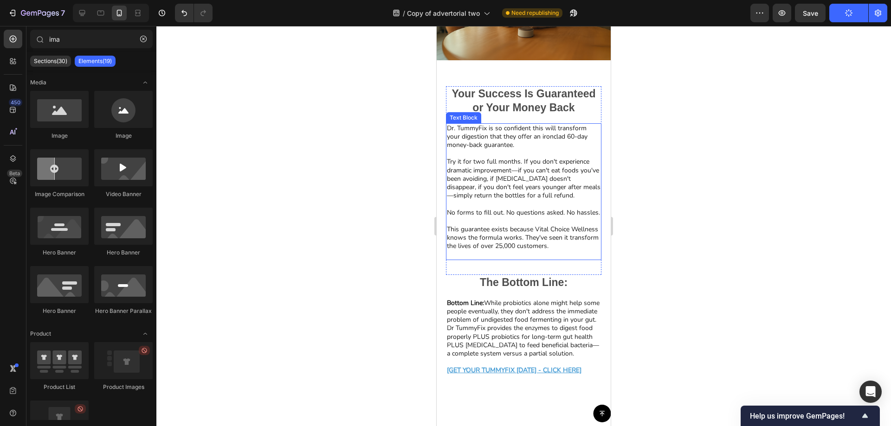
scroll to position [7089, 0]
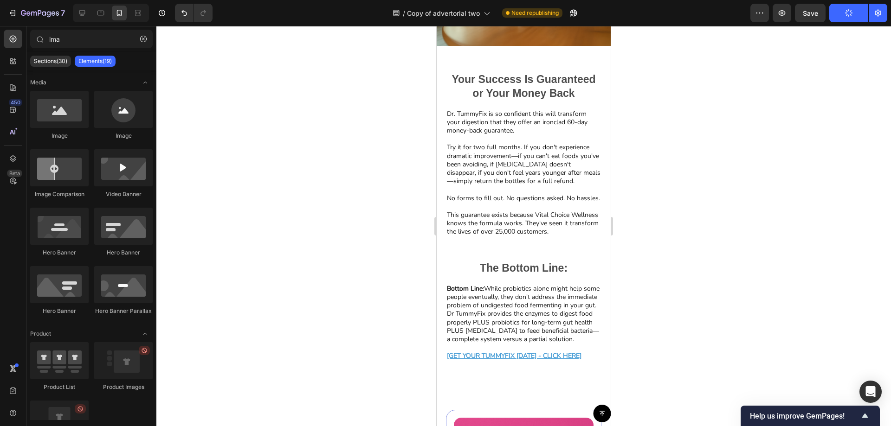
drag, startPoint x: 644, startPoint y: 311, endPoint x: 629, endPoint y: 334, distance: 26.8
drag, startPoint x: 629, startPoint y: 334, endPoint x: 630, endPoint y: 340, distance: 7.0
drag, startPoint x: 630, startPoint y: 340, endPoint x: 629, endPoint y: 348, distance: 8.0
drag, startPoint x: 629, startPoint y: 348, endPoint x: 642, endPoint y: 370, distance: 25.9
click at [642, 370] on div at bounding box center [523, 226] width 734 height 400
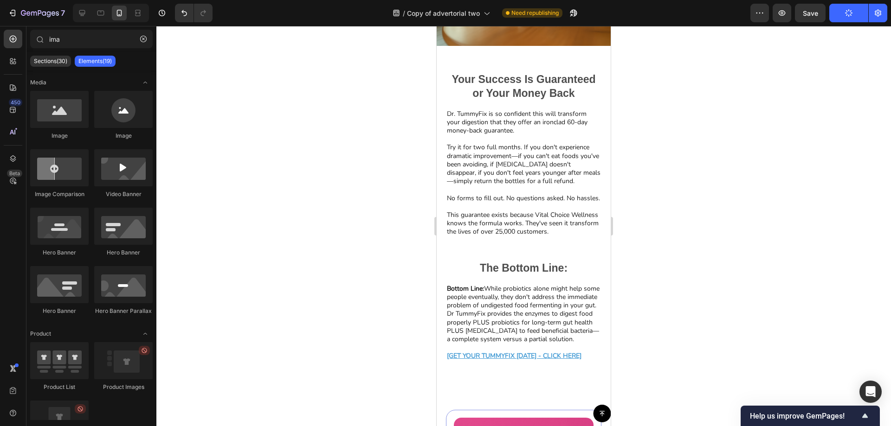
drag, startPoint x: 649, startPoint y: 262, endPoint x: 647, endPoint y: 267, distance: 5.9
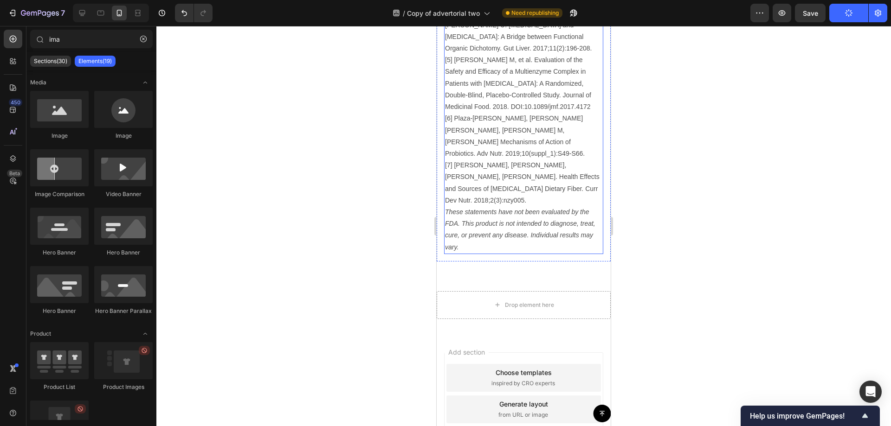
scroll to position [8049, 0]
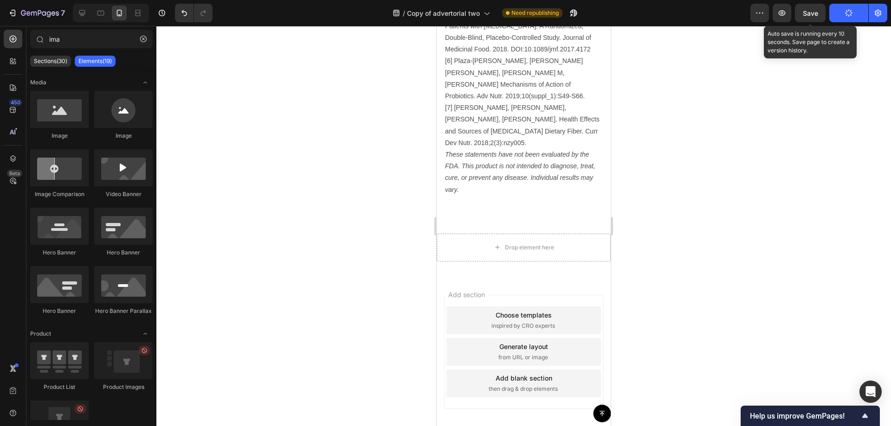
click at [811, 9] on span "Save" at bounding box center [809, 13] width 15 height 8
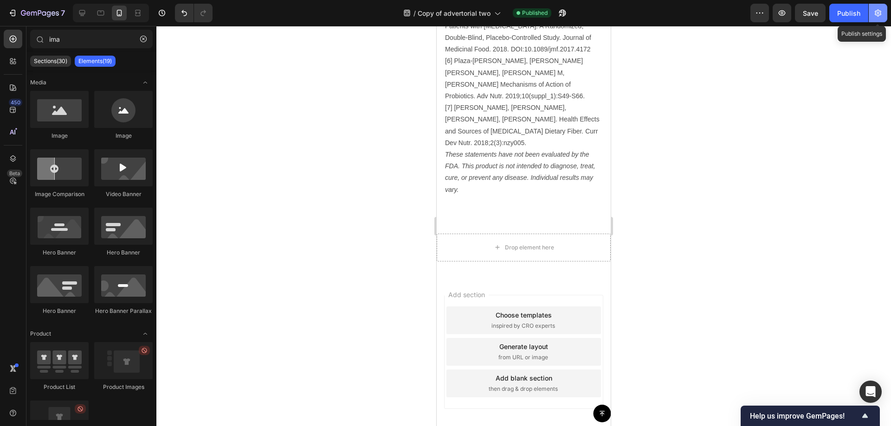
click at [881, 15] on icon "button" at bounding box center [877, 12] width 9 height 9
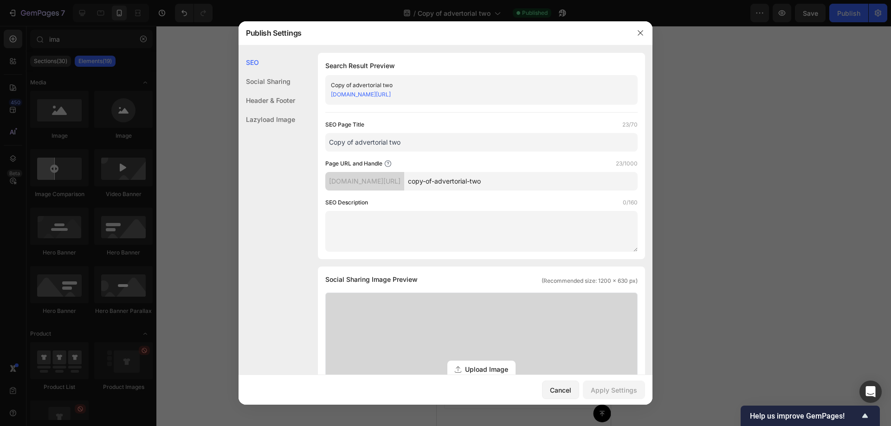
click at [796, 66] on div at bounding box center [445, 213] width 891 height 426
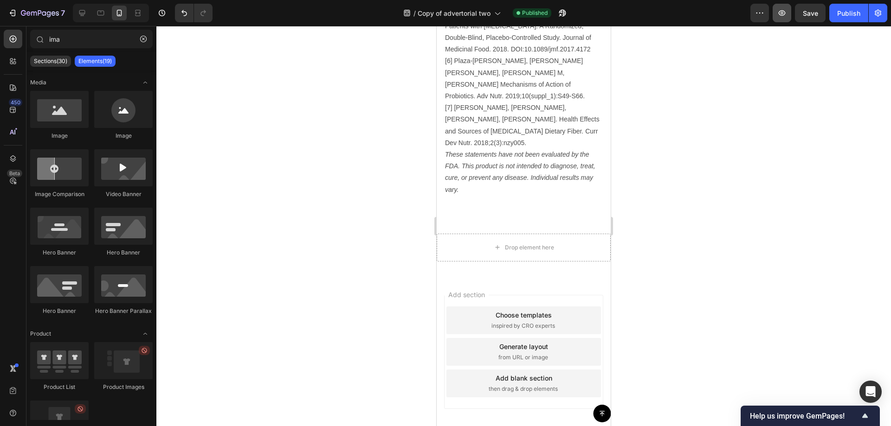
click at [785, 15] on icon "button" at bounding box center [781, 12] width 9 height 9
click at [23, 16] on icon "button" at bounding box center [40, 14] width 38 height 8
